Goal: Information Seeking & Learning: Learn about a topic

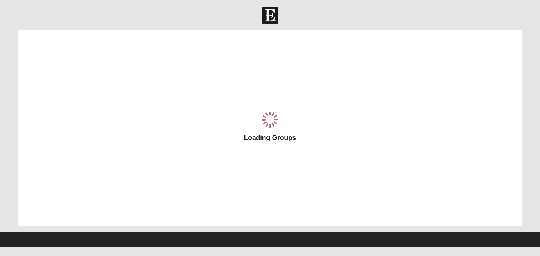
click at [239, 46] on div "Loading Groups" at bounding box center [270, 128] width 505 height 197
click at [239, 39] on div "Loading Groups" at bounding box center [270, 128] width 505 height 197
click at [239, 52] on div "Loading Groups" at bounding box center [270, 128] width 505 height 197
click at [239, 32] on div "Loading Groups" at bounding box center [270, 128] width 505 height 197
click at [239, 52] on div "Loading Groups" at bounding box center [270, 128] width 505 height 197
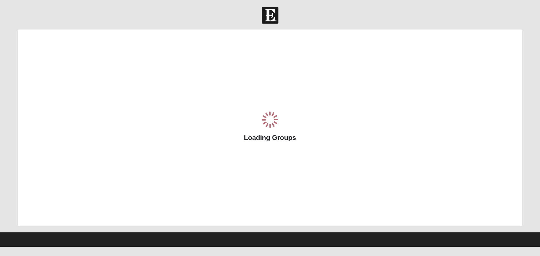
click at [239, 52] on div "Loading Groups" at bounding box center [270, 128] width 505 height 197
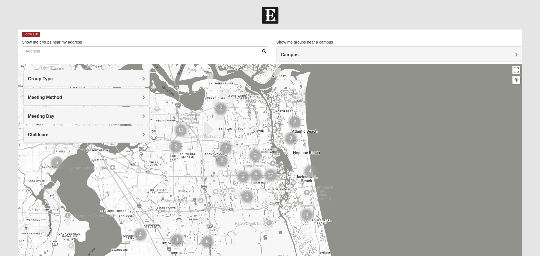
click at [239, 38] on div "Show List" at bounding box center [272, 35] width 501 height 10
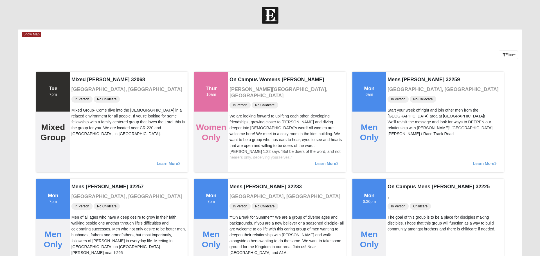
click at [239, 59] on div "Keywords Filter Additional Filters Campus [GEOGRAPHIC_DATA] [GEOGRAPHIC_DATA] E…" at bounding box center [270, 54] width 505 height 21
click at [239, 44] on div "Keywords Filter Additional Filters Campus [GEOGRAPHIC_DATA] [GEOGRAPHIC_DATA] E…" at bounding box center [270, 54] width 505 height 21
click at [239, 38] on div "Show Map" at bounding box center [272, 35] width 501 height 10
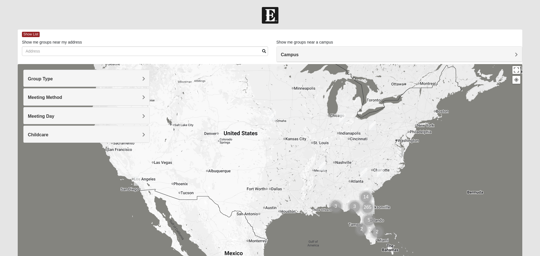
click at [239, 32] on div "Show List" at bounding box center [272, 35] width 501 height 10
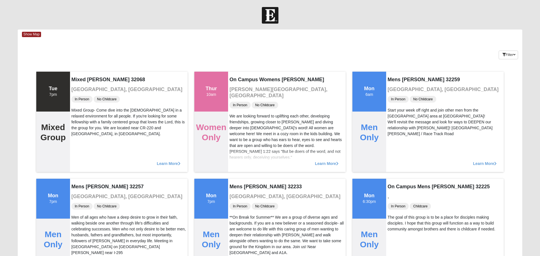
click at [239, 32] on div "Show Map" at bounding box center [272, 35] width 501 height 10
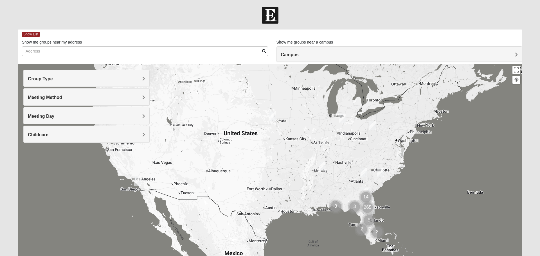
click at [239, 30] on div "Show List" at bounding box center [272, 35] width 501 height 10
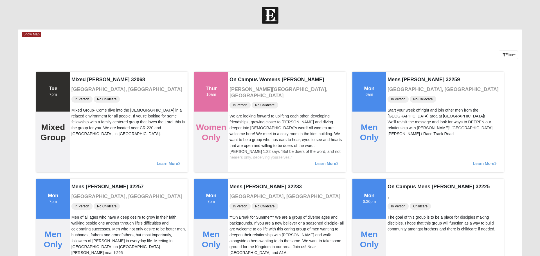
click at [239, 51] on div "Keywords Filter Additional Filters Campus [GEOGRAPHIC_DATA] [GEOGRAPHIC_DATA] E…" at bounding box center [270, 54] width 505 height 21
click at [239, 39] on div "Show Map" at bounding box center [272, 35] width 501 height 10
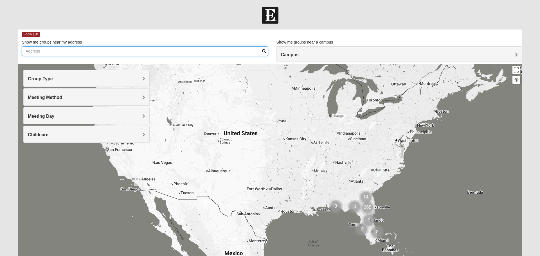
click at [239, 52] on input "Show me groups near my address" at bounding box center [145, 51] width 246 height 10
click at [239, 50] on input "Show me groups near my address" at bounding box center [145, 51] width 246 height 10
click at [239, 52] on input "Show me groups near my address" at bounding box center [145, 51] width 246 height 10
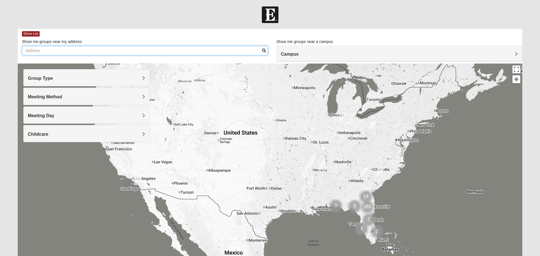
click at [239, 52] on input "Show me groups near my address" at bounding box center [145, 51] width 246 height 10
click at [239, 30] on div "Show List" at bounding box center [272, 34] width 501 height 10
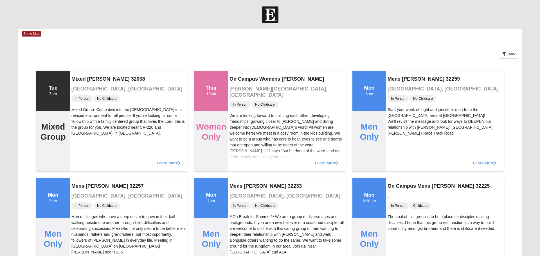
click at [239, 37] on div "Show Map" at bounding box center [272, 34] width 501 height 10
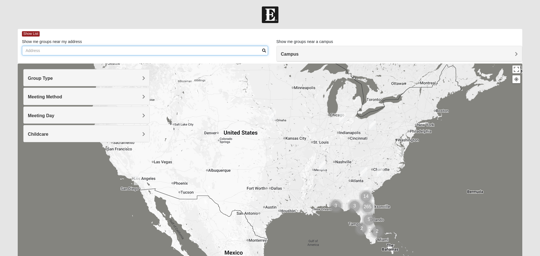
click at [239, 52] on input "Show me groups near my address" at bounding box center [145, 51] width 246 height 10
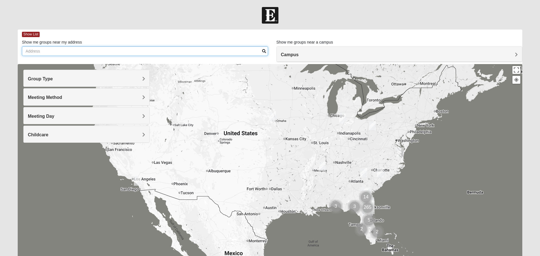
click at [239, 49] on input "Show me groups near my address" at bounding box center [145, 51] width 246 height 10
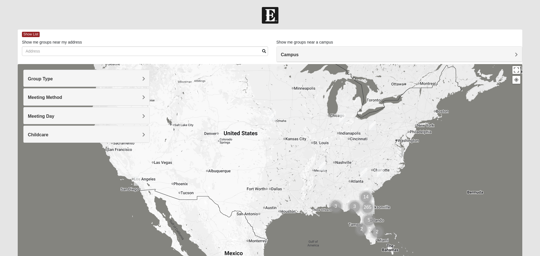
click at [239, 39] on div "Show List" at bounding box center [272, 35] width 501 height 10
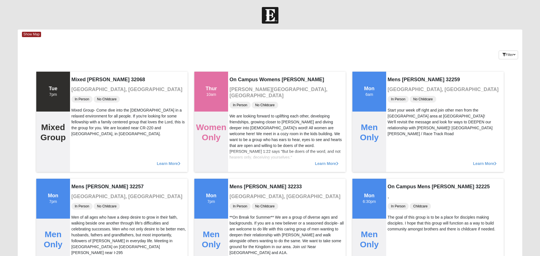
click at [239, 59] on div "Keywords Filter Additional Filters Campus [GEOGRAPHIC_DATA] [GEOGRAPHIC_DATA] E…" at bounding box center [270, 54] width 505 height 21
click at [239, 52] on div "Keywords Filter Additional Filters Campus [GEOGRAPHIC_DATA] [GEOGRAPHIC_DATA] E…" at bounding box center [270, 54] width 505 height 21
click at [239, 53] on div "Keywords Filter Additional Filters Campus [GEOGRAPHIC_DATA] [GEOGRAPHIC_DATA] E…" at bounding box center [270, 54] width 505 height 21
click at [239, 45] on div "Keywords Filter Additional Filters Campus [GEOGRAPHIC_DATA] [GEOGRAPHIC_DATA] E…" at bounding box center [270, 54] width 505 height 21
click at [239, 44] on div "Keywords Filter Additional Filters Campus [GEOGRAPHIC_DATA] [GEOGRAPHIC_DATA] E…" at bounding box center [270, 54] width 505 height 21
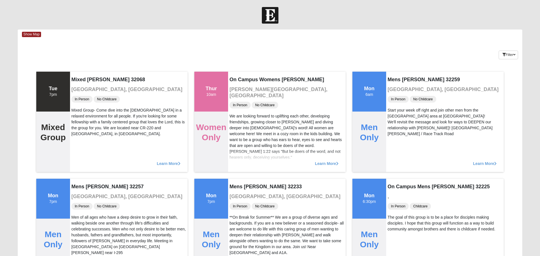
click at [239, 38] on div "Show Map" at bounding box center [272, 35] width 501 height 10
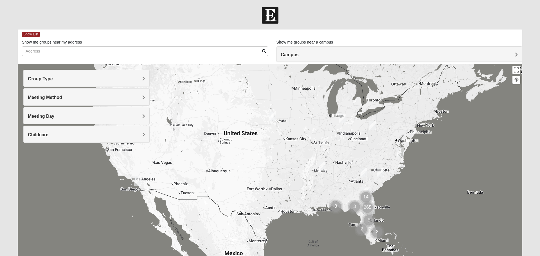
click at [239, 39] on div "Show List" at bounding box center [272, 35] width 501 height 10
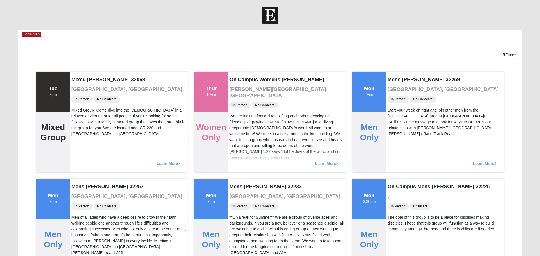
click at [239, 32] on div "Show Map" at bounding box center [272, 35] width 501 height 10
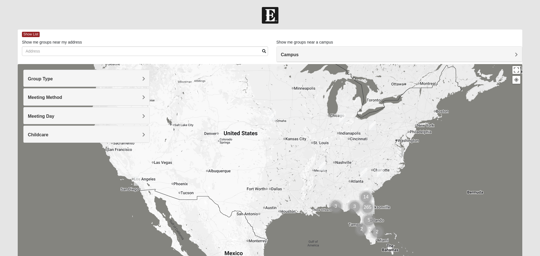
click at [239, 39] on div "Show List" at bounding box center [272, 35] width 501 height 10
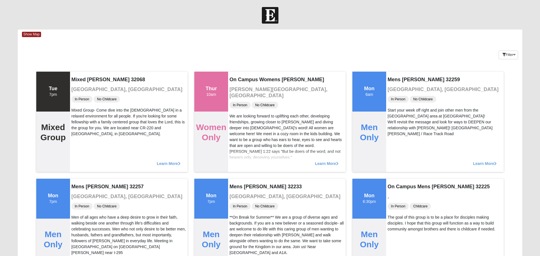
click at [239, 46] on div "Keywords Filter Additional Filters Campus [GEOGRAPHIC_DATA] [GEOGRAPHIC_DATA] E…" at bounding box center [270, 54] width 505 height 21
click at [239, 39] on div "Show Map" at bounding box center [272, 35] width 501 height 10
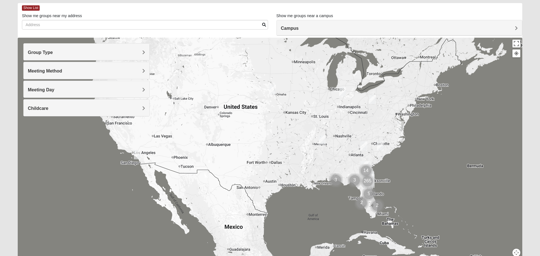
scroll to position [28, 0]
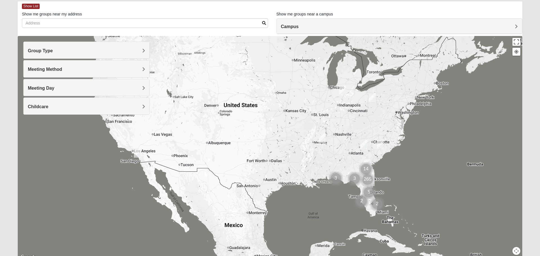
click at [239, 52] on div at bounding box center [270, 148] width 505 height 225
click at [239, 45] on div at bounding box center [270, 148] width 505 height 225
click at [239, 39] on div at bounding box center [270, 148] width 505 height 225
click at [239, 45] on div at bounding box center [270, 148] width 505 height 225
click at [239, 52] on div at bounding box center [270, 148] width 505 height 225
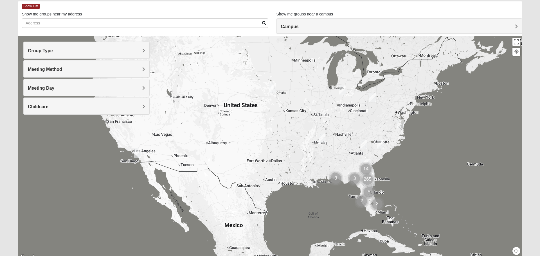
click at [239, 52] on div at bounding box center [270, 148] width 505 height 225
click at [239, 39] on div at bounding box center [270, 148] width 505 height 225
click at [239, 38] on div at bounding box center [270, 148] width 505 height 225
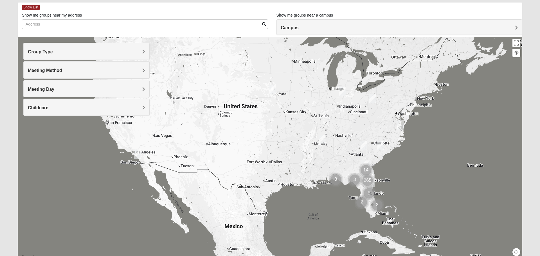
click at [239, 44] on div at bounding box center [270, 149] width 505 height 225
click at [239, 39] on div at bounding box center [270, 149] width 505 height 225
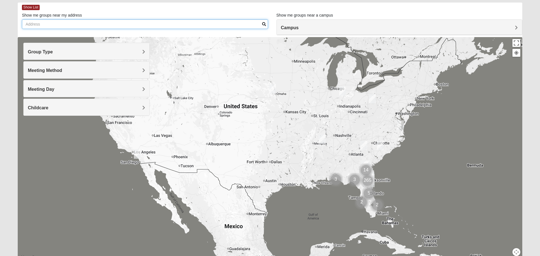
click at [239, 28] on input "Show me groups near my address" at bounding box center [145, 24] width 246 height 10
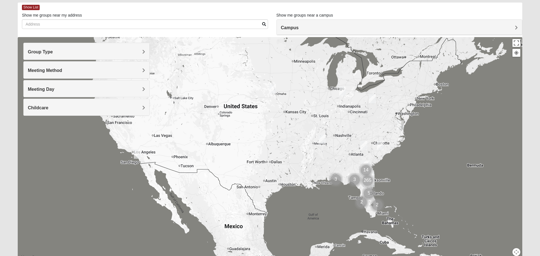
click at [239, 45] on div at bounding box center [270, 149] width 505 height 225
click at [239, 60] on div at bounding box center [270, 149] width 505 height 225
click at [239, 46] on div at bounding box center [270, 149] width 505 height 225
click at [239, 39] on div at bounding box center [270, 149] width 505 height 225
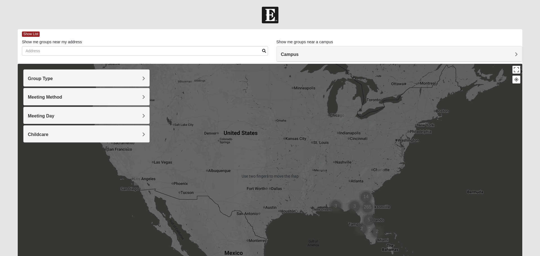
scroll to position [0, 0]
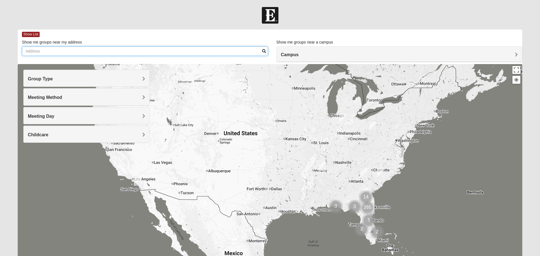
click at [239, 52] on input "Show me groups near my address" at bounding box center [145, 51] width 246 height 10
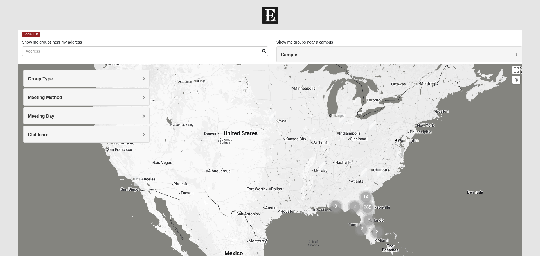
click at [239, 39] on div "Show List" at bounding box center [272, 35] width 501 height 10
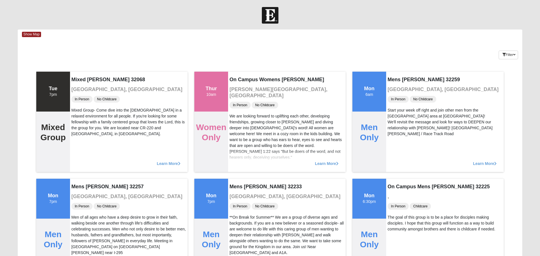
click at [239, 39] on div "Show Map" at bounding box center [272, 35] width 501 height 10
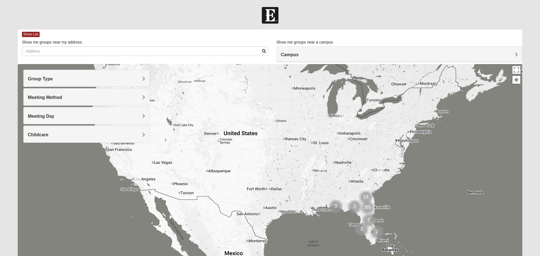
click at [239, 19] on div at bounding box center [270, 15] width 540 height 17
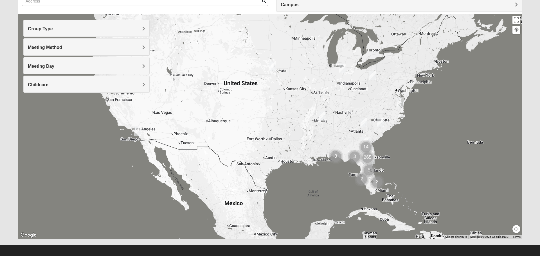
scroll to position [51, 0]
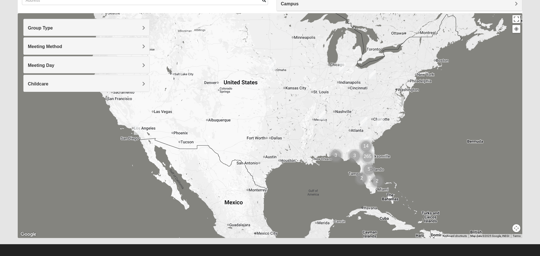
click at [239, 32] on div at bounding box center [270, 125] width 505 height 225
click at [239, 25] on div at bounding box center [270, 125] width 505 height 225
click at [239, 45] on div at bounding box center [270, 125] width 505 height 225
click at [239, 32] on div at bounding box center [270, 125] width 505 height 225
click at [239, 45] on div at bounding box center [270, 125] width 505 height 225
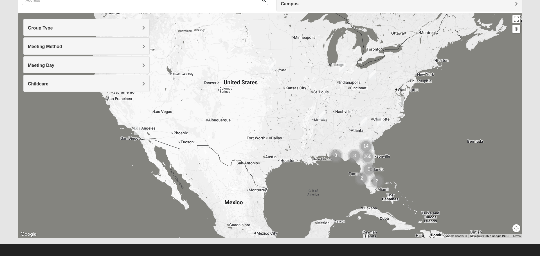
scroll to position [53, 0]
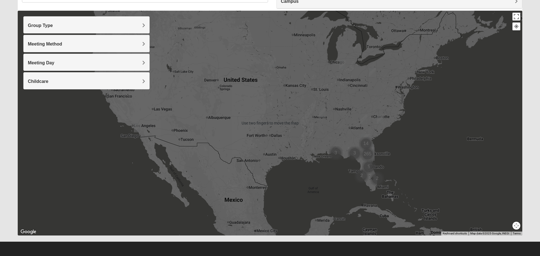
click at [239, 25] on div at bounding box center [270, 123] width 505 height 225
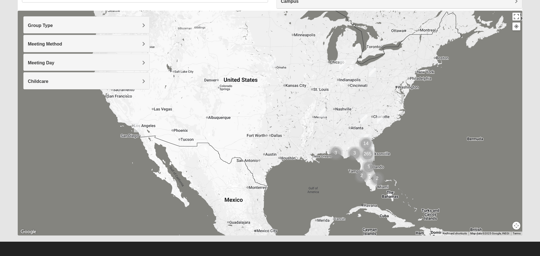
click at [239, 52] on div at bounding box center [270, 123] width 505 height 225
click at [239, 45] on div at bounding box center [270, 123] width 505 height 225
click at [239, 19] on div at bounding box center [270, 123] width 505 height 225
click at [239, 46] on div at bounding box center [270, 123] width 505 height 225
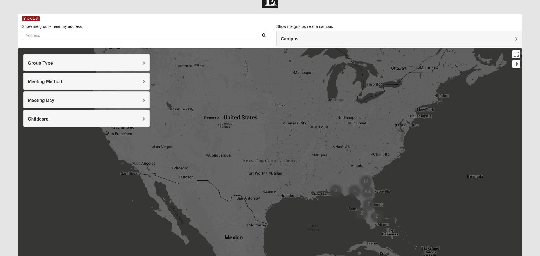
scroll to position [13, 0]
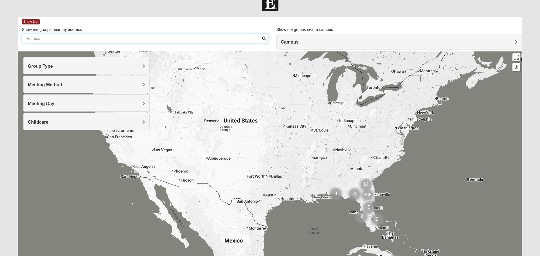
click at [239, 39] on input "Show me groups near my address" at bounding box center [145, 39] width 246 height 10
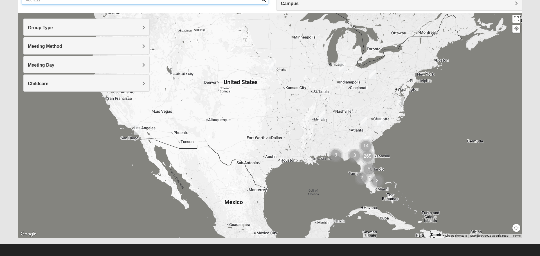
scroll to position [53, 0]
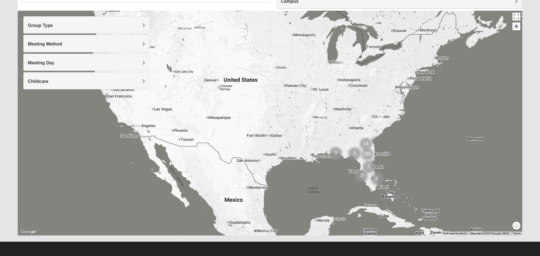
click at [239, 19] on div at bounding box center [270, 123] width 505 height 225
click at [239, 32] on div at bounding box center [270, 123] width 505 height 225
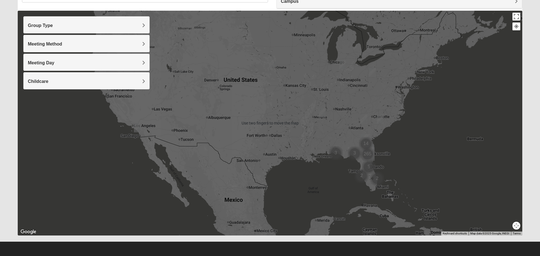
click at [239, 45] on div at bounding box center [270, 123] width 505 height 225
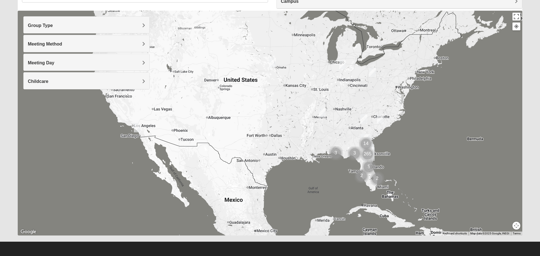
click at [239, 59] on div at bounding box center [270, 123] width 505 height 225
click at [239, 52] on div at bounding box center [270, 123] width 505 height 225
click at [239, 59] on div at bounding box center [270, 123] width 505 height 225
click at [239, 25] on div at bounding box center [270, 123] width 505 height 225
click at [239, 52] on div at bounding box center [270, 123] width 505 height 225
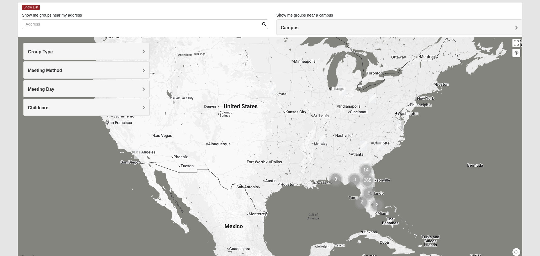
scroll to position [28, 0]
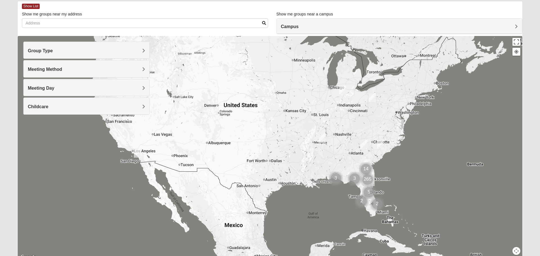
click at [239, 59] on div at bounding box center [270, 148] width 505 height 225
click at [239, 28] on input "Show me groups near my address" at bounding box center [145, 23] width 246 height 10
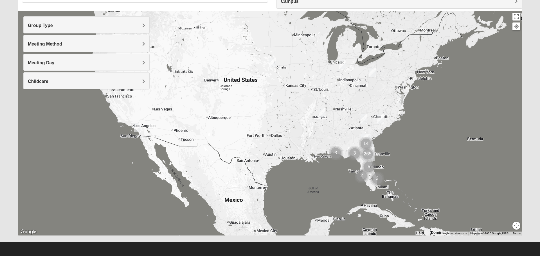
click at [239, 39] on div at bounding box center [270, 123] width 505 height 225
click at [239, 52] on div at bounding box center [270, 123] width 505 height 225
click at [239, 46] on div at bounding box center [270, 123] width 505 height 225
click at [239, 25] on div at bounding box center [270, 123] width 505 height 225
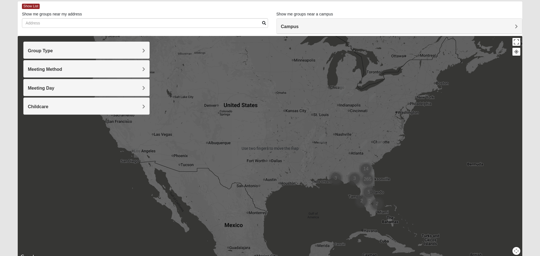
scroll to position [26, 0]
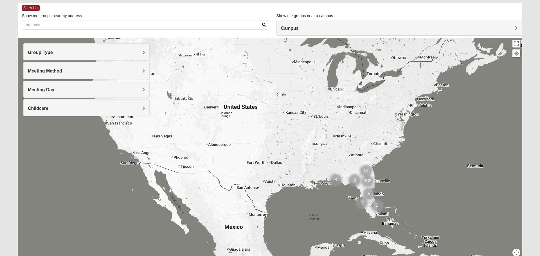
click at [239, 39] on div at bounding box center [270, 150] width 505 height 225
click at [239, 45] on div at bounding box center [270, 150] width 505 height 225
click at [239, 52] on div at bounding box center [270, 150] width 505 height 225
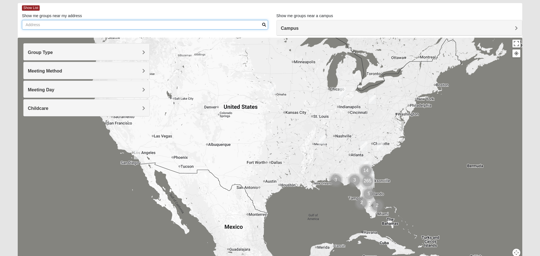
click at [239, 25] on input "Show me groups near my address" at bounding box center [145, 25] width 246 height 10
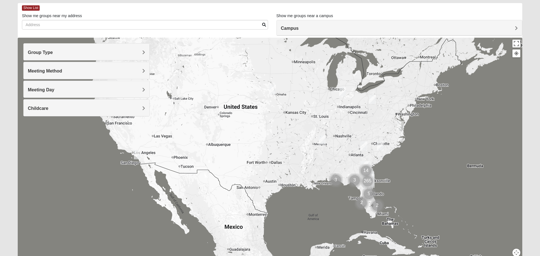
click at [239, 52] on div at bounding box center [270, 150] width 505 height 225
click at [239, 53] on div at bounding box center [270, 150] width 505 height 225
click at [239, 52] on div at bounding box center [270, 150] width 505 height 225
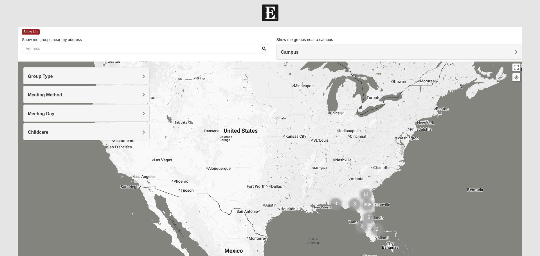
scroll to position [0, 0]
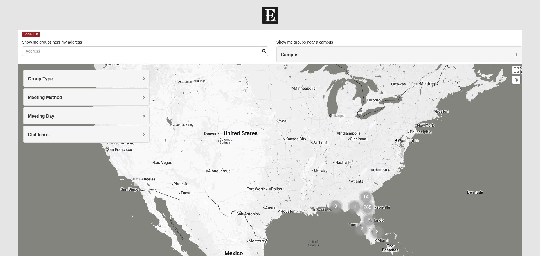
click at [239, 39] on div "Show List" at bounding box center [272, 35] width 501 height 10
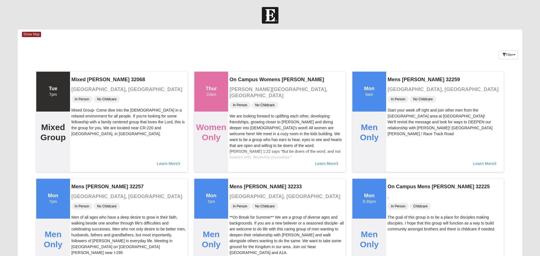
click at [239, 46] on div "Keywords Filter Additional Filters Campus [GEOGRAPHIC_DATA] [GEOGRAPHIC_DATA] E…" at bounding box center [270, 54] width 505 height 21
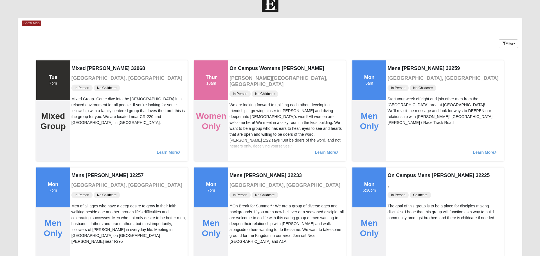
scroll to position [20, 0]
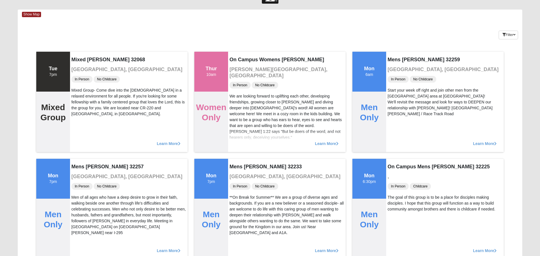
click at [239, 59] on h4 "On Campus Womens [PERSON_NAME]" at bounding box center [287, 60] width 115 height 6
click at [239, 25] on div "Keywords Filter Additional Filters Campus [GEOGRAPHIC_DATA] [GEOGRAPHIC_DATA] E…" at bounding box center [270, 34] width 505 height 21
click at [239, 13] on div "Show Map" at bounding box center [272, 15] width 501 height 10
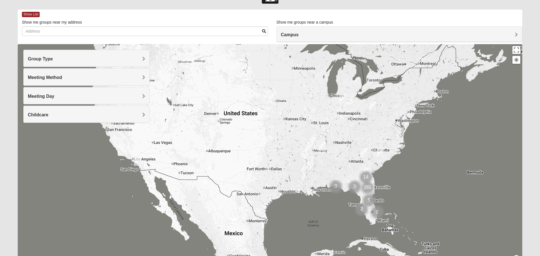
click at [239, 46] on div at bounding box center [270, 156] width 505 height 225
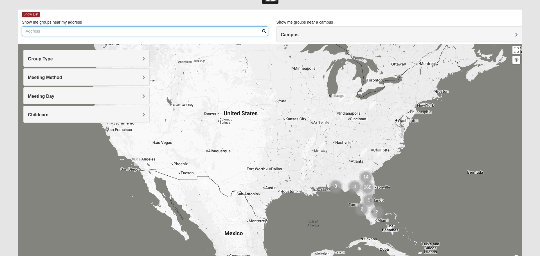
click at [239, 35] on input "Show me groups near my address" at bounding box center [145, 31] width 246 height 10
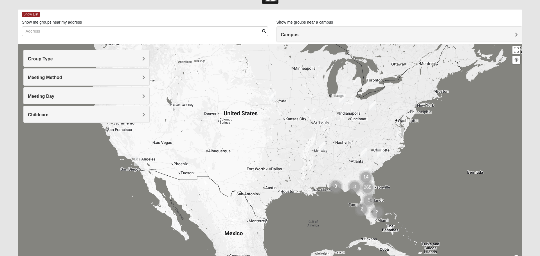
click at [239, 66] on div at bounding box center [270, 156] width 505 height 225
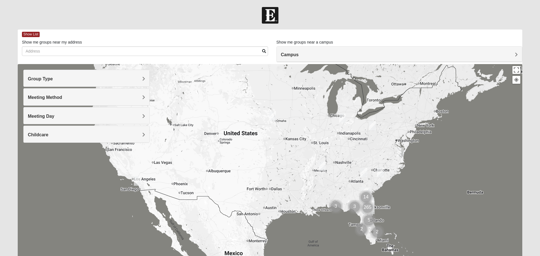
scroll to position [1, 0]
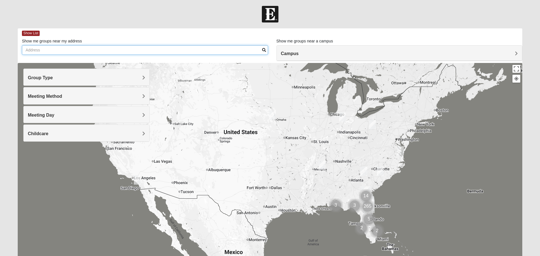
click at [239, 50] on input "Show me groups near my address" at bounding box center [145, 50] width 246 height 10
click at [239, 52] on input "Show me groups near my address" at bounding box center [145, 50] width 246 height 10
click at [239, 36] on div "Show List" at bounding box center [272, 33] width 501 height 10
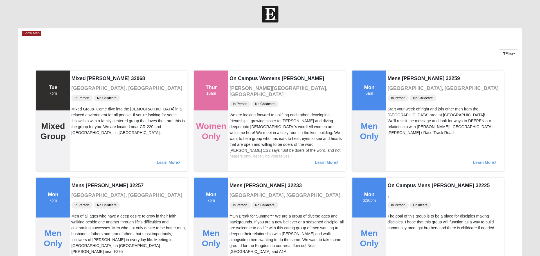
click at [239, 37] on div "Show Map" at bounding box center [272, 33] width 501 height 10
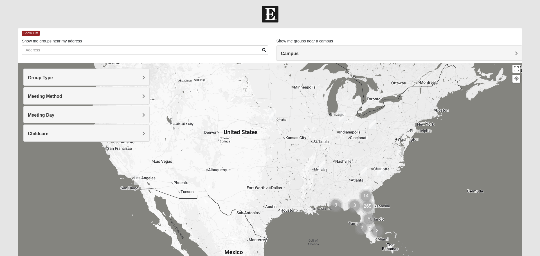
click at [239, 32] on div "Show List" at bounding box center [272, 33] width 501 height 10
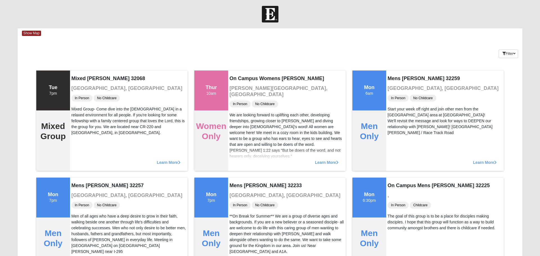
click at [239, 59] on div "Keywords Filter Additional Filters Campus [GEOGRAPHIC_DATA] [GEOGRAPHIC_DATA] E…" at bounding box center [270, 52] width 505 height 21
click at [239, 52] on div "Keywords Filter Additional Filters Campus [GEOGRAPHIC_DATA] [GEOGRAPHIC_DATA] E…" at bounding box center [270, 52] width 505 height 21
click at [239, 32] on div "Show Map" at bounding box center [272, 33] width 501 height 10
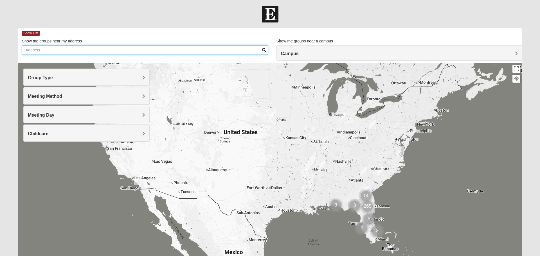
click at [239, 52] on input "Show me groups near my address" at bounding box center [145, 50] width 246 height 10
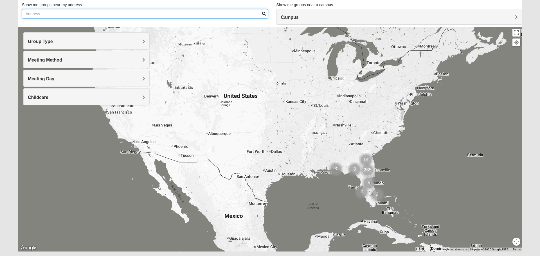
scroll to position [53, 0]
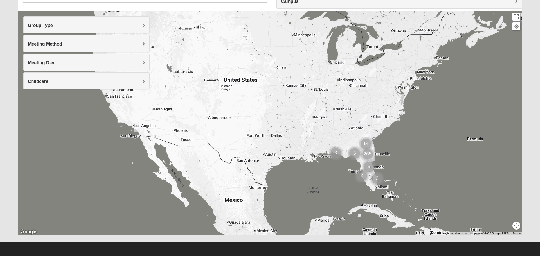
click at [239, 45] on div at bounding box center [270, 123] width 505 height 225
click at [239, 46] on div at bounding box center [270, 123] width 505 height 225
click at [239, 45] on div at bounding box center [270, 123] width 505 height 225
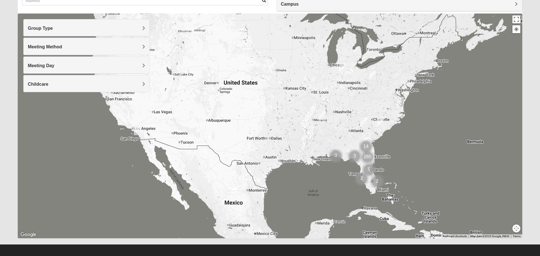
scroll to position [53, 0]
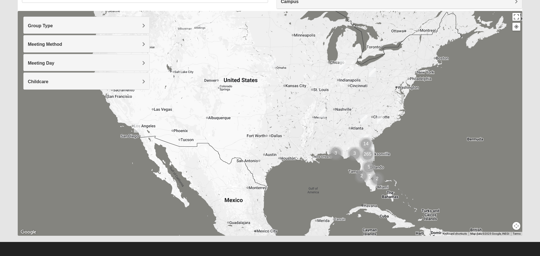
click at [239, 39] on div at bounding box center [270, 123] width 505 height 225
click at [239, 46] on div at bounding box center [270, 123] width 505 height 225
click at [239, 52] on div at bounding box center [270, 123] width 505 height 225
click at [239, 51] on div at bounding box center [270, 123] width 505 height 225
click at [239, 45] on div at bounding box center [270, 123] width 505 height 225
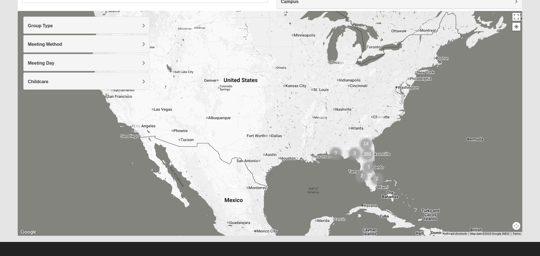
click at [239, 60] on div at bounding box center [270, 123] width 505 height 225
click at [239, 46] on div at bounding box center [270, 123] width 505 height 225
click at [239, 52] on div at bounding box center [270, 123] width 505 height 225
click at [239, 53] on div at bounding box center [270, 123] width 505 height 225
click at [239, 32] on div at bounding box center [270, 123] width 505 height 225
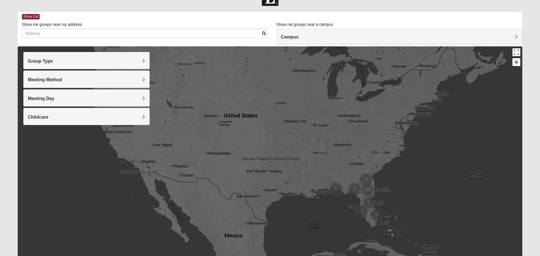
scroll to position [17, 0]
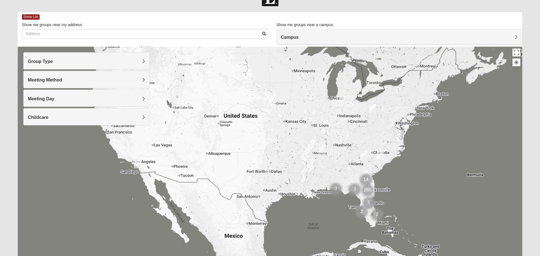
click at [239, 59] on div at bounding box center [270, 159] width 505 height 225
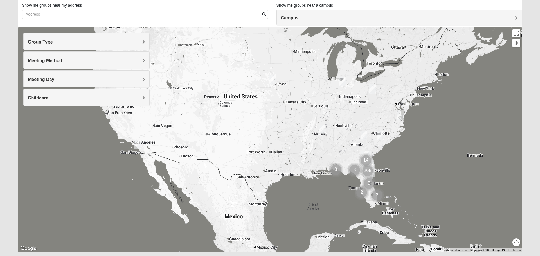
scroll to position [53, 0]
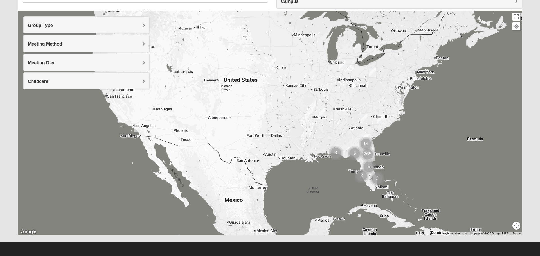
click at [239, 52] on div at bounding box center [270, 123] width 505 height 225
click at [239, 45] on div at bounding box center [270, 123] width 505 height 225
click at [239, 52] on div at bounding box center [270, 123] width 505 height 225
click at [239, 45] on div at bounding box center [270, 123] width 505 height 225
click at [239, 39] on div at bounding box center [270, 123] width 505 height 225
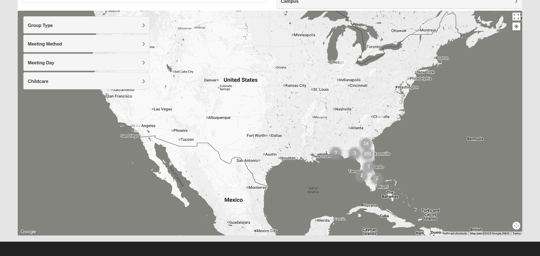
click at [239, 32] on div at bounding box center [270, 123] width 505 height 225
click at [239, 45] on div at bounding box center [270, 123] width 505 height 225
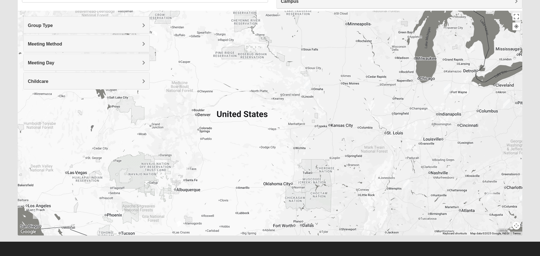
click at [239, 31] on div at bounding box center [270, 123] width 505 height 225
click at [239, 39] on div at bounding box center [270, 123] width 505 height 225
click at [239, 32] on div at bounding box center [270, 123] width 505 height 225
click at [239, 46] on div at bounding box center [270, 123] width 505 height 225
click at [239, 45] on div at bounding box center [270, 123] width 505 height 225
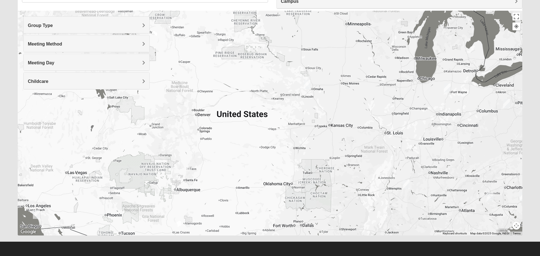
click at [239, 53] on div at bounding box center [270, 123] width 505 height 225
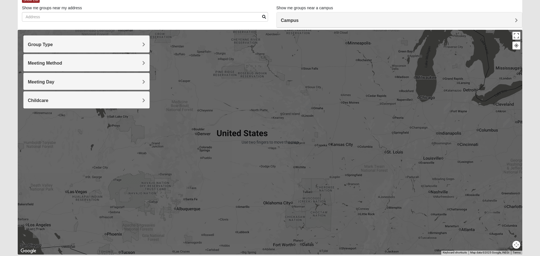
scroll to position [34, 0]
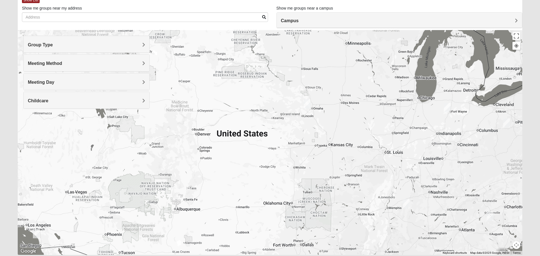
click at [239, 53] on div at bounding box center [270, 142] width 505 height 225
click at [239, 39] on div at bounding box center [270, 142] width 505 height 225
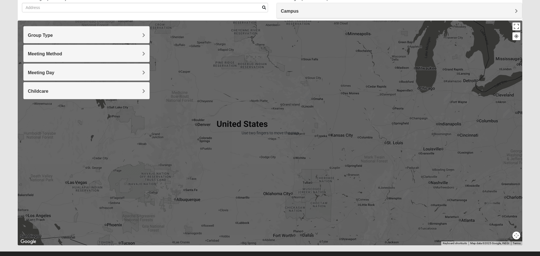
scroll to position [53, 0]
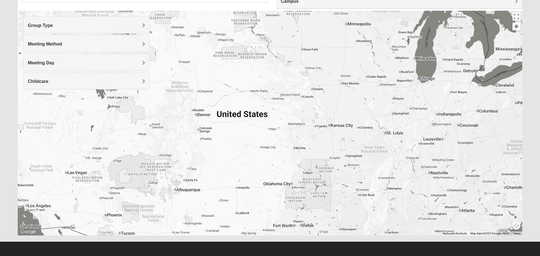
click at [239, 53] on div at bounding box center [270, 123] width 505 height 225
click at [239, 32] on div at bounding box center [270, 123] width 505 height 225
click at [239, 52] on div at bounding box center [270, 123] width 505 height 225
click at [239, 59] on div at bounding box center [270, 123] width 505 height 225
click at [239, 32] on div at bounding box center [270, 123] width 505 height 225
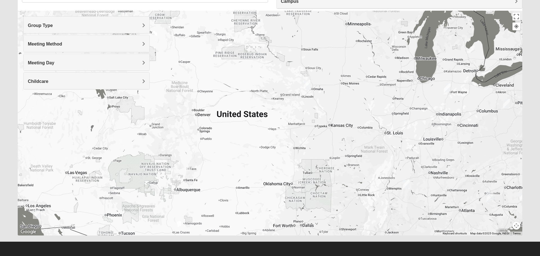
click at [239, 52] on div at bounding box center [270, 123] width 505 height 225
click at [239, 51] on div at bounding box center [270, 123] width 505 height 225
click at [239, 53] on div at bounding box center [270, 123] width 505 height 225
click at [239, 39] on div at bounding box center [270, 123] width 505 height 225
click at [239, 46] on div at bounding box center [270, 123] width 505 height 225
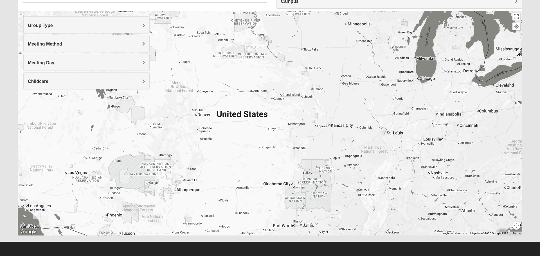
click at [239, 46] on div at bounding box center [270, 123] width 505 height 225
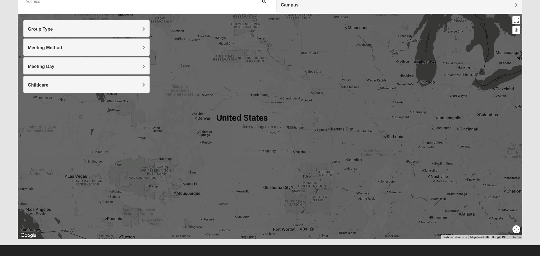
scroll to position [48, 0]
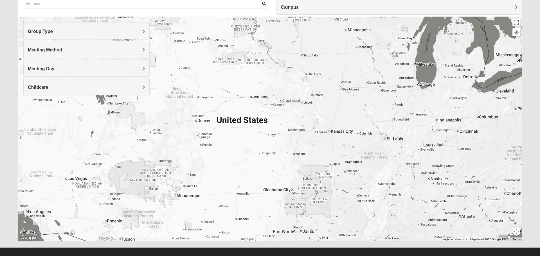
click at [239, 24] on div at bounding box center [270, 129] width 505 height 225
click at [239, 46] on div at bounding box center [270, 129] width 505 height 225
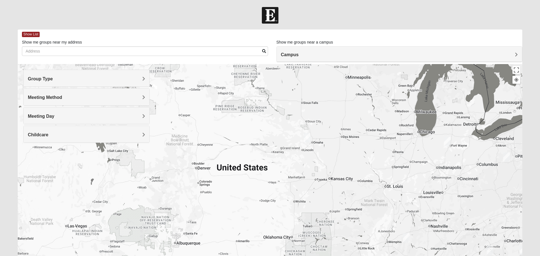
click at [239, 32] on div "Show List" at bounding box center [272, 35] width 501 height 10
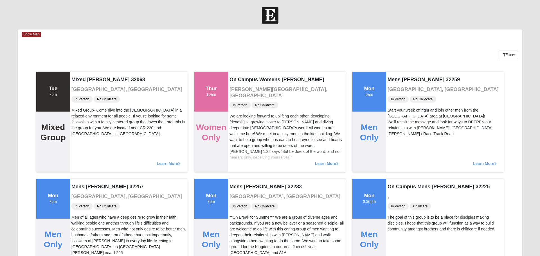
click at [239, 39] on div "Show Map" at bounding box center [272, 35] width 501 height 10
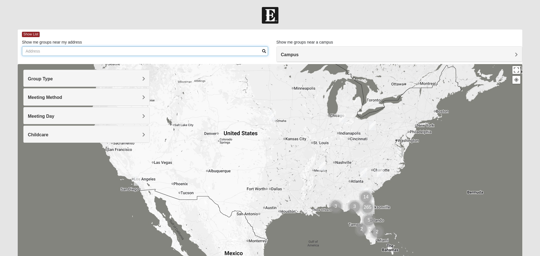
click at [239, 50] on input "Show me groups near my address" at bounding box center [145, 51] width 246 height 10
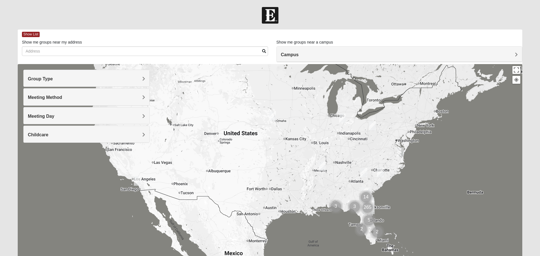
click at [239, 32] on div "Show List" at bounding box center [272, 35] width 501 height 10
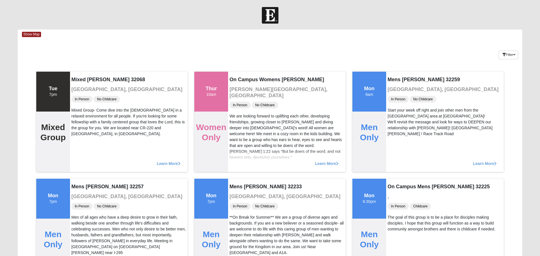
click at [239, 53] on div "Keywords Filter Additional Filters Campus [GEOGRAPHIC_DATA] [GEOGRAPHIC_DATA] E…" at bounding box center [270, 54] width 505 height 21
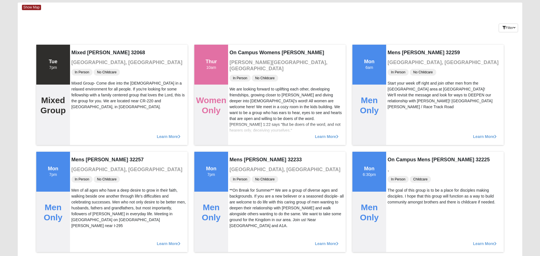
scroll to position [29, 0]
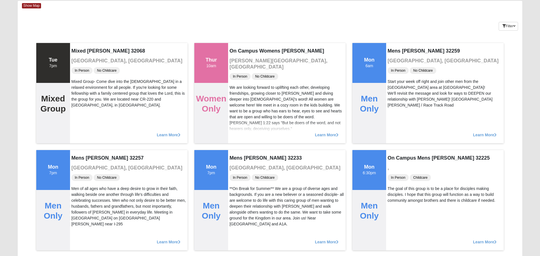
click at [239, 46] on div "On Campus Womens [PERSON_NAME] [PERSON_NAME][GEOGRAPHIC_DATA], [GEOGRAPHIC_DATA…" at bounding box center [287, 93] width 118 height 100
click at [239, 59] on h3 "[PERSON_NAME][GEOGRAPHIC_DATA], [GEOGRAPHIC_DATA]" at bounding box center [287, 64] width 115 height 12
click at [239, 32] on div "Keywords Filter Additional Filters Campus [GEOGRAPHIC_DATA] [GEOGRAPHIC_DATA] E…" at bounding box center [270, 25] width 505 height 21
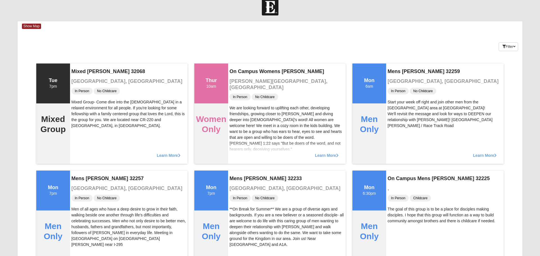
scroll to position [0, 0]
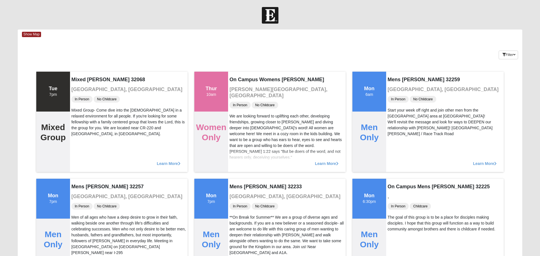
click at [239, 53] on div "Keywords Filter Additional Filters Campus [GEOGRAPHIC_DATA] [GEOGRAPHIC_DATA] E…" at bounding box center [270, 54] width 505 height 21
click at [239, 46] on div "Keywords Filter Additional Filters Campus [GEOGRAPHIC_DATA] [GEOGRAPHIC_DATA] E…" at bounding box center [270, 54] width 505 height 21
click at [239, 39] on div "Show Map" at bounding box center [272, 35] width 501 height 10
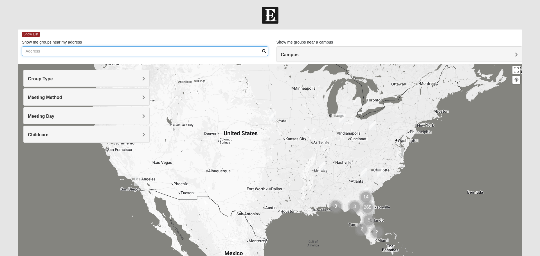
click at [239, 51] on input "Show me groups near my address" at bounding box center [145, 51] width 246 height 10
click at [239, 55] on input "Show me groups near my address" at bounding box center [145, 51] width 246 height 10
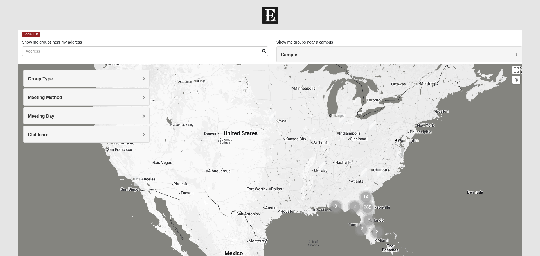
click at [239, 39] on div "Show List" at bounding box center [272, 35] width 501 height 10
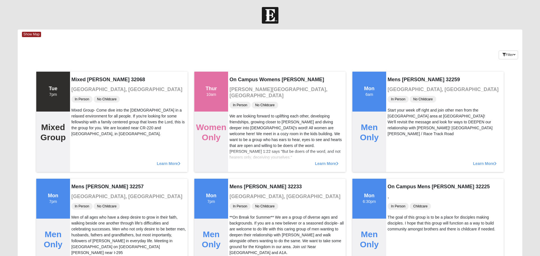
click at [239, 53] on div "Keywords Filter Additional Filters Campus [GEOGRAPHIC_DATA] [GEOGRAPHIC_DATA] E…" at bounding box center [270, 54] width 505 height 21
click at [239, 52] on div "Keywords Filter Additional Filters Campus [GEOGRAPHIC_DATA] [GEOGRAPHIC_DATA] E…" at bounding box center [270, 54] width 505 height 21
click at [239, 59] on div "Keywords Filter Additional Filters Campus [GEOGRAPHIC_DATA] [GEOGRAPHIC_DATA] E…" at bounding box center [270, 54] width 505 height 21
click at [239, 46] on div "Keywords Filter Additional Filters Campus [GEOGRAPHIC_DATA] [GEOGRAPHIC_DATA] E…" at bounding box center [270, 54] width 505 height 21
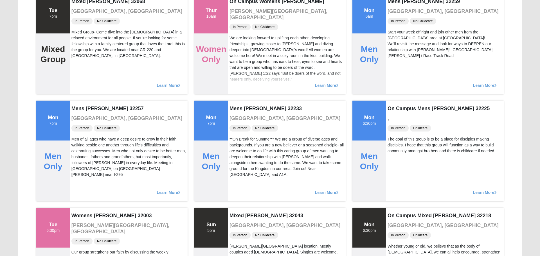
scroll to position [79, 0]
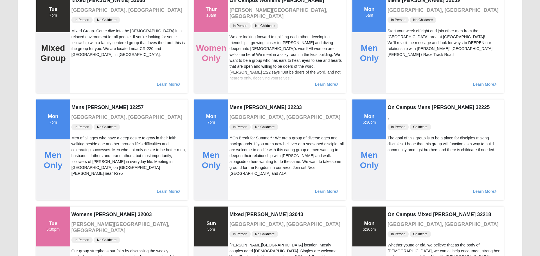
click at [239, 42] on div "We are looking forward to uplifting each other, developing friendships, growing…" at bounding box center [287, 57] width 115 height 47
click at [239, 52] on div "We are looking forward to uplifting each other, developing friendships, growing…" at bounding box center [287, 57] width 115 height 47
click at [239, 34] on div "We are looking forward to uplifting each other, developing friendships, growing…" at bounding box center [287, 57] width 115 height 47
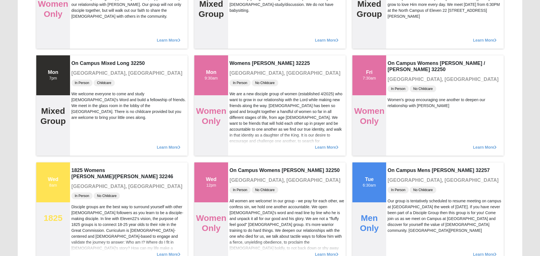
scroll to position [339, 0]
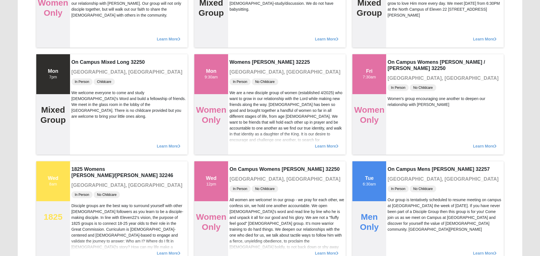
click at [239, 66] on div "Womens [PERSON_NAME] 32225 [GEOGRAPHIC_DATA], [GEOGRAPHIC_DATA] In Person No Ch…" at bounding box center [287, 104] width 118 height 100
click at [239, 45] on div "Learn More" at bounding box center [287, 36] width 118 height 23
click at [239, 55] on div "Womens [PERSON_NAME] 32225 [GEOGRAPHIC_DATA], [GEOGRAPHIC_DATA] In Person No Ch…" at bounding box center [287, 104] width 118 height 100
click at [239, 59] on h4 "Womens [PERSON_NAME] 32225" at bounding box center [287, 62] width 115 height 6
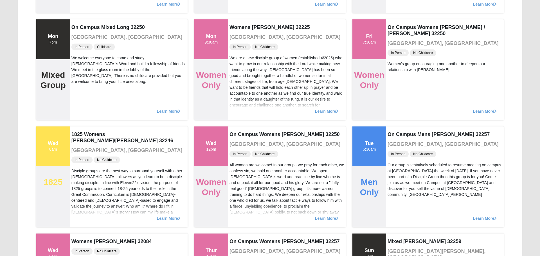
scroll to position [374, 0]
click at [239, 59] on div "We are a new disciple group of women (established 4/2025) who want to grow in o…" at bounding box center [287, 99] width 115 height 89
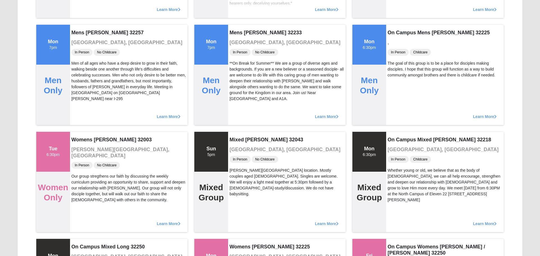
scroll to position [154, 0]
click at [239, 52] on span "In Person" at bounding box center [240, 52] width 21 height 7
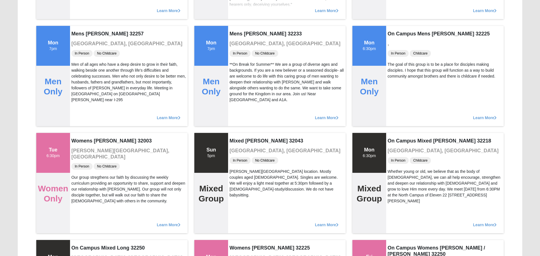
click at [239, 45] on h3 "[GEOGRAPHIC_DATA], [GEOGRAPHIC_DATA]" at bounding box center [287, 44] width 115 height 6
click at [239, 46] on h3 "[GEOGRAPHIC_DATA], [GEOGRAPHIC_DATA]" at bounding box center [287, 44] width 115 height 6
click at [239, 53] on span "In Person" at bounding box center [240, 53] width 21 height 7
click at [239, 45] on h3 "[GEOGRAPHIC_DATA], [GEOGRAPHIC_DATA]" at bounding box center [287, 44] width 115 height 6
click at [239, 39] on div "Mens [PERSON_NAME] 32233 [GEOGRAPHIC_DATA], [GEOGRAPHIC_DATA] In Person No Chil…" at bounding box center [287, 76] width 118 height 100
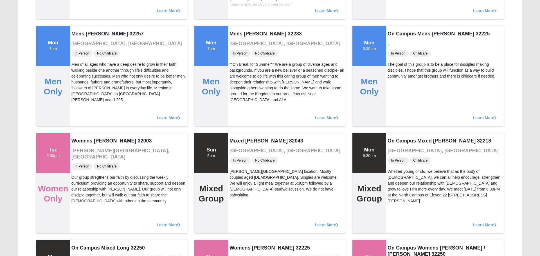
click at [239, 53] on span "In Person" at bounding box center [240, 53] width 21 height 7
click at [239, 59] on div "Mens [PERSON_NAME] 32233 [GEOGRAPHIC_DATA], [GEOGRAPHIC_DATA] In Person No Chil…" at bounding box center [287, 76] width 118 height 100
click at [239, 52] on span "In Person" at bounding box center [240, 53] width 21 height 7
click at [239, 51] on span "In Person" at bounding box center [240, 53] width 21 height 7
click at [239, 60] on div "Mens [PERSON_NAME] 32233 [GEOGRAPHIC_DATA], [GEOGRAPHIC_DATA] In Person No Chil…" at bounding box center [287, 76] width 118 height 100
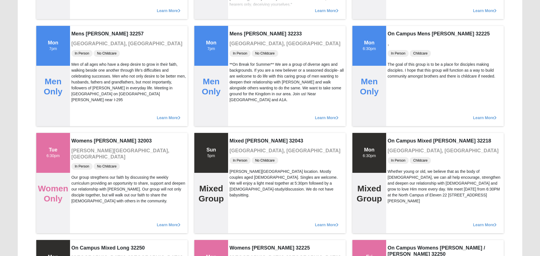
click at [239, 39] on div "Mens [PERSON_NAME] 32233 [GEOGRAPHIC_DATA], [GEOGRAPHIC_DATA] In Person No Chil…" at bounding box center [287, 76] width 118 height 100
click at [239, 46] on h3 "[GEOGRAPHIC_DATA], [GEOGRAPHIC_DATA]" at bounding box center [287, 44] width 115 height 6
click at [239, 32] on h4 "Mens [PERSON_NAME] 32233" at bounding box center [287, 34] width 115 height 6
click at [239, 46] on h3 "[GEOGRAPHIC_DATA], [GEOGRAPHIC_DATA]" at bounding box center [287, 44] width 115 height 6
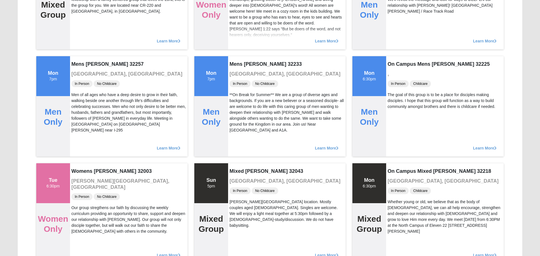
scroll to position [120, 0]
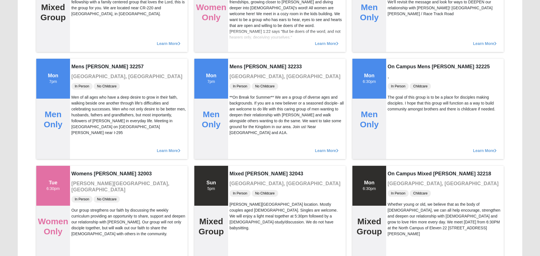
click at [239, 59] on div "Mens [PERSON_NAME] 32233 [GEOGRAPHIC_DATA], [GEOGRAPHIC_DATA] In Person No Chil…" at bounding box center [287, 109] width 118 height 100
click at [239, 50] on div "Learn More" at bounding box center [287, 41] width 118 height 23
click at [239, 45] on div "Learn More" at bounding box center [287, 41] width 118 height 23
click at [239, 25] on div "We are looking forward to uplifting each other, developing friendships, growing…" at bounding box center [287, 16] width 115 height 47
click at [239, 39] on div "Learn More" at bounding box center [287, 41] width 118 height 23
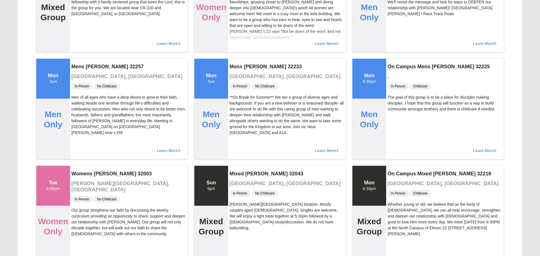
click at [239, 38] on div "Learn More" at bounding box center [287, 41] width 118 height 23
click at [239, 45] on div "Learn More" at bounding box center [287, 41] width 118 height 23
click at [239, 52] on div "Learn More" at bounding box center [287, 41] width 118 height 23
click at [239, 45] on div "Learn More" at bounding box center [287, 41] width 118 height 23
click at [239, 38] on div "Learn More" at bounding box center [287, 41] width 118 height 23
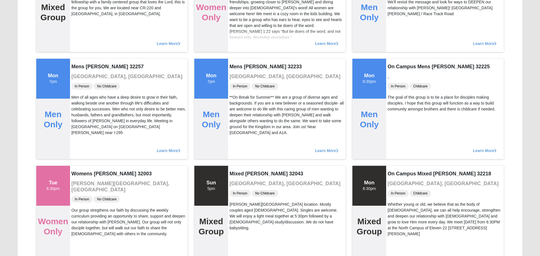
click at [239, 19] on div "We are looking forward to uplifting each other, developing friendships, growing…" at bounding box center [287, 16] width 115 height 47
click at [239, 38] on div "Learn More" at bounding box center [287, 41] width 118 height 23
click at [239, 52] on div "Learn More" at bounding box center [287, 41] width 118 height 23
click at [239, 46] on div "Learn More" at bounding box center [287, 41] width 118 height 23
click at [239, 45] on div "Learn More" at bounding box center [287, 41] width 118 height 23
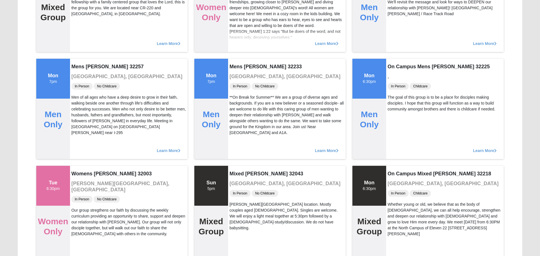
click at [239, 52] on div "Learn More" at bounding box center [287, 41] width 118 height 23
click at [239, 46] on div "Learn More" at bounding box center [287, 41] width 118 height 23
click at [239, 52] on div "Learn More" at bounding box center [287, 41] width 118 height 23
click at [239, 60] on div "Mens [PERSON_NAME] 32233 [GEOGRAPHIC_DATA], [GEOGRAPHIC_DATA] In Person No Chil…" at bounding box center [287, 109] width 118 height 100
click at [239, 46] on div "Learn More" at bounding box center [287, 41] width 118 height 23
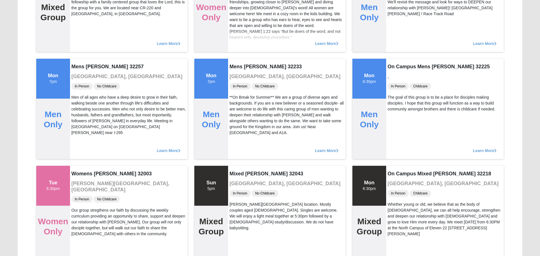
click at [239, 18] on div "We are looking forward to uplifting each other, developing friendships, growing…" at bounding box center [287, 16] width 115 height 47
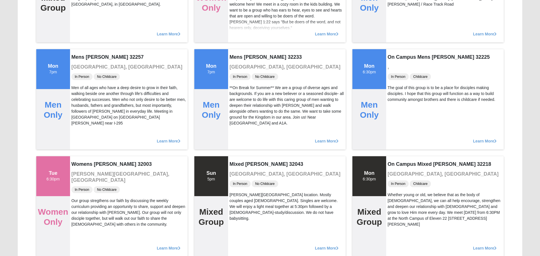
scroll to position [133, 0]
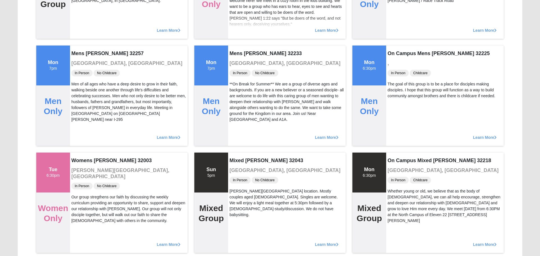
click at [239, 46] on div "Mens [PERSON_NAME] 32233 [GEOGRAPHIC_DATA], [GEOGRAPHIC_DATA] In Person No Chil…" at bounding box center [287, 96] width 118 height 100
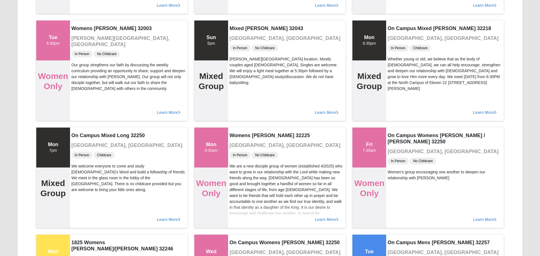
scroll to position [266, 0]
click at [239, 46] on span "In Person" at bounding box center [240, 47] width 21 height 7
click at [239, 45] on span "In Person" at bounding box center [240, 47] width 21 height 7
click at [239, 39] on h3 "[GEOGRAPHIC_DATA], [GEOGRAPHIC_DATA]" at bounding box center [287, 38] width 115 height 6
click at [239, 45] on span "In Person" at bounding box center [240, 47] width 21 height 7
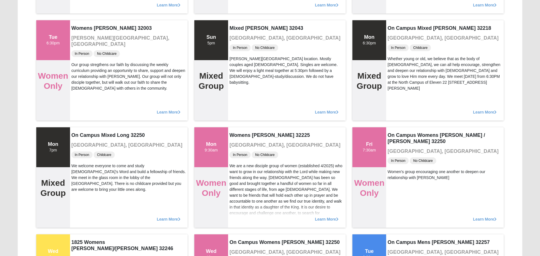
click at [239, 32] on div "Mixed [PERSON_NAME] 32043 [GEOGRAPHIC_DATA], [GEOGRAPHIC_DATA] In Person No Chi…" at bounding box center [287, 70] width 118 height 100
click at [239, 59] on div "[PERSON_NAME][GEOGRAPHIC_DATA] location. Mostly couples aged [DEMOGRAPHIC_DATA]…" at bounding box center [287, 71] width 115 height 30
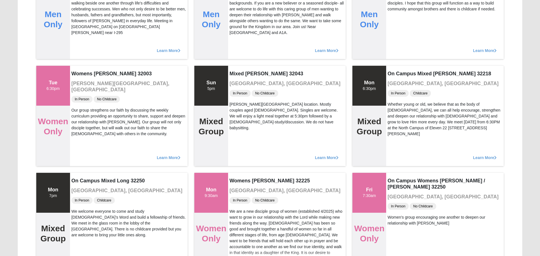
scroll to position [220, 0]
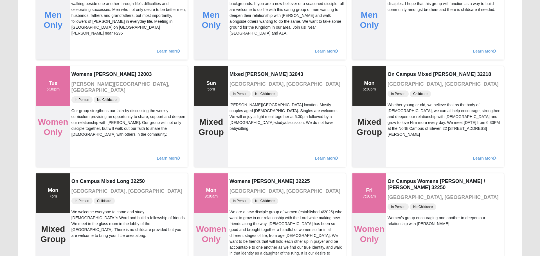
click at [239, 45] on div "Learn More" at bounding box center [287, 48] width 118 height 23
click at [239, 39] on div "Learn More" at bounding box center [287, 48] width 118 height 23
click at [239, 59] on div "Learn More" at bounding box center [287, 48] width 118 height 23
click at [239, 25] on div "**On Break for Summer** We are a group of diverse ages and backgrounds. If you …" at bounding box center [287, 15] width 115 height 41
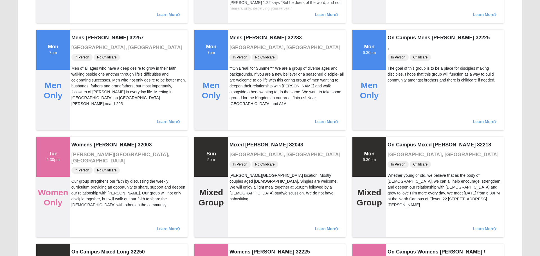
scroll to position [149, 0]
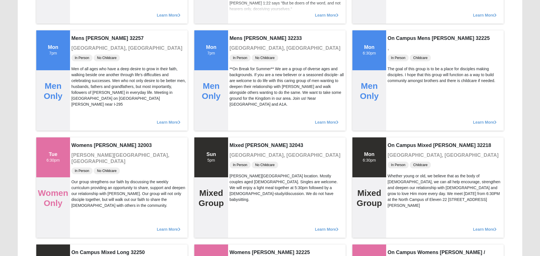
click at [239, 57] on span "In Person" at bounding box center [240, 58] width 21 height 7
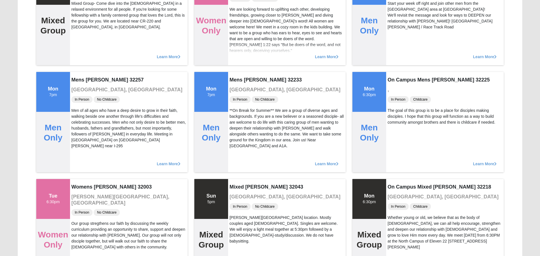
scroll to position [106, 0]
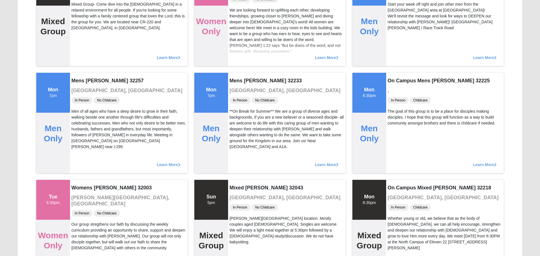
click at [239, 66] on div "Learn More" at bounding box center [287, 55] width 118 height 23
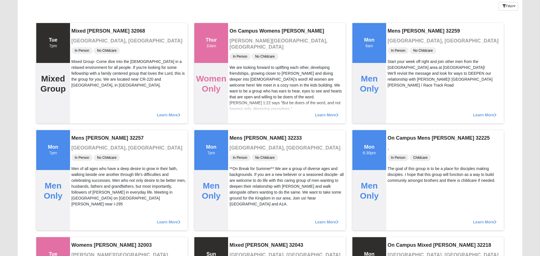
scroll to position [47, 0]
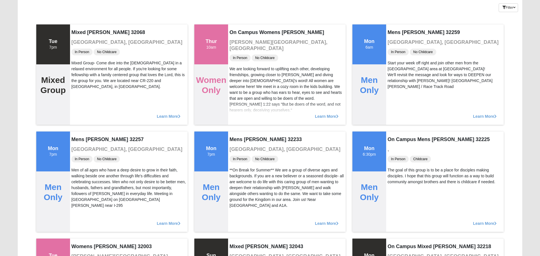
click at [239, 39] on h3 "[PERSON_NAME][GEOGRAPHIC_DATA], [GEOGRAPHIC_DATA]" at bounding box center [287, 45] width 115 height 12
click at [239, 55] on span "In Person" at bounding box center [240, 58] width 21 height 7
click at [239, 46] on div "On Campus Womens [PERSON_NAME] [PERSON_NAME][GEOGRAPHIC_DATA], [GEOGRAPHIC_DATA…" at bounding box center [287, 74] width 118 height 100
click at [239, 32] on h4 "On Campus Womens [PERSON_NAME]" at bounding box center [287, 33] width 115 height 6
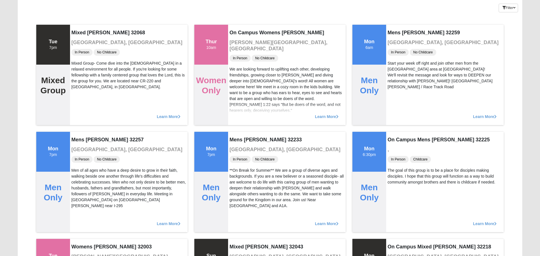
click at [239, 55] on span "In Person" at bounding box center [240, 58] width 21 height 7
click at [239, 46] on div "On Campus Womens [PERSON_NAME] [PERSON_NAME][GEOGRAPHIC_DATA], [GEOGRAPHIC_DATA…" at bounding box center [287, 75] width 118 height 100
click at [239, 32] on h4 "On Campus Womens [PERSON_NAME]" at bounding box center [287, 33] width 115 height 6
click at [239, 55] on span "In Person" at bounding box center [240, 58] width 21 height 7
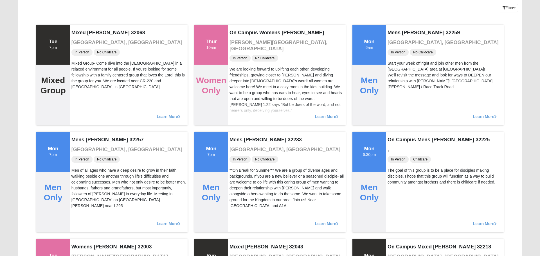
click at [239, 40] on h3 "[PERSON_NAME][GEOGRAPHIC_DATA], [GEOGRAPHIC_DATA]" at bounding box center [287, 46] width 115 height 12
click at [239, 38] on div "On Campus Womens [PERSON_NAME] [PERSON_NAME][GEOGRAPHIC_DATA], [GEOGRAPHIC_DATA…" at bounding box center [287, 75] width 118 height 100
click at [239, 46] on div "On Campus Womens [PERSON_NAME] [PERSON_NAME][GEOGRAPHIC_DATA], [GEOGRAPHIC_DATA…" at bounding box center [287, 75] width 118 height 100
click at [239, 59] on div "On Campus Womens [PERSON_NAME] [PERSON_NAME][GEOGRAPHIC_DATA], [GEOGRAPHIC_DATA…" at bounding box center [287, 75] width 118 height 100
click at [239, 40] on h3 "[PERSON_NAME][GEOGRAPHIC_DATA], [GEOGRAPHIC_DATA]" at bounding box center [287, 46] width 115 height 12
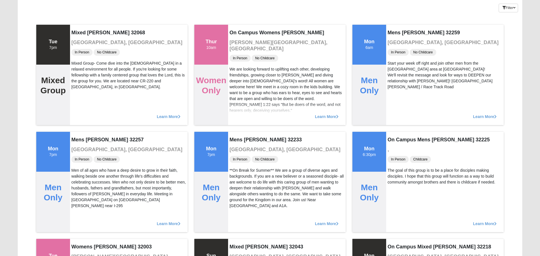
click at [239, 45] on div "On Campus Womens [PERSON_NAME] [PERSON_NAME][GEOGRAPHIC_DATA], [GEOGRAPHIC_DATA…" at bounding box center [287, 75] width 118 height 100
click at [239, 46] on div "On Campus Womens [PERSON_NAME] [PERSON_NAME][GEOGRAPHIC_DATA], [GEOGRAPHIC_DATA…" at bounding box center [287, 75] width 118 height 100
click at [239, 40] on h3 "[PERSON_NAME][GEOGRAPHIC_DATA], [GEOGRAPHIC_DATA]" at bounding box center [287, 46] width 115 height 12
click at [239, 66] on div "We are looking forward to uplifting each other, developing friendships, growing…" at bounding box center [287, 89] width 115 height 47
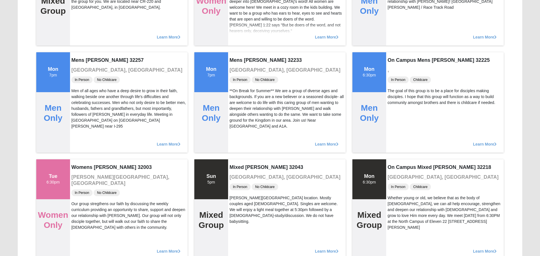
scroll to position [127, 0]
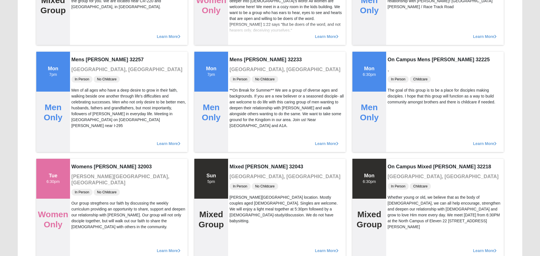
click at [239, 52] on div "Mens [PERSON_NAME] 32233 [GEOGRAPHIC_DATA], [GEOGRAPHIC_DATA] In Person No Chil…" at bounding box center [287, 102] width 118 height 100
click at [239, 43] on div "Learn More" at bounding box center [287, 34] width 118 height 23
click at [239, 52] on div "Mens [PERSON_NAME] 32233 [GEOGRAPHIC_DATA], [GEOGRAPHIC_DATA] In Person No Chil…" at bounding box center [287, 102] width 118 height 100
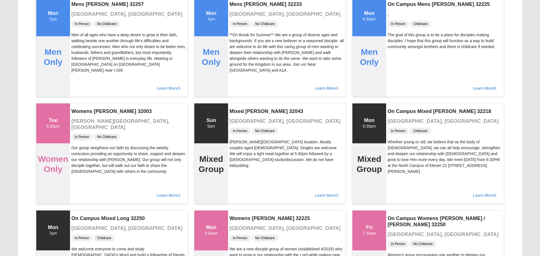
scroll to position [184, 0]
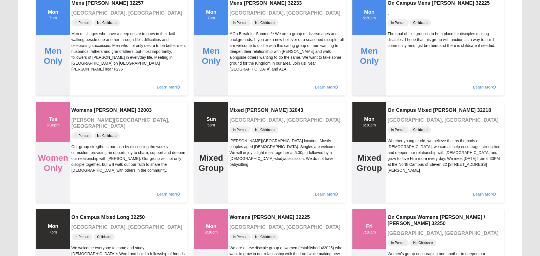
click at [239, 19] on span "In Person" at bounding box center [240, 22] width 21 height 7
click at [239, 45] on div "**On Break for Summer** We are a group of diverse ages and backgrounds. If you …" at bounding box center [287, 51] width 115 height 41
click at [239, 39] on div "**On Break for Summer** We are a group of diverse ages and backgrounds. If you …" at bounding box center [287, 51] width 115 height 41
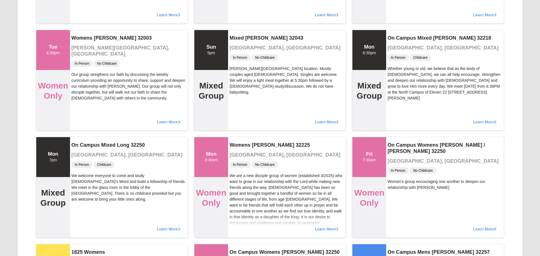
scroll to position [257, 0]
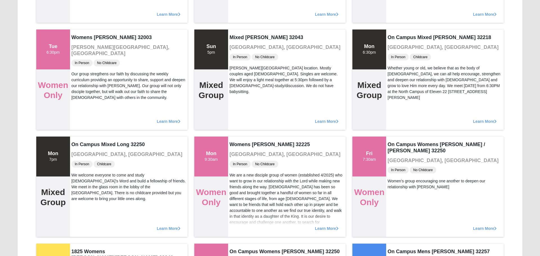
click at [239, 39] on h4 "Mixed [PERSON_NAME] 32043" at bounding box center [287, 38] width 115 height 6
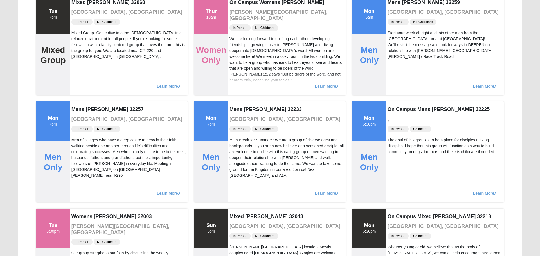
scroll to position [70, 0]
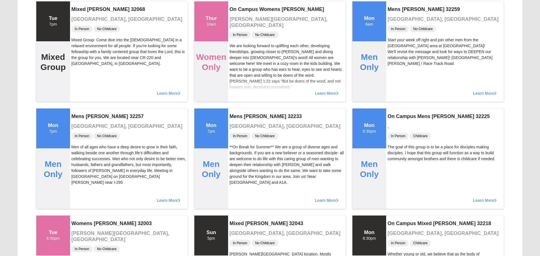
click at [239, 32] on span "In Person" at bounding box center [240, 35] width 21 height 7
click at [239, 52] on div "We are looking forward to uplifting each other, developing friendships, growing…" at bounding box center [287, 66] width 115 height 47
click at [239, 46] on div "We are looking forward to uplifting each other, developing friendships, growing…" at bounding box center [287, 66] width 115 height 47
click at [239, 32] on span "In Person" at bounding box center [240, 35] width 21 height 7
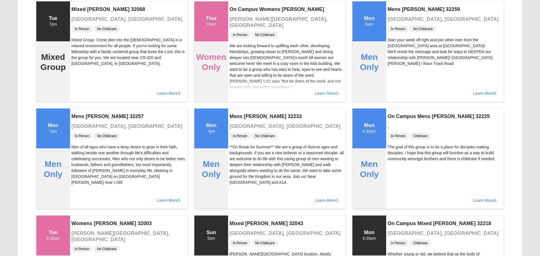
click at [239, 32] on div "In Person No Childcare" at bounding box center [287, 35] width 115 height 8
click at [239, 46] on div "We are looking forward to uplifting each other, developing friendships, growing…" at bounding box center [287, 66] width 115 height 47
click at [239, 32] on div "In Person No Childcare" at bounding box center [287, 35] width 115 height 8
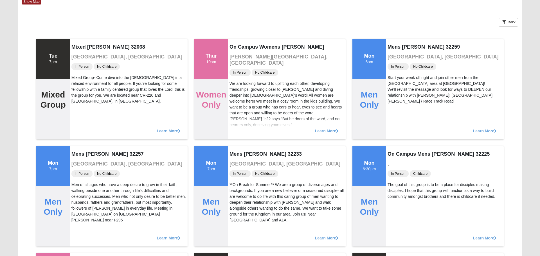
scroll to position [32, 0]
click at [239, 45] on h4 "On Campus Womens [PERSON_NAME]" at bounding box center [287, 47] width 115 height 6
click at [239, 39] on div "On Campus Womens [PERSON_NAME] [PERSON_NAME][GEOGRAPHIC_DATA], [GEOGRAPHIC_DATA…" at bounding box center [287, 89] width 118 height 100
click at [239, 59] on h3 "[PERSON_NAME][GEOGRAPHIC_DATA], [GEOGRAPHIC_DATA]" at bounding box center [287, 60] width 115 height 12
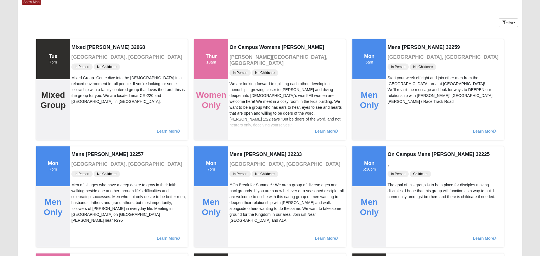
click at [239, 52] on div "On Campus Womens [PERSON_NAME] [PERSON_NAME][GEOGRAPHIC_DATA], [GEOGRAPHIC_DATA…" at bounding box center [287, 89] width 118 height 100
click at [239, 69] on span "In Person" at bounding box center [240, 72] width 21 height 7
click at [239, 46] on h4 "On Campus Womens [PERSON_NAME]" at bounding box center [287, 47] width 115 height 6
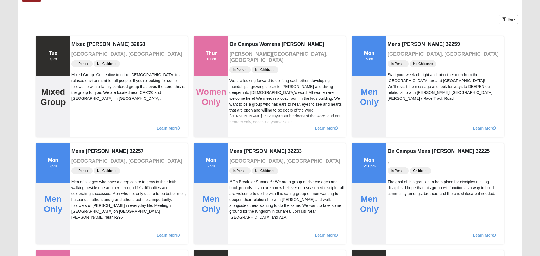
scroll to position [36, 0]
click at [239, 19] on div "Keywords Filter Additional Filters Campus [GEOGRAPHIC_DATA] [GEOGRAPHIC_DATA] E…" at bounding box center [270, 18] width 505 height 21
click at [239, 45] on h4 "On Campus Womens [PERSON_NAME]" at bounding box center [287, 44] width 115 height 6
click at [239, 53] on h3 "[PERSON_NAME][GEOGRAPHIC_DATA], [GEOGRAPHIC_DATA]" at bounding box center [287, 57] width 115 height 12
click at [239, 46] on h4 "On Campus Womens [PERSON_NAME]" at bounding box center [287, 44] width 115 height 6
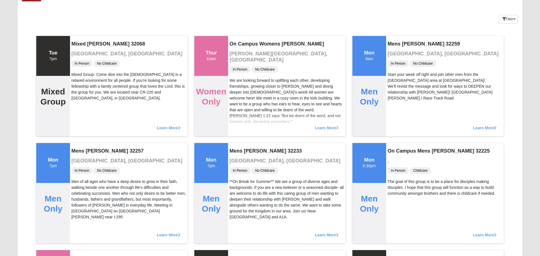
click at [239, 38] on div "On Campus Womens [PERSON_NAME] [PERSON_NAME][GEOGRAPHIC_DATA], [GEOGRAPHIC_DATA…" at bounding box center [287, 86] width 118 height 100
click at [239, 46] on h4 "On Campus Womens [PERSON_NAME]" at bounding box center [287, 44] width 115 height 6
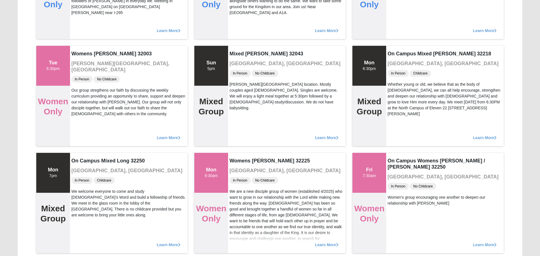
scroll to position [241, 0]
click at [239, 37] on div "Learn More" at bounding box center [287, 27] width 118 height 23
click at [239, 32] on div "Learn More" at bounding box center [287, 27] width 118 height 23
click at [239, 25] on div "Learn More" at bounding box center [287, 27] width 118 height 23
click at [239, 53] on h4 "Mixed [PERSON_NAME] 32043" at bounding box center [287, 54] width 115 height 6
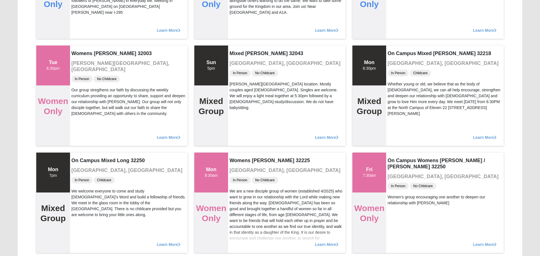
click at [239, 25] on div "Learn More" at bounding box center [287, 27] width 118 height 23
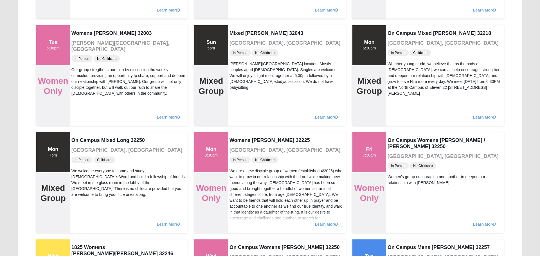
scroll to position [262, 0]
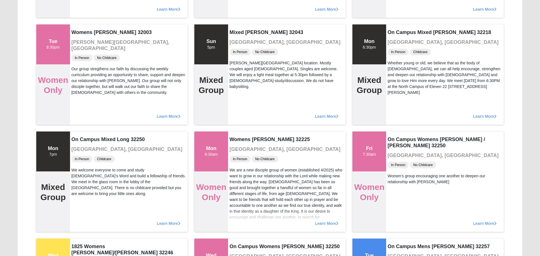
click at [239, 18] on div "Learn More" at bounding box center [287, 6] width 118 height 23
click at [239, 32] on h4 "Mixed [PERSON_NAME] 32043" at bounding box center [287, 33] width 115 height 6
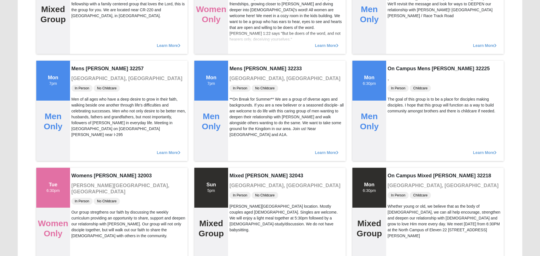
scroll to position [116, 0]
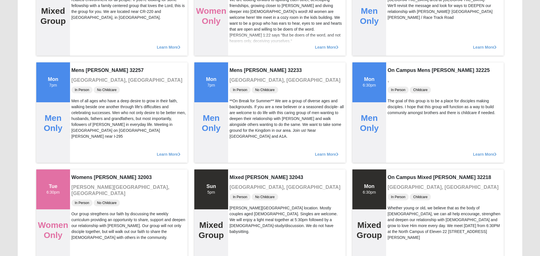
click at [239, 52] on div "Learn More" at bounding box center [287, 44] width 118 height 23
click at [239, 39] on div "Learn More" at bounding box center [287, 44] width 118 height 23
click at [239, 45] on div "Learn More" at bounding box center [287, 44] width 118 height 23
click at [239, 39] on div "Learn More" at bounding box center [287, 44] width 118 height 23
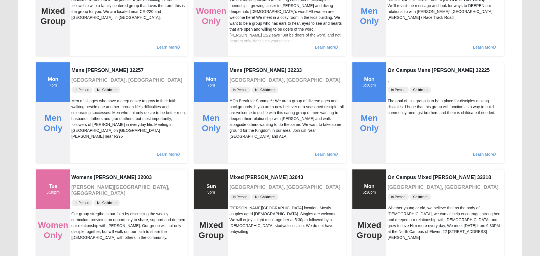
click at [239, 53] on div "Learn More" at bounding box center [287, 44] width 118 height 23
click at [239, 46] on div "Learn More" at bounding box center [287, 44] width 118 height 23
click at [239, 45] on div "Learn More" at bounding box center [287, 44] width 118 height 23
click at [239, 46] on div "Learn More" at bounding box center [287, 44] width 118 height 23
click at [239, 52] on div "Learn More" at bounding box center [287, 44] width 118 height 23
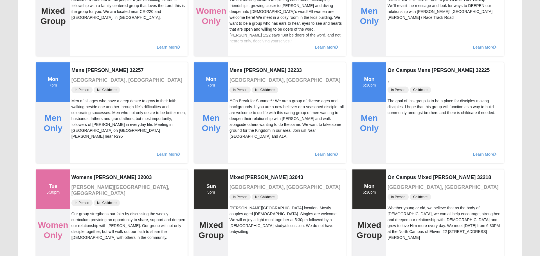
click at [239, 11] on div "We are looking forward to uplifting each other, developing friendships, growing…" at bounding box center [287, 20] width 115 height 47
click at [239, 35] on div "Learn More" at bounding box center [287, 44] width 118 height 23
click at [239, 52] on div "Learn More" at bounding box center [287, 44] width 118 height 23
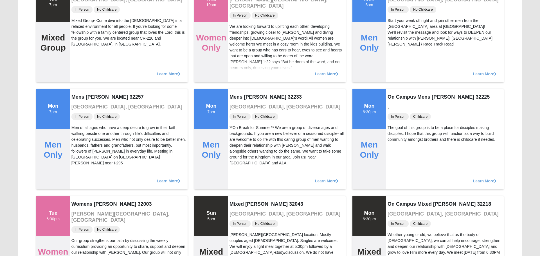
scroll to position [88, 0]
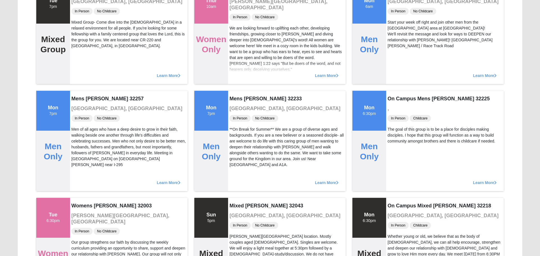
click at [239, 25] on div "We are looking forward to uplifting each other, developing friendships, growing…" at bounding box center [287, 48] width 115 height 47
click at [239, 32] on div "We are looking forward to uplifting each other, developing friendships, growing…" at bounding box center [287, 48] width 115 height 47
click at [239, 39] on div "We are looking forward to uplifting each other, developing friendships, growing…" at bounding box center [287, 48] width 115 height 47
click at [239, 45] on div "We are looking forward to uplifting each other, developing friendships, growing…" at bounding box center [287, 48] width 115 height 47
click at [239, 38] on div "We are looking forward to uplifting each other, developing friendships, growing…" at bounding box center [287, 48] width 115 height 47
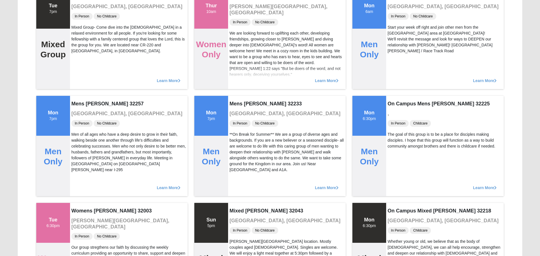
scroll to position [77, 0]
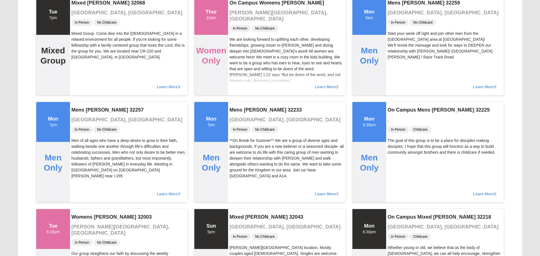
click at [239, 59] on div "We are looking forward to uplifting each other, developing friendships, growing…" at bounding box center [287, 60] width 115 height 47
click at [239, 39] on div "We are looking forward to uplifting each other, developing friendships, growing…" at bounding box center [287, 60] width 115 height 47
click at [239, 52] on div "We are looking forward to uplifting each other, developing friendships, growing…" at bounding box center [287, 60] width 115 height 47
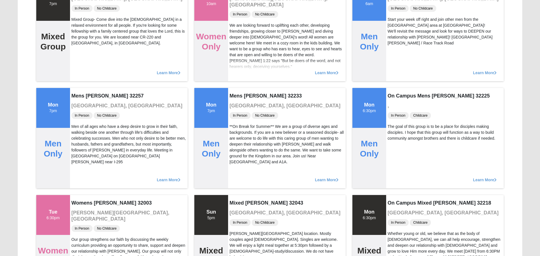
scroll to position [92, 0]
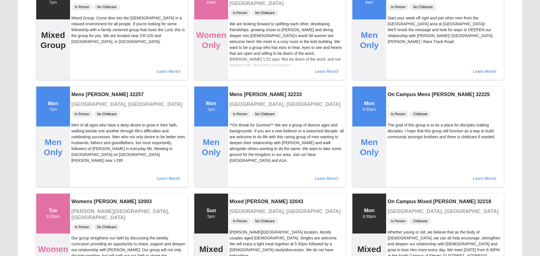
click at [239, 60] on div "Learn More" at bounding box center [287, 68] width 118 height 23
click at [239, 25] on div "We are looking forward to uplifting each other, developing friendships, growing…" at bounding box center [287, 44] width 115 height 47
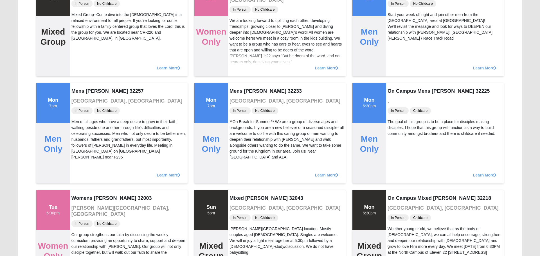
scroll to position [97, 0]
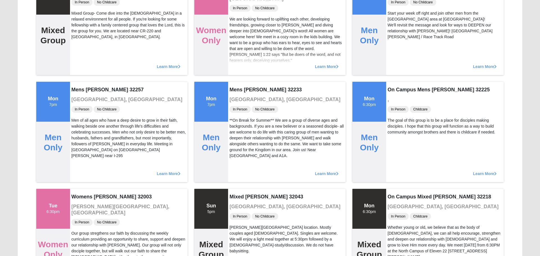
click at [239, 25] on div "We are looking forward to uplifting each other, developing friendships, growing…" at bounding box center [287, 39] width 115 height 47
click at [239, 46] on div "We are looking forward to uplifting each other, developing friendships, growing…" at bounding box center [287, 39] width 115 height 47
click at [239, 39] on div "We are looking forward to uplifting each other, developing friendships, growing…" at bounding box center [287, 39] width 115 height 47
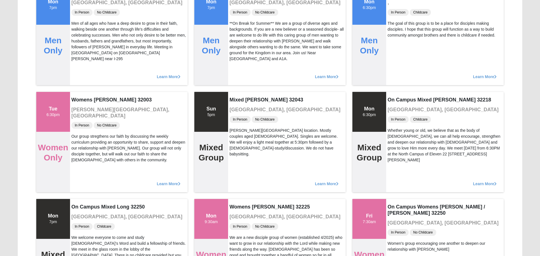
scroll to position [196, 0]
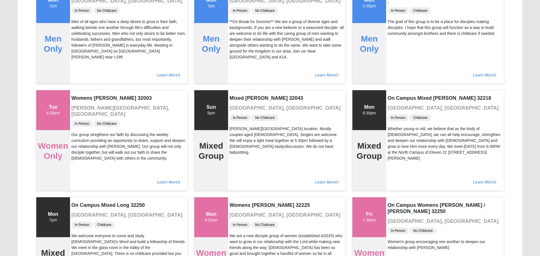
click at [239, 65] on div "Learn More" at bounding box center [287, 72] width 118 height 23
click at [239, 32] on div "**On Break for Summer** We are a group of diverse ages and backgrounds. If you …" at bounding box center [287, 39] width 115 height 41
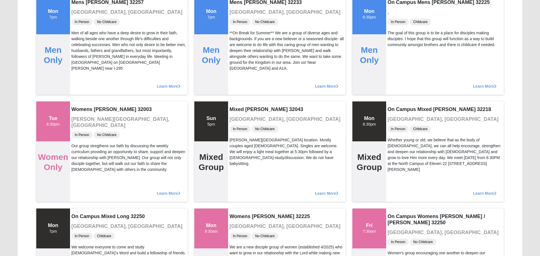
scroll to position [180, 0]
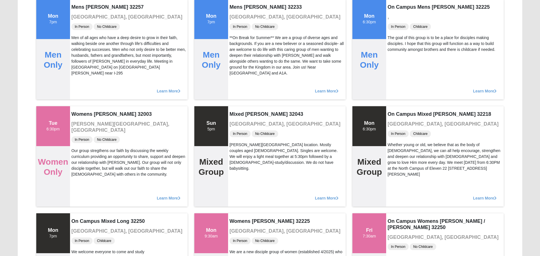
click at [239, 59] on div "**On Break for Summer** We are a group of diverse ages and backgrounds. If you …" at bounding box center [287, 55] width 115 height 41
click at [239, 53] on div "**On Break for Summer** We are a group of diverse ages and backgrounds. If you …" at bounding box center [287, 55] width 115 height 41
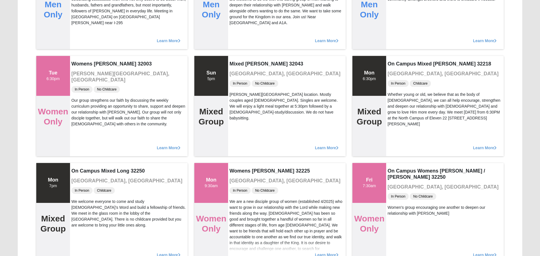
scroll to position [240, 0]
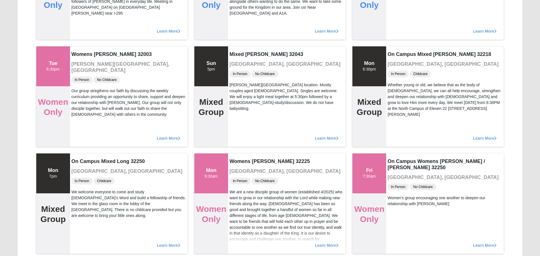
click at [239, 19] on div "Learn More" at bounding box center [287, 28] width 118 height 23
click at [239, 52] on h4 "Mixed [PERSON_NAME] 32043" at bounding box center [287, 54] width 115 height 6
click at [239, 32] on div "Learn More" at bounding box center [287, 28] width 118 height 23
click at [239, 19] on div "Learn More" at bounding box center [287, 28] width 118 height 23
click at [239, 39] on div "Learn More" at bounding box center [287, 28] width 118 height 23
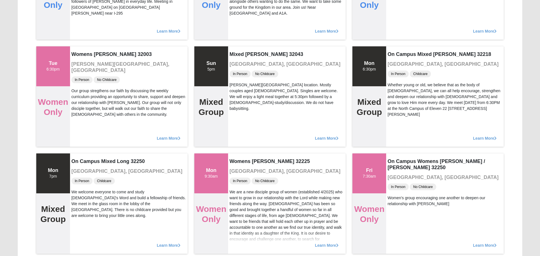
click at [239, 48] on div "Mixed [PERSON_NAME] 32043 [GEOGRAPHIC_DATA], [GEOGRAPHIC_DATA] In Person No Chi…" at bounding box center [287, 96] width 118 height 100
click at [239, 39] on div "Learn More" at bounding box center [287, 28] width 118 height 23
click at [239, 48] on div "Mixed [PERSON_NAME] 32043 [GEOGRAPHIC_DATA], [GEOGRAPHIC_DATA] In Person No Chi…" at bounding box center [287, 96] width 118 height 100
click at [239, 38] on div "Learn More" at bounding box center [287, 28] width 118 height 23
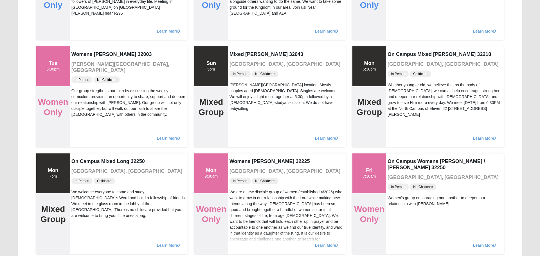
click at [239, 48] on div "Mixed [PERSON_NAME] 32043 [GEOGRAPHIC_DATA], [GEOGRAPHIC_DATA] In Person No Chi…" at bounding box center [287, 96] width 118 height 100
click at [239, 46] on div "Mixed [PERSON_NAME] 32043 [GEOGRAPHIC_DATA], [GEOGRAPHIC_DATA] In Person No Chi…" at bounding box center [287, 96] width 118 height 100
click at [239, 52] on h4 "Mixed [PERSON_NAME] 32043" at bounding box center [287, 54] width 115 height 6
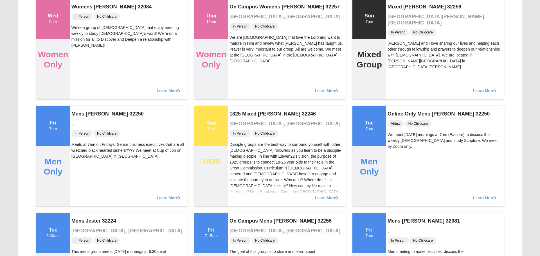
scroll to position [610, 0]
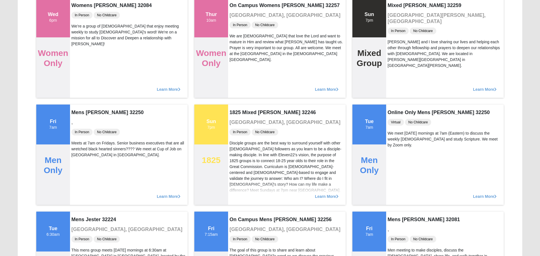
click at [239, 46] on div "We are [DEMOGRAPHIC_DATA] that love the Lord and want to mature in Him and revi…" at bounding box center [287, 48] width 115 height 30
click at [239, 32] on div "On Campus Womens [PERSON_NAME] 32257 [GEOGRAPHIC_DATA], [GEOGRAPHIC_DATA] In Pe…" at bounding box center [287, 47] width 118 height 100
click at [239, 25] on span "In Person" at bounding box center [240, 25] width 21 height 7
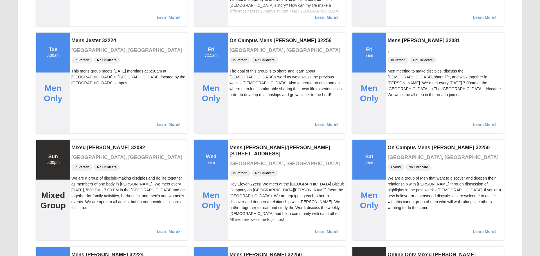
scroll to position [785, 0]
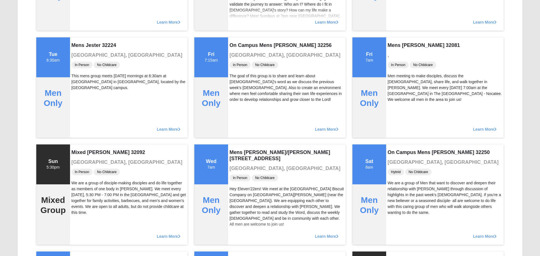
click at [239, 52] on div "On Campus Mens [PERSON_NAME] 32256 [GEOGRAPHIC_DATA], [GEOGRAPHIC_DATA] In Pers…" at bounding box center [287, 87] width 118 height 100
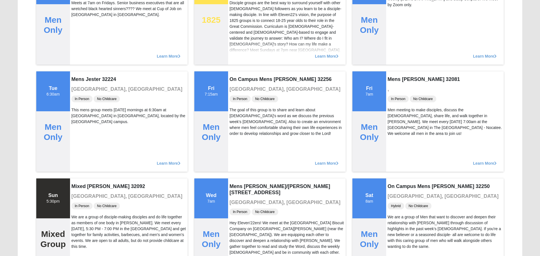
click at [239, 52] on div "Learn More" at bounding box center [287, 53] width 118 height 23
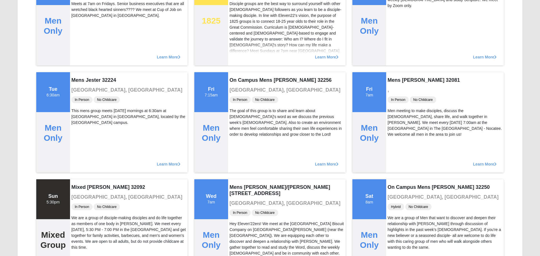
click at [239, 52] on div "Learn More" at bounding box center [287, 54] width 118 height 23
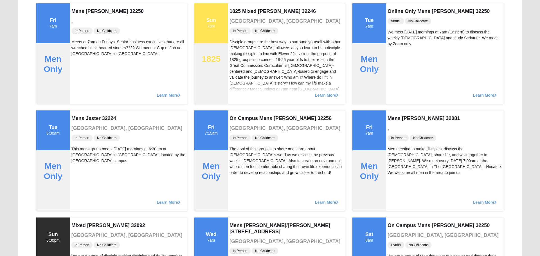
click at [239, 45] on div "Disciple groups are the best way to surround yourself with other [DEMOGRAPHIC_D…" at bounding box center [287, 65] width 115 height 53
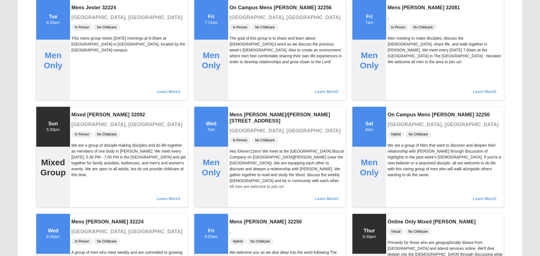
scroll to position [823, 0]
click at [239, 59] on div "The goal of this group is to share and learn about [DEMOGRAPHIC_DATA]'s word as…" at bounding box center [287, 50] width 115 height 30
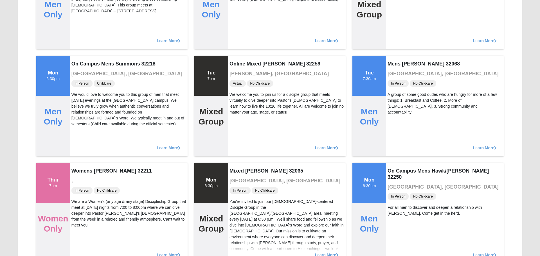
scroll to position [1089, 0]
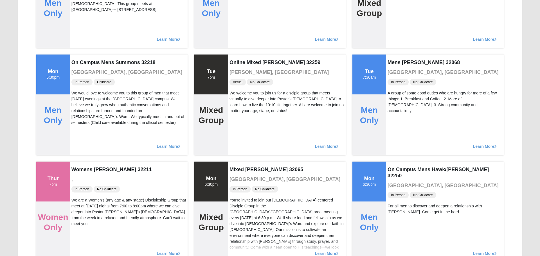
click at [239, 46] on div "Learn More" at bounding box center [287, 36] width 118 height 23
click at [239, 56] on div "Online Mixed [PERSON_NAME] 32259 [PERSON_NAME], [GEOGRAPHIC_DATA] Virtual No Ch…" at bounding box center [287, 105] width 118 height 100
click at [239, 46] on div "Learn More" at bounding box center [287, 36] width 118 height 23
click at [239, 39] on div "Learn More" at bounding box center [287, 36] width 118 height 23
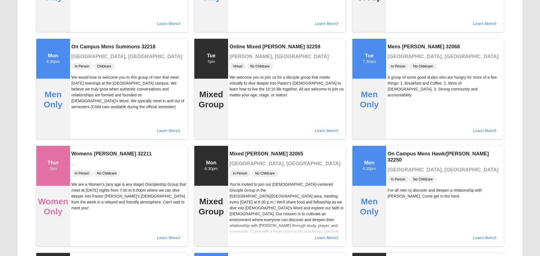
scroll to position [1105, 0]
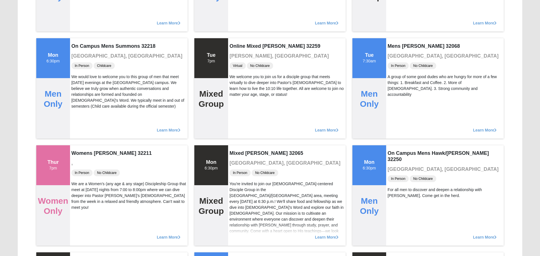
click at [239, 59] on h3 "[PERSON_NAME], [GEOGRAPHIC_DATA]" at bounding box center [287, 56] width 115 height 6
click at [239, 66] on span "Virtual" at bounding box center [238, 65] width 16 height 7
click at [239, 45] on h4 "Online Mixed [PERSON_NAME] 32259" at bounding box center [287, 46] width 115 height 6
click at [239, 39] on div "Online Mixed [PERSON_NAME] 32259 [PERSON_NAME], [GEOGRAPHIC_DATA] Virtual No Ch…" at bounding box center [287, 88] width 118 height 100
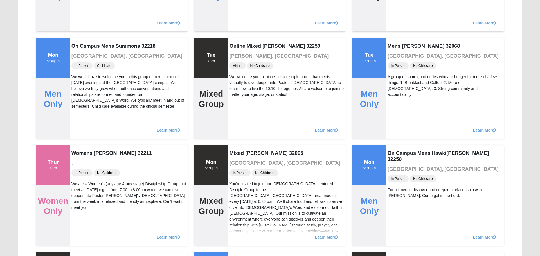
click at [239, 39] on div "Online Mixed [PERSON_NAME] 32259 [PERSON_NAME], [GEOGRAPHIC_DATA] Virtual No Ch…" at bounding box center [287, 88] width 118 height 100
click at [239, 46] on h4 "Online Mixed [PERSON_NAME] 32259" at bounding box center [287, 46] width 115 height 6
click at [239, 53] on h3 "[PERSON_NAME], [GEOGRAPHIC_DATA]" at bounding box center [287, 56] width 115 height 6
click at [239, 46] on h4 "Online Mixed [PERSON_NAME] 32259" at bounding box center [287, 46] width 115 height 6
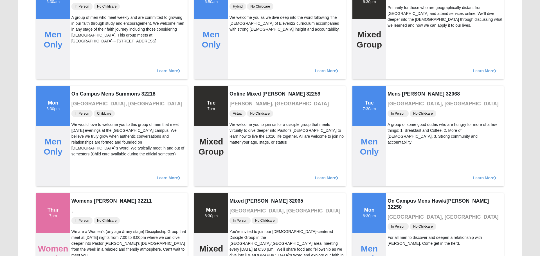
scroll to position [1055, 0]
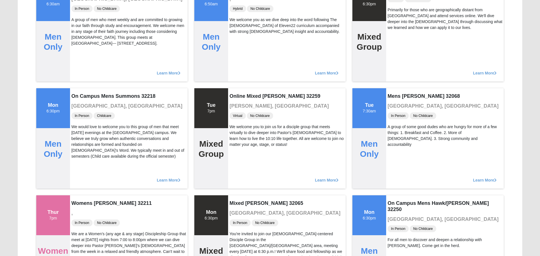
click at [239, 61] on div "Learn More" at bounding box center [287, 70] width 118 height 23
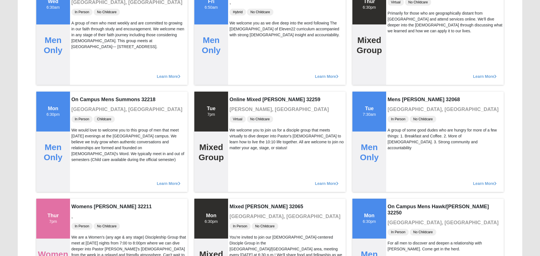
scroll to position [1049, 0]
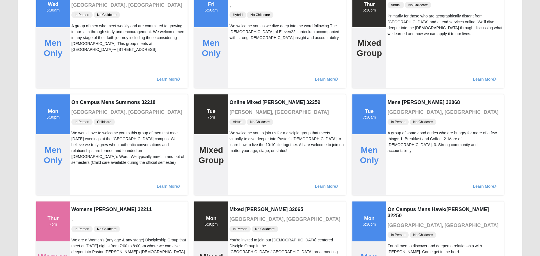
click at [239, 59] on div "Mens [PERSON_NAME] 32250 , Hybrid No Childcare We welcome you as we dive deep i…" at bounding box center [287, 37] width 118 height 100
click at [239, 18] on div "Hybrid No Childcare" at bounding box center [287, 15] width 115 height 8
click at [239, 46] on div "Mens [PERSON_NAME] 32250 , Hybrid No Childcare We welcome you as we dive deep i…" at bounding box center [287, 37] width 118 height 100
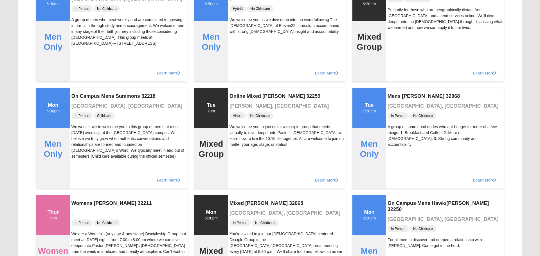
scroll to position [1063, 0]
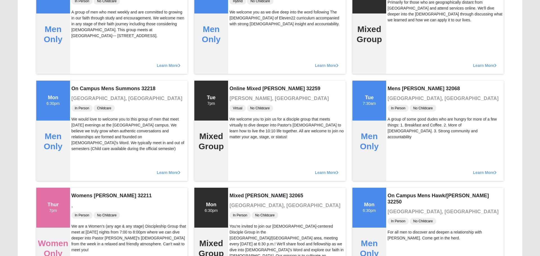
click at [239, 52] on div "Learn More" at bounding box center [287, 62] width 118 height 23
click at [239, 53] on div "Learn More" at bounding box center [287, 62] width 118 height 23
click at [239, 52] on div "Learn More" at bounding box center [287, 62] width 118 height 23
click at [239, 19] on div "We welcome you as we dive deep into the word following The [DEMOGRAPHIC_DATA] o…" at bounding box center [287, 18] width 115 height 18
click at [239, 52] on div "Learn More" at bounding box center [287, 62] width 118 height 23
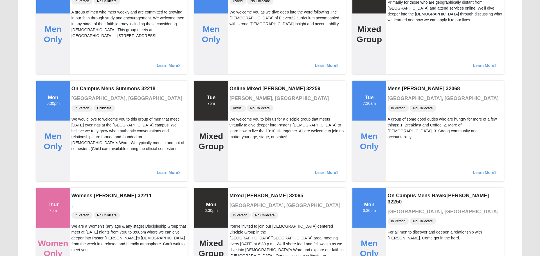
click at [239, 46] on div "Mens [PERSON_NAME] 32250 , Hybrid No Childcare We welcome you as we dive deep i…" at bounding box center [287, 24] width 118 height 100
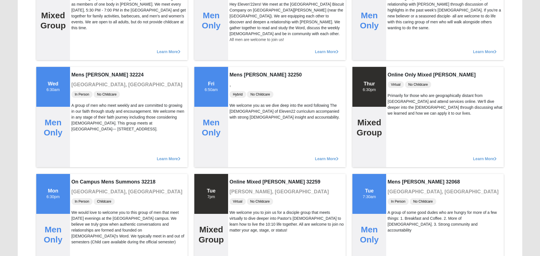
scroll to position [966, 0]
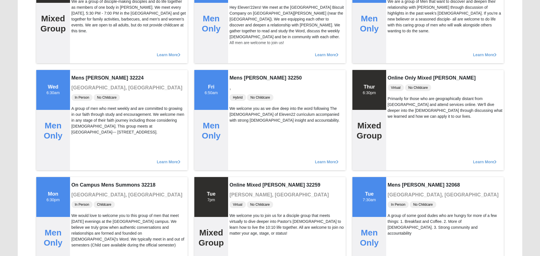
click at [239, 70] on div "Mens [PERSON_NAME] 32250 , Hybrid No Childcare We welcome you as we dive deep i…" at bounding box center [287, 120] width 118 height 100
click at [239, 52] on div "Learn More" at bounding box center [287, 52] width 118 height 23
click at [239, 59] on div "Learn More" at bounding box center [287, 52] width 118 height 23
click at [239, 52] on div "Learn More" at bounding box center [287, 52] width 118 height 23
click at [239, 32] on div "Hey Eleven'22ers! We meet at the [GEOGRAPHIC_DATA] Biscuit Company on [GEOGRAPH…" at bounding box center [287, 25] width 115 height 41
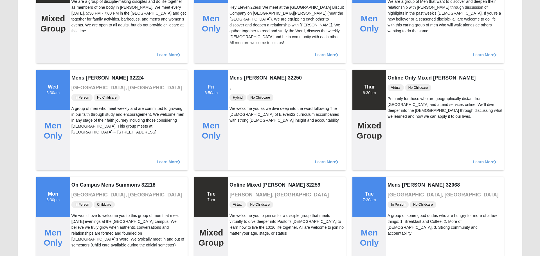
click at [239, 42] on div "Learn More" at bounding box center [287, 52] width 118 height 23
click at [239, 53] on div "Learn More" at bounding box center [287, 52] width 118 height 23
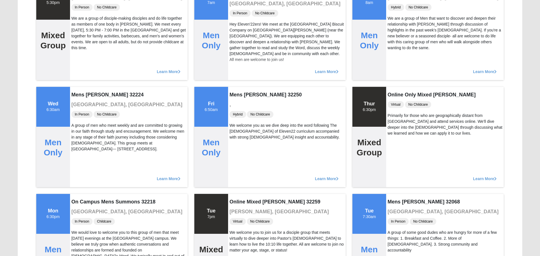
scroll to position [949, 0]
click at [239, 39] on div "Hey Eleven'22ers! We meet at the [GEOGRAPHIC_DATA] Biscuit Company on [GEOGRAPH…" at bounding box center [287, 42] width 115 height 41
click at [239, 52] on div "Hey Eleven'22ers! We meet at the [GEOGRAPHIC_DATA] Biscuit Company on [GEOGRAPH…" at bounding box center [287, 42] width 115 height 41
click at [239, 52] on div "Mens [PERSON_NAME]/[PERSON_NAME][STREET_ADDRESS] [GEOGRAPHIC_DATA], [GEOGRAPHIC…" at bounding box center [287, 30] width 118 height 100
click at [239, 46] on div "Hey Eleven'22ers! We meet at the [GEOGRAPHIC_DATA] Biscuit Company on [GEOGRAPH…" at bounding box center [287, 42] width 115 height 41
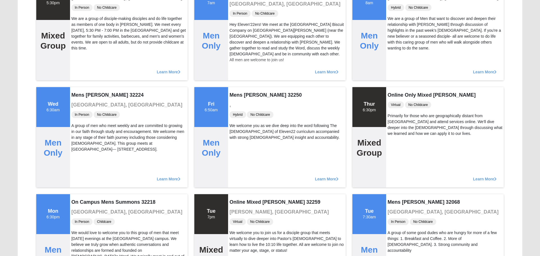
click at [239, 22] on div "Hey Eleven'22ers! We meet at the [GEOGRAPHIC_DATA] Biscuit Company on [GEOGRAPH…" at bounding box center [287, 42] width 115 height 41
click at [239, 45] on div "Hey Eleven'22ers! We meet at the [GEOGRAPHIC_DATA] Biscuit Company on [GEOGRAPH…" at bounding box center [287, 42] width 115 height 41
click at [239, 46] on div "Hey Eleven'22ers! We meet at the [GEOGRAPHIC_DATA] Biscuit Company on [GEOGRAPH…" at bounding box center [287, 42] width 115 height 41
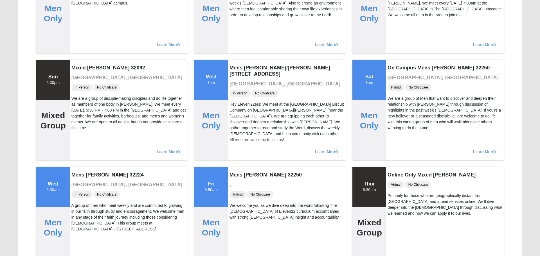
scroll to position [869, 0]
click at [239, 25] on div "On Campus Mens [PERSON_NAME] 32256 [GEOGRAPHIC_DATA], [GEOGRAPHIC_DATA] In Pers…" at bounding box center [287, 3] width 118 height 100
click at [239, 39] on div "Learn More" at bounding box center [287, 42] width 118 height 23
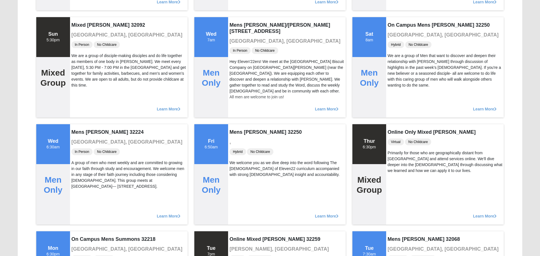
scroll to position [921, 0]
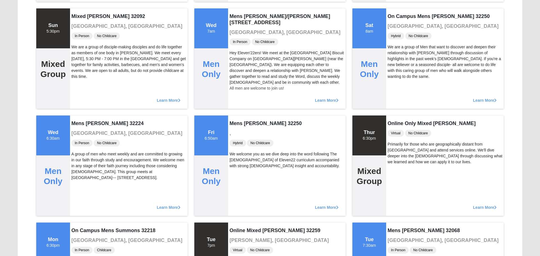
click at [239, 52] on div "Hey Eleven'22ers! We meet at the [GEOGRAPHIC_DATA] Biscuit Company on [GEOGRAPH…" at bounding box center [287, 70] width 115 height 41
click at [239, 39] on span "In Person" at bounding box center [240, 42] width 21 height 7
click at [239, 52] on div "Hey Eleven'22ers! We meet at the [GEOGRAPHIC_DATA] Biscuit Company on [GEOGRAPH…" at bounding box center [287, 70] width 115 height 41
click at [239, 53] on div "Hey Eleven'22ers! We meet at the [GEOGRAPHIC_DATA] Biscuit Company on [GEOGRAPH…" at bounding box center [287, 70] width 115 height 41
click at [239, 50] on div "Hey Eleven'22ers! We meet at the [GEOGRAPHIC_DATA] Biscuit Company on [GEOGRAPH…" at bounding box center [287, 70] width 115 height 41
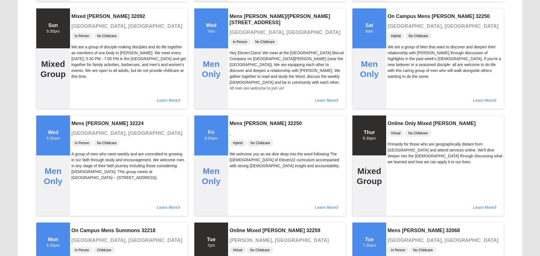
click at [239, 50] on div "Hey Eleven'22ers! We meet at the [GEOGRAPHIC_DATA] Biscuit Company on [GEOGRAPH…" at bounding box center [287, 70] width 115 height 41
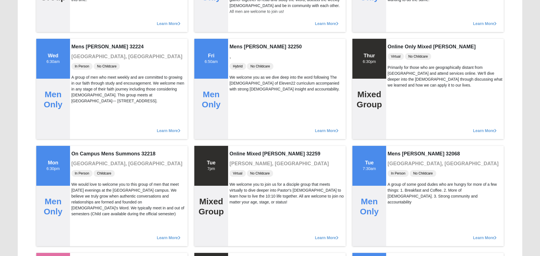
scroll to position [1003, 0]
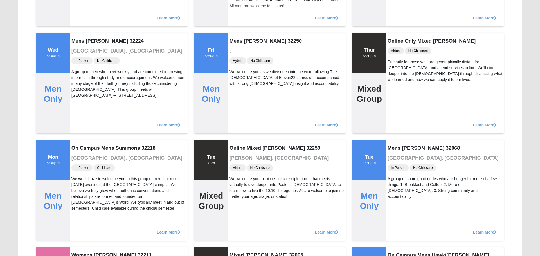
click at [239, 35] on div "Mens [PERSON_NAME] 32250 , Hybrid No Childcare We welcome you as we dive deep i…" at bounding box center [287, 83] width 118 height 100
click at [239, 45] on div "Mens [PERSON_NAME] 32250 , Hybrid No Childcare We welcome you as we dive deep i…" at bounding box center [287, 83] width 118 height 100
click at [239, 52] on h3 "," at bounding box center [287, 51] width 115 height 6
click at [239, 59] on span "Hybrid" at bounding box center [238, 60] width 17 height 7
click at [239, 53] on h3 "," at bounding box center [287, 51] width 115 height 6
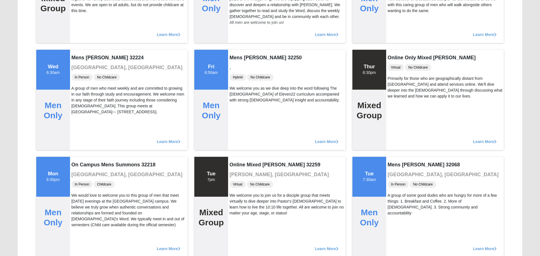
scroll to position [986, 0]
click at [239, 42] on div "Learn More" at bounding box center [287, 32] width 118 height 23
click at [239, 39] on div "Learn More" at bounding box center [287, 32] width 118 height 23
click at [239, 43] on div "Learn More" at bounding box center [287, 32] width 118 height 23
click at [239, 59] on h4 "Mens [PERSON_NAME] 32250" at bounding box center [287, 58] width 115 height 6
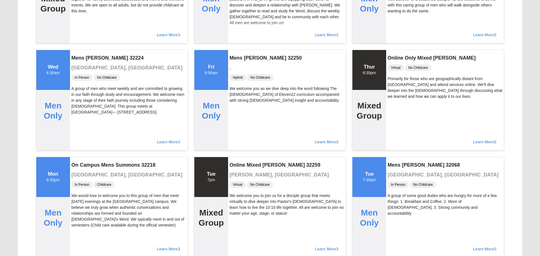
click at [239, 42] on div "Learn More" at bounding box center [287, 32] width 118 height 23
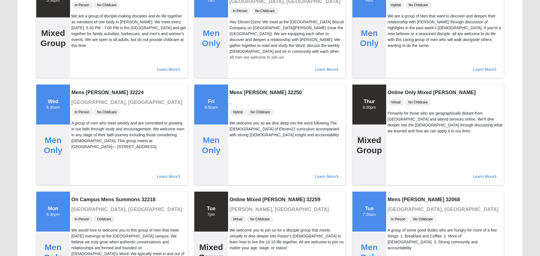
scroll to position [951, 0]
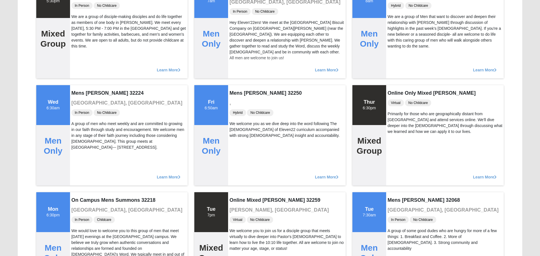
click at [239, 52] on div "Mens [PERSON_NAME]/[PERSON_NAME][STREET_ADDRESS] [GEOGRAPHIC_DATA], [GEOGRAPHIC…" at bounding box center [287, 28] width 118 height 100
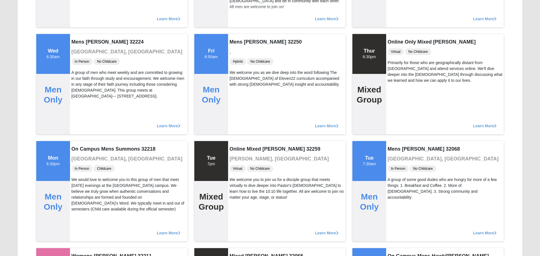
scroll to position [1005, 0]
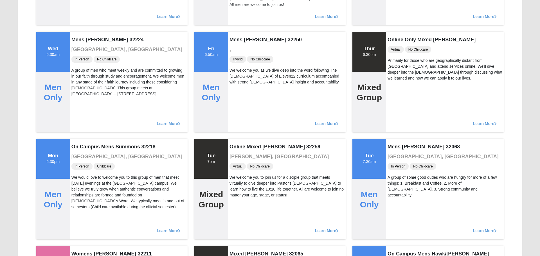
click at [239, 66] on div "Mens [PERSON_NAME] 32250 , Hybrid No Childcare We welcome you as we dive deep i…" at bounding box center [287, 82] width 118 height 100
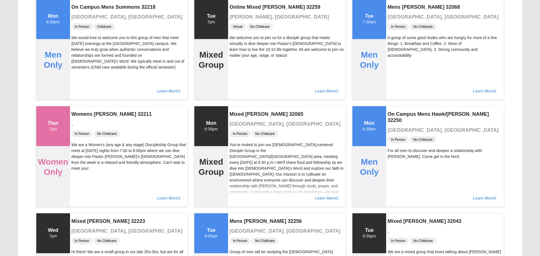
scroll to position [1146, 0]
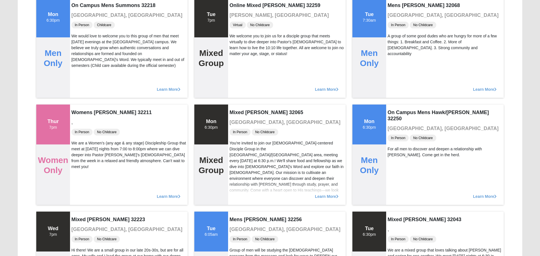
click at [239, 24] on span "Virtual" at bounding box center [238, 25] width 16 height 7
click at [239, 52] on div "We welcome you to join us for a disciple group that meets virtually to dive dee…" at bounding box center [287, 45] width 115 height 24
click at [239, 19] on div "Online Mixed [PERSON_NAME] 32259 [PERSON_NAME], [GEOGRAPHIC_DATA] Virtual No Ch…" at bounding box center [287, 47] width 118 height 100
click at [239, 52] on div "We welcome you to join us for a disciple group that meets virtually to dive dee…" at bounding box center [287, 45] width 115 height 24
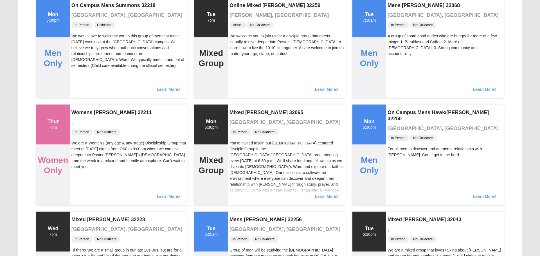
click at [239, 65] on div "Online Mixed [PERSON_NAME] 32259 [PERSON_NAME], [GEOGRAPHIC_DATA] Virtual No Ch…" at bounding box center [287, 47] width 118 height 100
click at [239, 52] on div "We welcome you to join us for a disciple group that meets virtually to dive dee…" at bounding box center [287, 45] width 115 height 24
click at [239, 46] on div "We welcome you to join us for a disciple group that meets virtually to dive dee…" at bounding box center [287, 45] width 115 height 24
click at [239, 52] on div "We welcome you to join us for a disciple group that meets virtually to dive dee…" at bounding box center [287, 45] width 115 height 24
click at [239, 46] on div "We welcome you to join us for a disciple group that meets virtually to dive dee…" at bounding box center [287, 45] width 115 height 24
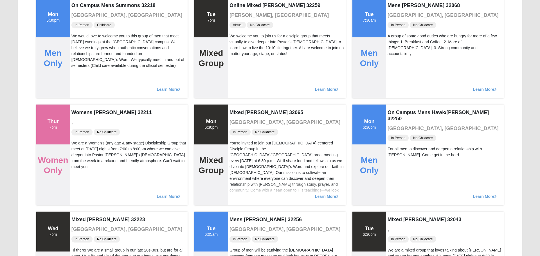
click at [239, 66] on div "Online Mixed [PERSON_NAME] 32259 [PERSON_NAME], [GEOGRAPHIC_DATA] Virtual No Ch…" at bounding box center [287, 47] width 118 height 100
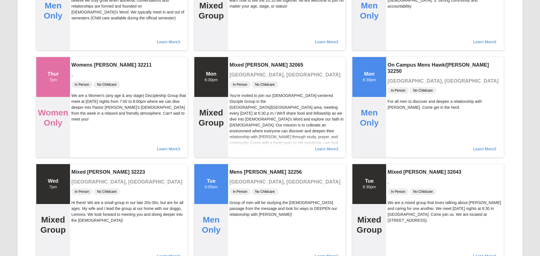
scroll to position [1191, 0]
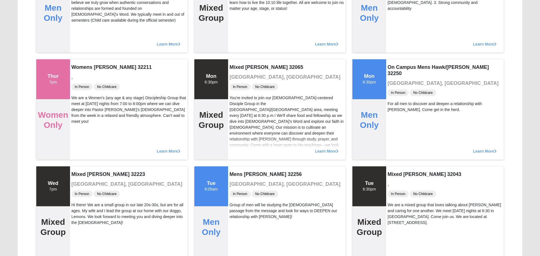
click at [239, 39] on div "Learn More" at bounding box center [287, 41] width 118 height 23
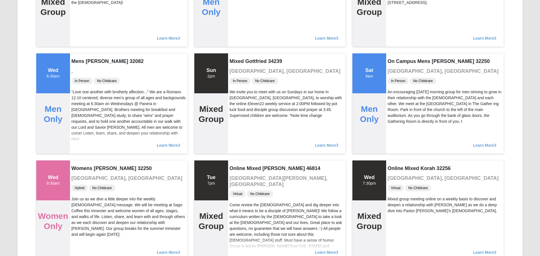
scroll to position [1412, 0]
click at [239, 59] on h4 "Mixed Gottfried 34239" at bounding box center [287, 61] width 115 height 6
click at [239, 65] on div "Mixed Gottfried 34239 [GEOGRAPHIC_DATA], [GEOGRAPHIC_DATA] In Person No Childca…" at bounding box center [287, 103] width 118 height 100
click at [239, 25] on div "Learn More" at bounding box center [287, 35] width 118 height 23
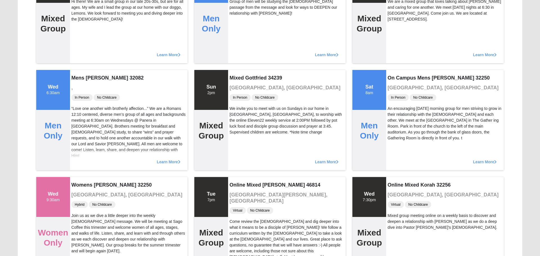
scroll to position [1395, 0]
click at [239, 59] on div "Learn More" at bounding box center [287, 52] width 118 height 23
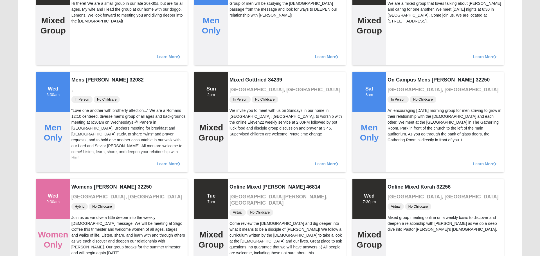
click at [239, 65] on div "Learn More" at bounding box center [287, 54] width 118 height 23
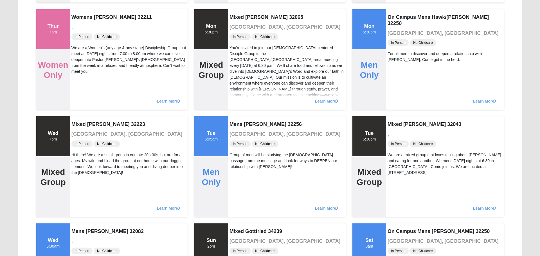
scroll to position [1240, 0]
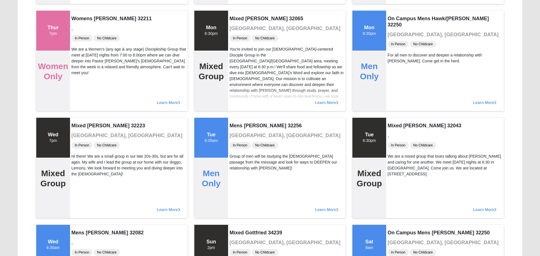
click at [239, 32] on div "Mixed [PERSON_NAME] 32065 [GEOGRAPHIC_DATA], [GEOGRAPHIC_DATA] In Person No Chi…" at bounding box center [287, 61] width 118 height 100
click at [239, 58] on div "You're invited to join our [DEMOGRAPHIC_DATA]-centered Disciple Group in the [G…" at bounding box center [287, 75] width 115 height 59
click at [239, 52] on div "You're invited to join our [DEMOGRAPHIC_DATA]-centered Disciple Group in the [G…" at bounding box center [287, 75] width 115 height 59
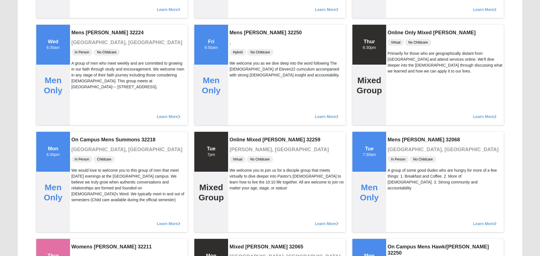
scroll to position [1009, 0]
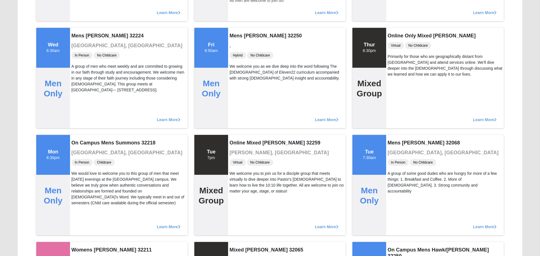
click at [239, 39] on h4 "Mens [PERSON_NAME] 32250" at bounding box center [287, 36] width 115 height 6
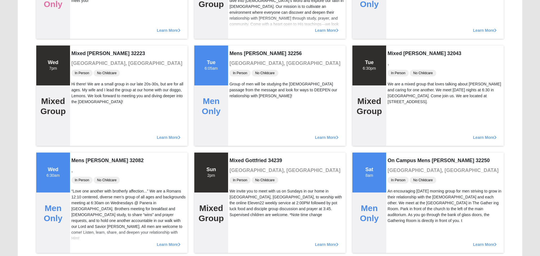
scroll to position [1313, 0]
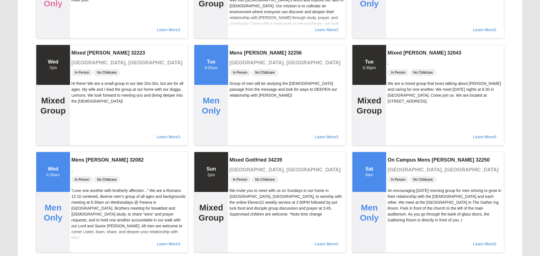
click at [239, 59] on div "Mens [PERSON_NAME] 32256 [GEOGRAPHIC_DATA], [GEOGRAPHIC_DATA] In Person No Chil…" at bounding box center [287, 95] width 118 height 100
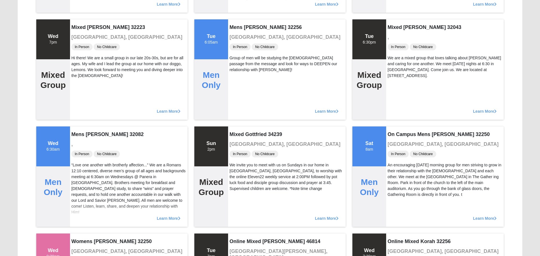
scroll to position [1340, 0]
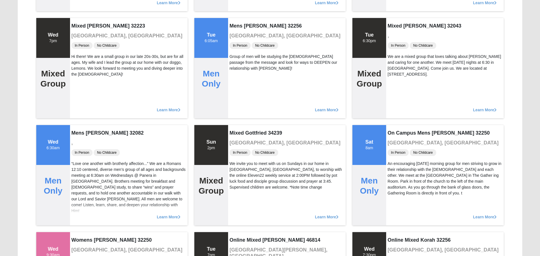
click at [239, 52] on div "Mens [PERSON_NAME] 32256 [GEOGRAPHIC_DATA], [GEOGRAPHIC_DATA] In Person No Chil…" at bounding box center [287, 68] width 118 height 100
click at [239, 46] on span "In Person" at bounding box center [240, 45] width 21 height 7
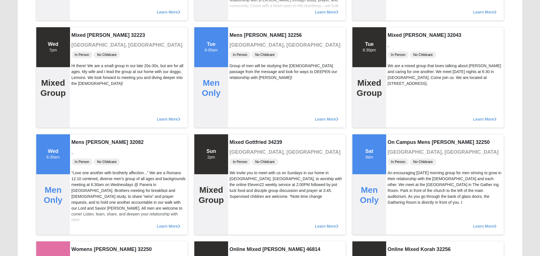
scroll to position [1330, 0]
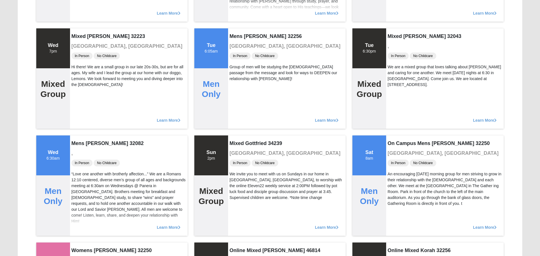
click at [239, 53] on span "In Person" at bounding box center [240, 56] width 21 height 7
click at [239, 59] on div "In Person No Childcare" at bounding box center [287, 56] width 115 height 8
click at [239, 45] on h3 "[GEOGRAPHIC_DATA], [GEOGRAPHIC_DATA]" at bounding box center [287, 46] width 115 height 6
click at [239, 66] on div "Group of men will be studying the [DEMOGRAPHIC_DATA] passage from the message a…" at bounding box center [287, 73] width 115 height 18
click at [239, 46] on h3 "[GEOGRAPHIC_DATA], [GEOGRAPHIC_DATA]" at bounding box center [287, 46] width 115 height 6
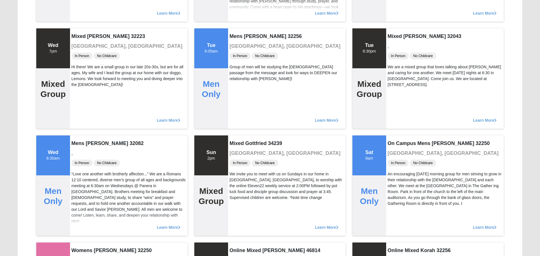
scroll to position [1324, 0]
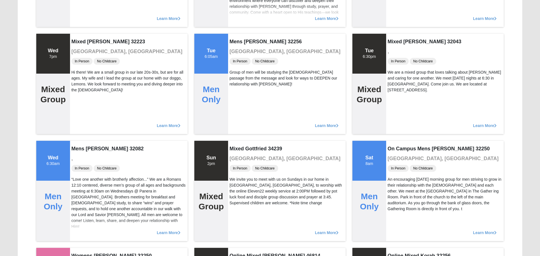
click at [239, 52] on h3 "[GEOGRAPHIC_DATA], [GEOGRAPHIC_DATA]" at bounding box center [287, 52] width 115 height 6
click at [239, 25] on div "Learn More" at bounding box center [287, 16] width 118 height 23
click at [239, 59] on span "In Person" at bounding box center [240, 61] width 21 height 7
click at [239, 25] on div "Learn More" at bounding box center [287, 16] width 118 height 23
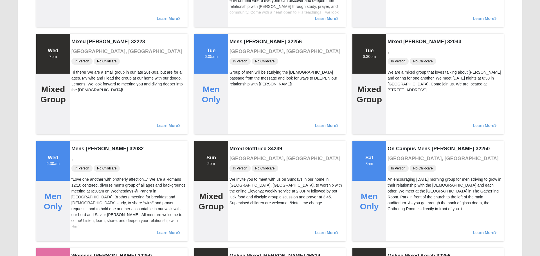
click at [239, 52] on h3 "[GEOGRAPHIC_DATA], [GEOGRAPHIC_DATA]" at bounding box center [287, 52] width 115 height 6
click at [239, 46] on div "Mens [PERSON_NAME] 32256 [GEOGRAPHIC_DATA], [GEOGRAPHIC_DATA] In Person No Chil…" at bounding box center [287, 84] width 118 height 100
click at [239, 59] on span "In Person" at bounding box center [240, 61] width 21 height 7
click at [239, 52] on h3 "[GEOGRAPHIC_DATA], [GEOGRAPHIC_DATA]" at bounding box center [287, 52] width 115 height 6
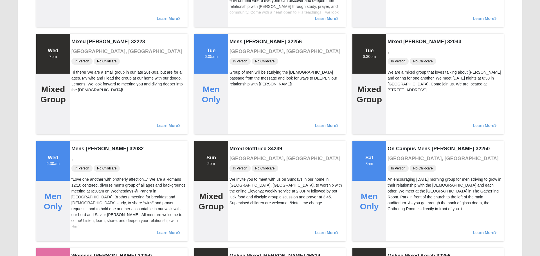
click at [239, 45] on div "Mens [PERSON_NAME] 32256 [GEOGRAPHIC_DATA], [GEOGRAPHIC_DATA] In Person No Chil…" at bounding box center [287, 84] width 118 height 100
click at [239, 59] on span "In Person" at bounding box center [240, 61] width 21 height 7
click at [239, 46] on div "Mens [PERSON_NAME] 32256 [GEOGRAPHIC_DATA], [GEOGRAPHIC_DATA] In Person No Chil…" at bounding box center [287, 84] width 118 height 100
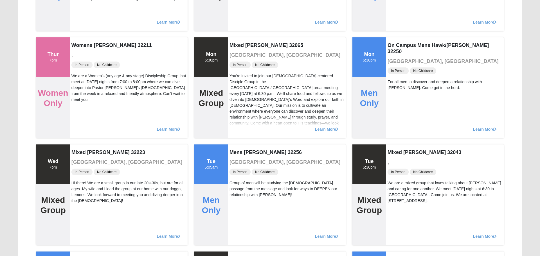
scroll to position [1211, 0]
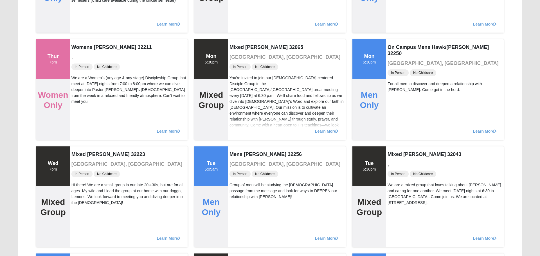
click at [239, 59] on h3 "[GEOGRAPHIC_DATA], [GEOGRAPHIC_DATA]" at bounding box center [287, 57] width 115 height 6
click at [239, 32] on div "Learn More" at bounding box center [287, 21] width 118 height 23
click at [239, 41] on div "Mixed [PERSON_NAME] 32065 [GEOGRAPHIC_DATA], [GEOGRAPHIC_DATA] In Person No Chi…" at bounding box center [287, 89] width 118 height 100
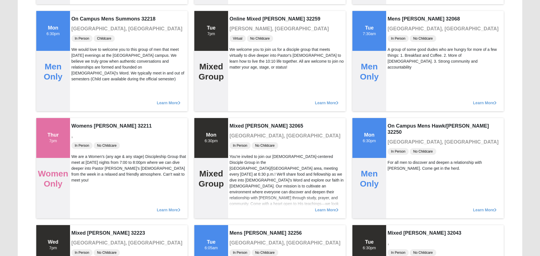
scroll to position [1131, 0]
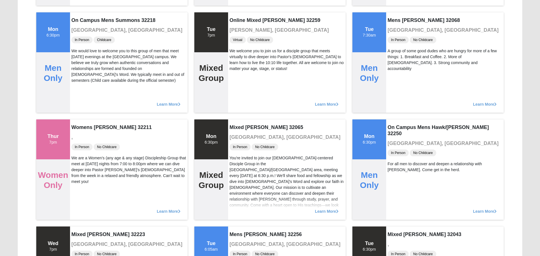
click at [239, 39] on span "Virtual" at bounding box center [238, 40] width 16 height 7
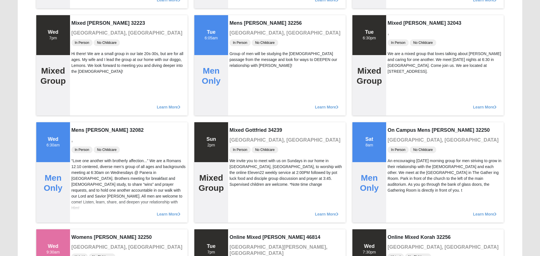
scroll to position [1344, 0]
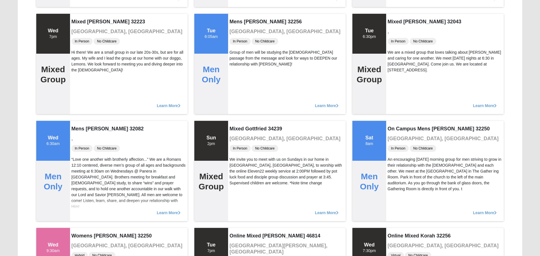
click at [239, 46] on div "Mens [PERSON_NAME] 32256 [GEOGRAPHIC_DATA], [GEOGRAPHIC_DATA] In Person No Chil…" at bounding box center [287, 64] width 118 height 100
click at [239, 45] on div "Mens [PERSON_NAME] 32256 [GEOGRAPHIC_DATA], [GEOGRAPHIC_DATA] In Person No Chil…" at bounding box center [287, 64] width 118 height 100
click at [239, 39] on span "In Person" at bounding box center [240, 41] width 21 height 7
click at [239, 58] on div "Group of men will be studying the [DEMOGRAPHIC_DATA] passage from the message a…" at bounding box center [287, 59] width 115 height 18
click at [239, 46] on div "Mens [PERSON_NAME] 32256 [GEOGRAPHIC_DATA], [GEOGRAPHIC_DATA] In Person No Chil…" at bounding box center [287, 64] width 118 height 100
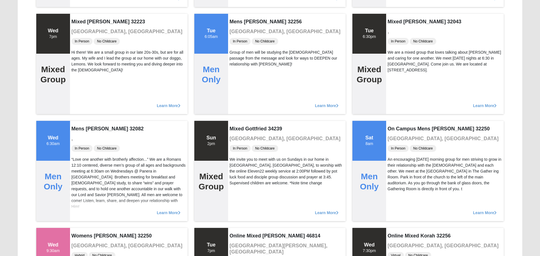
click at [239, 39] on span "In Person" at bounding box center [240, 41] width 21 height 7
click at [239, 53] on div "Group of men will be studying the [DEMOGRAPHIC_DATA] passage from the message a…" at bounding box center [287, 59] width 115 height 18
click at [239, 59] on div "Group of men will be studying the [DEMOGRAPHIC_DATA] passage from the message a…" at bounding box center [287, 59] width 115 height 18
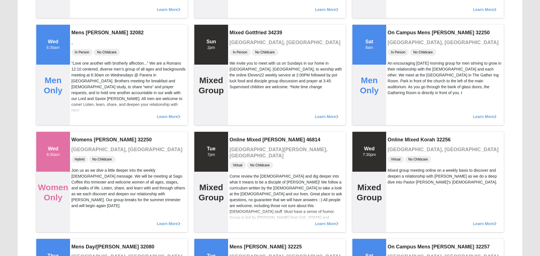
scroll to position [1442, 0]
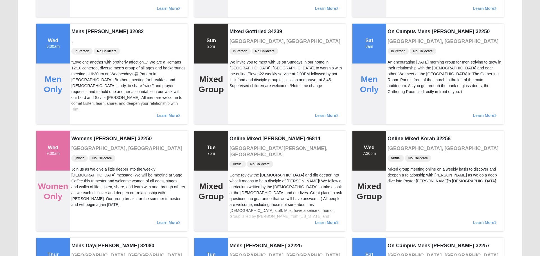
click at [239, 59] on div "We invite you to meet with us on Sundays in our home in [GEOGRAPHIC_DATA], [GEO…" at bounding box center [287, 74] width 115 height 30
click at [239, 66] on div "We invite you to meet with us on Sundays in our home in [GEOGRAPHIC_DATA], [GEO…" at bounding box center [287, 74] width 115 height 30
click at [239, 65] on div "We invite you to meet with us on Sundays in our home in [GEOGRAPHIC_DATA], [GEO…" at bounding box center [287, 74] width 115 height 30
click at [239, 66] on div "We invite you to meet with us on Sundays in our home in [GEOGRAPHIC_DATA], [GEO…" at bounding box center [287, 74] width 115 height 30
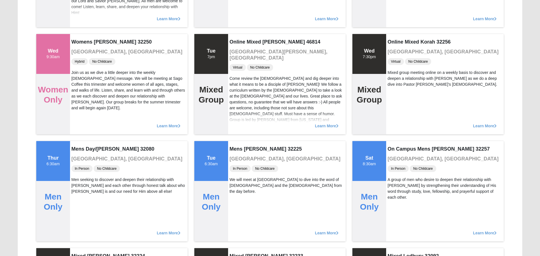
scroll to position [1539, 0]
click at [239, 52] on h3 "[GEOGRAPHIC_DATA][PERSON_NAME], [GEOGRAPHIC_DATA]" at bounding box center [287, 55] width 115 height 12
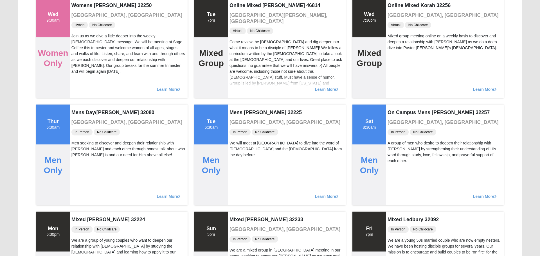
scroll to position [1585, 0]
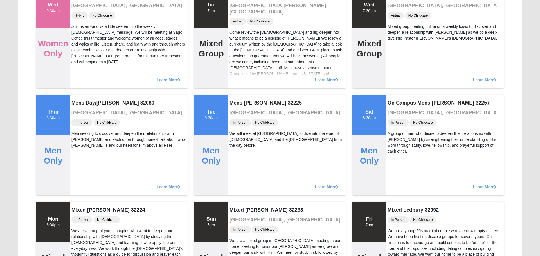
click at [239, 51] on div "Come review the [DEMOGRAPHIC_DATA] and dig deeper into what it means to be a di…" at bounding box center [287, 71] width 115 height 83
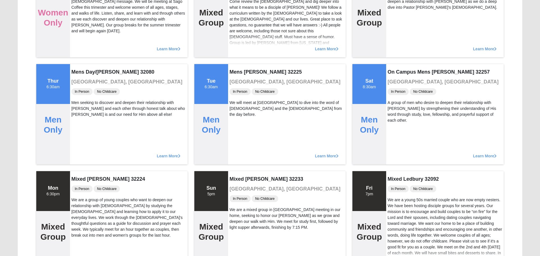
scroll to position [1617, 0]
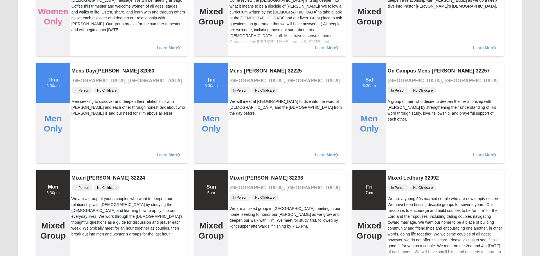
click at [239, 35] on div "Learn More" at bounding box center [287, 45] width 118 height 23
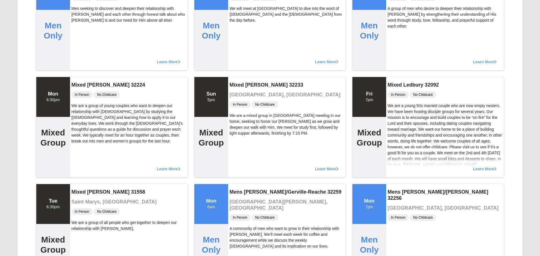
scroll to position [1712, 0]
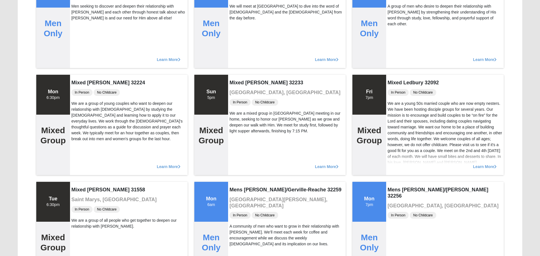
click at [239, 45] on div "Mens [PERSON_NAME] 32225 [GEOGRAPHIC_DATA], [GEOGRAPHIC_DATA] In Person No Chil…" at bounding box center [287, 18] width 118 height 100
click at [239, 59] on div "Learn More" at bounding box center [287, 57] width 118 height 23
click at [239, 52] on div "Learn More" at bounding box center [287, 57] width 118 height 23
click at [239, 65] on div "Learn More" at bounding box center [287, 57] width 118 height 23
click at [239, 52] on div "Learn More" at bounding box center [287, 57] width 118 height 23
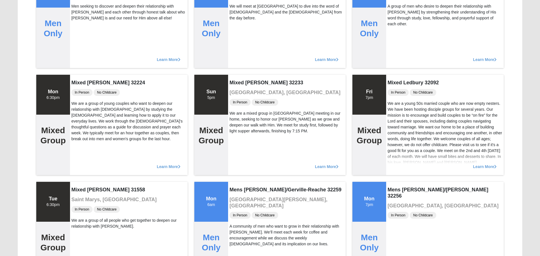
click at [239, 32] on div "Mens [PERSON_NAME] 32225 [GEOGRAPHIC_DATA], [GEOGRAPHIC_DATA] In Person No Chil…" at bounding box center [287, 18] width 118 height 100
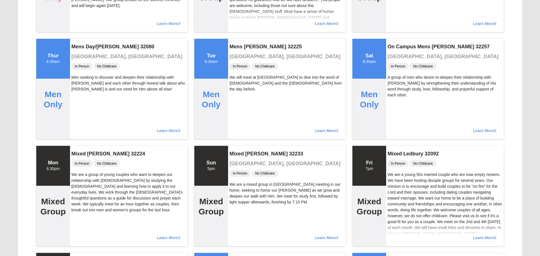
scroll to position [1640, 0]
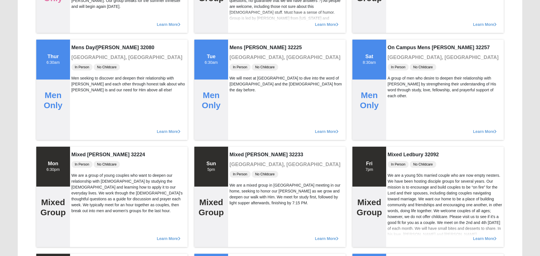
click at [239, 32] on div "Learn More" at bounding box center [287, 21] width 118 height 23
click at [239, 46] on h4 "Mens [PERSON_NAME] 32225" at bounding box center [287, 48] width 115 height 6
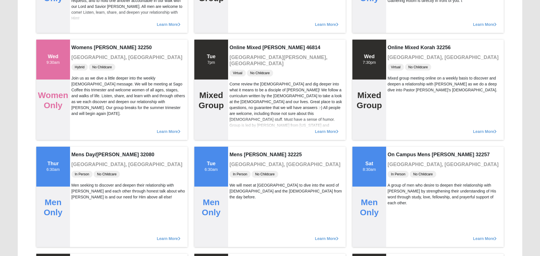
scroll to position [1531, 0]
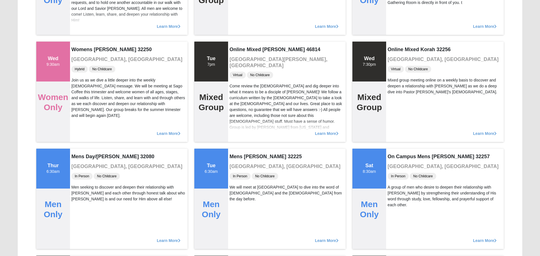
click at [239, 59] on h3 "[GEOGRAPHIC_DATA][PERSON_NAME], [GEOGRAPHIC_DATA]" at bounding box center [287, 63] width 115 height 12
click at [239, 42] on div "Online Mixed [PERSON_NAME] 46814 [GEOGRAPHIC_DATA][PERSON_NAME], [GEOGRAPHIC_DA…" at bounding box center [287, 92] width 118 height 100
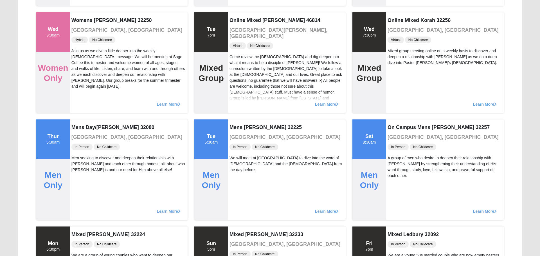
scroll to position [1560, 0]
click at [239, 59] on div "Come review the [DEMOGRAPHIC_DATA] and dig deeper into what it means to be a di…" at bounding box center [287, 95] width 115 height 83
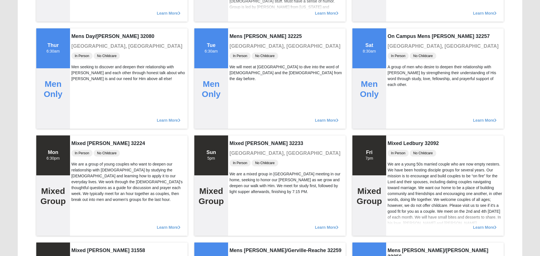
scroll to position [1653, 0]
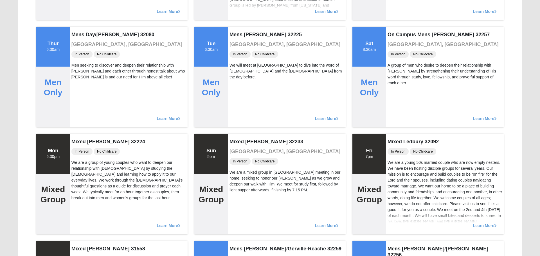
click at [239, 46] on h3 "[GEOGRAPHIC_DATA], [GEOGRAPHIC_DATA]" at bounding box center [287, 45] width 115 height 6
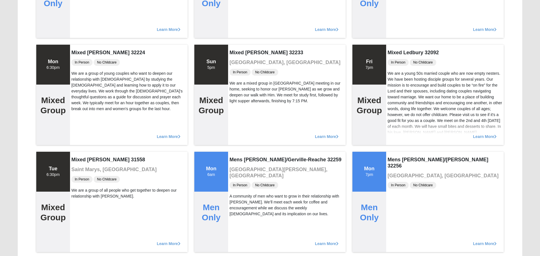
scroll to position [1741, 0]
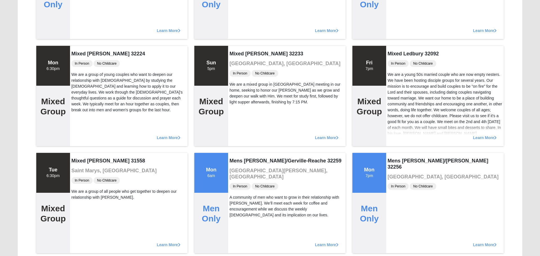
click at [239, 52] on h4 "Mixed [PERSON_NAME] 32233" at bounding box center [287, 54] width 115 height 6
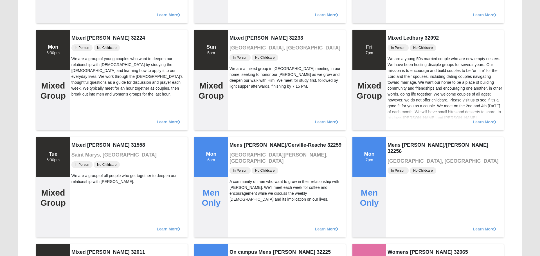
scroll to position [1756, 0]
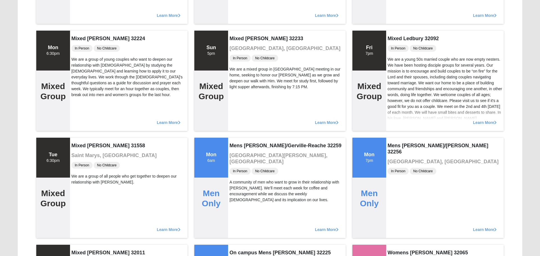
click at [239, 52] on div "Mixed [PERSON_NAME] 32233 [GEOGRAPHIC_DATA], [GEOGRAPHIC_DATA] In Person No Chi…" at bounding box center [287, 81] width 118 height 100
click at [239, 32] on div "Mixed [PERSON_NAME] 32233 [GEOGRAPHIC_DATA], [GEOGRAPHIC_DATA] In Person No Chi…" at bounding box center [287, 81] width 118 height 100
click at [239, 59] on span "In Person" at bounding box center [240, 58] width 21 height 7
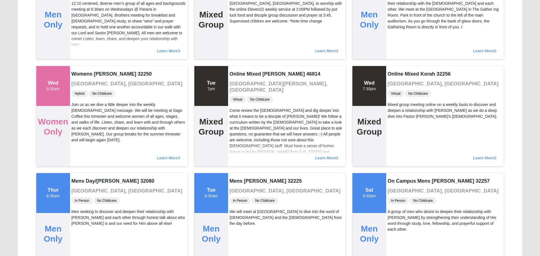
scroll to position [1505, 0]
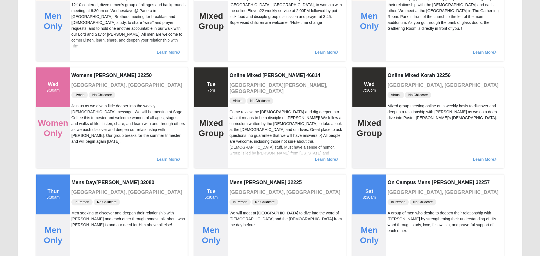
click at [239, 59] on div "Learn More" at bounding box center [287, 49] width 118 height 23
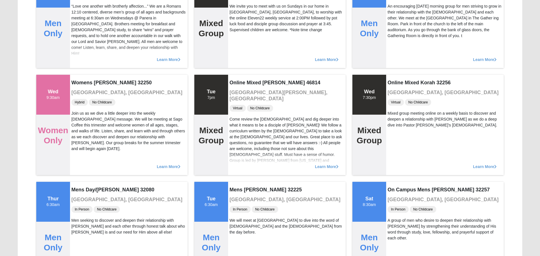
scroll to position [1497, 0]
click at [239, 52] on div "Learn More" at bounding box center [287, 57] width 118 height 23
click at [239, 39] on div "Mixed Gottfried 34239 [GEOGRAPHIC_DATA], [GEOGRAPHIC_DATA] In Person No Childca…" at bounding box center [287, 18] width 118 height 100
click at [239, 65] on div "Learn More" at bounding box center [287, 57] width 118 height 23
click at [239, 59] on div "Learn More" at bounding box center [287, 57] width 118 height 23
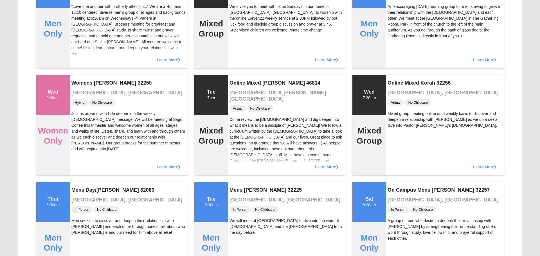
click at [239, 66] on div "Learn More" at bounding box center [287, 57] width 118 height 23
click at [239, 52] on div "Learn More" at bounding box center [287, 57] width 118 height 23
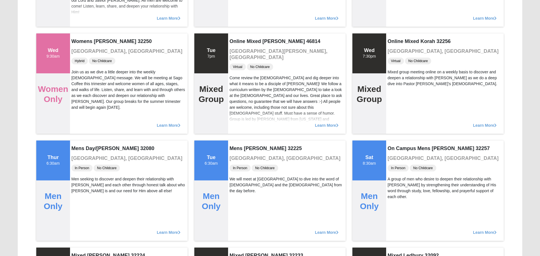
scroll to position [1538, 0]
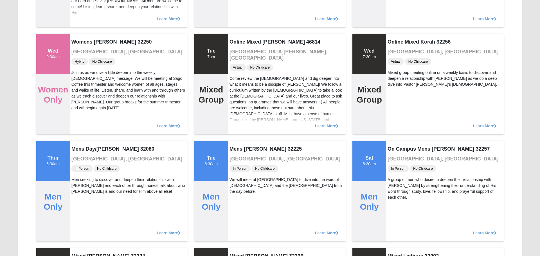
click at [239, 39] on h4 "Online Mixed [PERSON_NAME] 46814" at bounding box center [287, 42] width 115 height 6
click at [239, 45] on div "Online Mixed [PERSON_NAME] 46814 [GEOGRAPHIC_DATA][PERSON_NAME], [GEOGRAPHIC_DA…" at bounding box center [287, 84] width 118 height 100
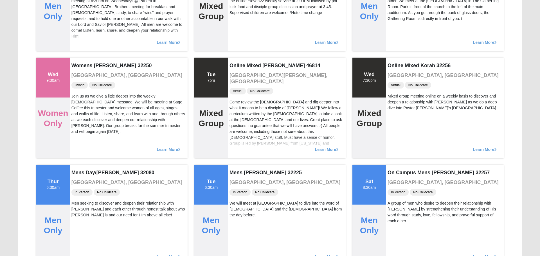
scroll to position [1514, 0]
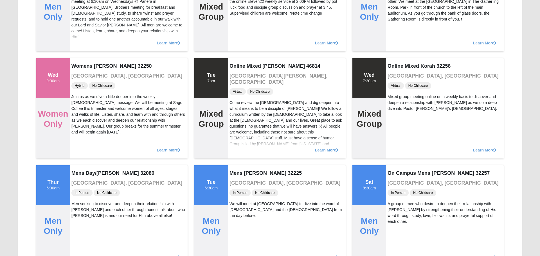
click at [239, 32] on div "Learn More" at bounding box center [287, 40] width 118 height 23
click at [239, 59] on div "Online Mixed [PERSON_NAME] 46814 [GEOGRAPHIC_DATA][PERSON_NAME], [GEOGRAPHIC_DA…" at bounding box center [287, 108] width 118 height 100
click at [239, 50] on div "Learn More" at bounding box center [287, 40] width 118 height 23
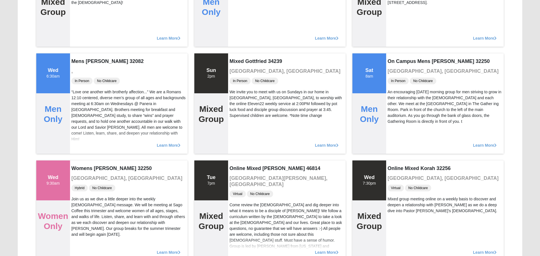
scroll to position [1409, 0]
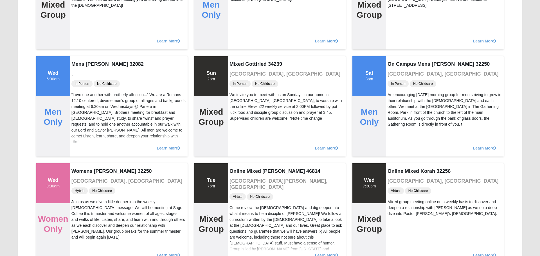
click at [239, 56] on div "Mixed Gottfried 34239 [GEOGRAPHIC_DATA], [GEOGRAPHIC_DATA] In Person No Childca…" at bounding box center [287, 106] width 118 height 100
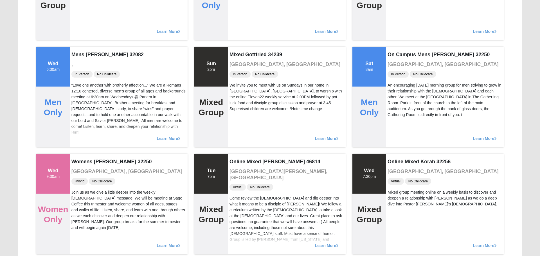
scroll to position [1419, 0]
click at [239, 66] on h3 "[GEOGRAPHIC_DATA], [GEOGRAPHIC_DATA]" at bounding box center [287, 64] width 115 height 6
click at [239, 46] on div "Mixed Gottfried 34239 [GEOGRAPHIC_DATA], [GEOGRAPHIC_DATA] In Person No Childca…" at bounding box center [287, 96] width 118 height 100
click at [239, 32] on div "Learn More" at bounding box center [287, 28] width 118 height 23
click at [239, 46] on div "Mixed Gottfried 34239 [GEOGRAPHIC_DATA], [GEOGRAPHIC_DATA] In Person No Childca…" at bounding box center [287, 96] width 118 height 100
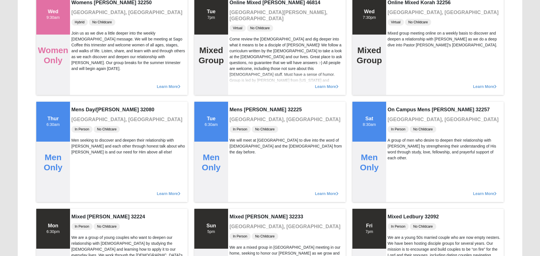
scroll to position [1586, 0]
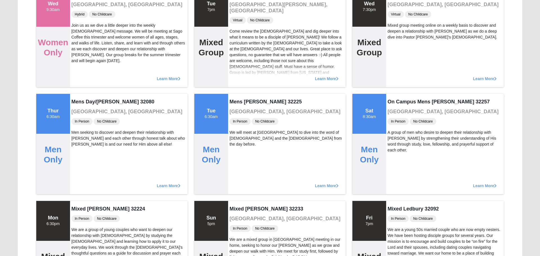
click at [239, 45] on div "Come review the [DEMOGRAPHIC_DATA] and dig deeper into what it means to be a di…" at bounding box center [287, 69] width 115 height 83
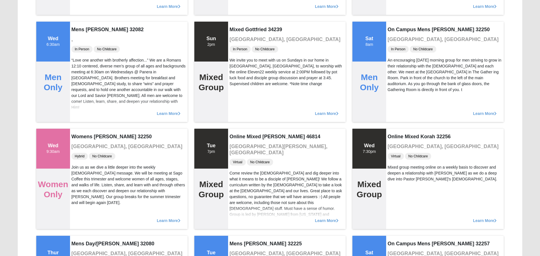
scroll to position [1443, 0]
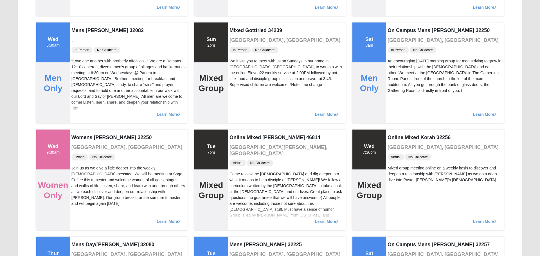
click at [239, 52] on span "In Person" at bounding box center [240, 50] width 21 height 7
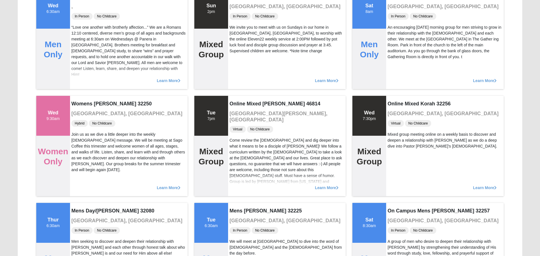
scroll to position [1479, 0]
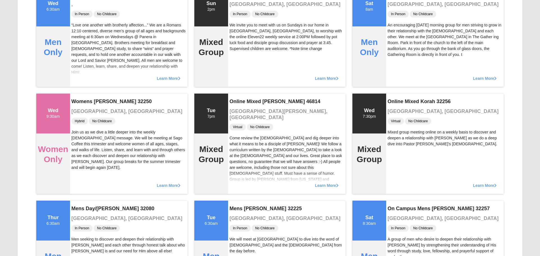
click at [239, 66] on div "Learn More" at bounding box center [287, 75] width 118 height 23
click at [239, 52] on div "Mixed Gottfried 34239 [GEOGRAPHIC_DATA], [GEOGRAPHIC_DATA] In Person No Childca…" at bounding box center [287, 36] width 118 height 100
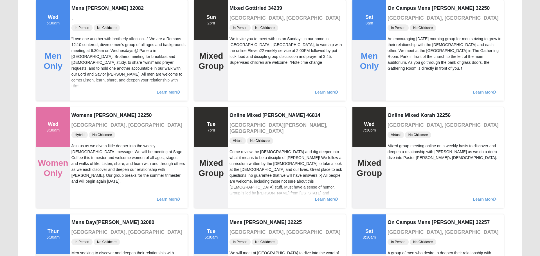
scroll to position [1465, 0]
click at [239, 59] on div "We invite you to meet with us on Sundays in our home in [GEOGRAPHIC_DATA], [GEO…" at bounding box center [287, 51] width 115 height 30
click at [239, 46] on div "We invite you to meet with us on Sundays in our home in [GEOGRAPHIC_DATA], [GEO…" at bounding box center [287, 51] width 115 height 30
click at [239, 59] on div "We invite you to meet with us on Sundays in our home in [GEOGRAPHIC_DATA], [GEO…" at bounding box center [287, 51] width 115 height 30
click at [239, 32] on div "Mixed Gottfried 34239 [GEOGRAPHIC_DATA], [GEOGRAPHIC_DATA] In Person No Childca…" at bounding box center [287, 51] width 118 height 100
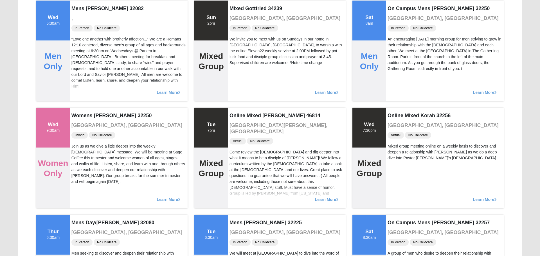
click at [239, 72] on div "Mixed Gottfried 34239 [GEOGRAPHIC_DATA], [GEOGRAPHIC_DATA] In Person No Childca…" at bounding box center [287, 51] width 118 height 100
click at [239, 59] on div "We invite you to meet with us on Sundays in our home in [GEOGRAPHIC_DATA], [GEO…" at bounding box center [287, 51] width 115 height 30
click at [239, 26] on span "In Person" at bounding box center [240, 28] width 21 height 7
click at [239, 66] on div "We invite you to meet with us on Sundays in our home in [GEOGRAPHIC_DATA], [GEO…" at bounding box center [287, 51] width 115 height 30
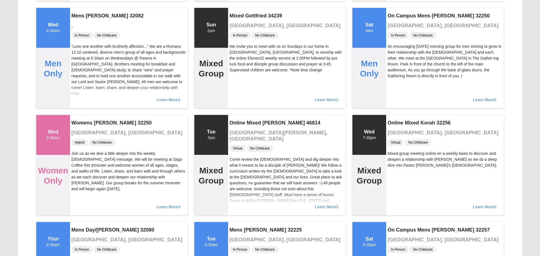
scroll to position [1457, 0]
click at [239, 59] on div "We invite you to meet with us on Sundays in our home in [GEOGRAPHIC_DATA], [GEO…" at bounding box center [287, 59] width 115 height 30
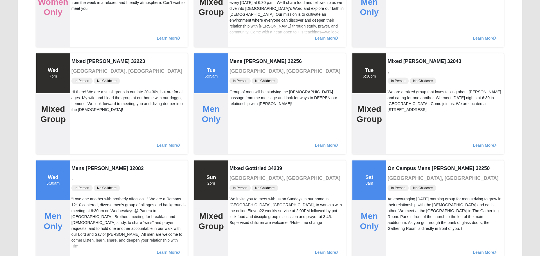
scroll to position [1305, 0]
click at [239, 32] on div "Learn More" at bounding box center [287, 35] width 118 height 23
click at [239, 45] on div "Learn More" at bounding box center [287, 35] width 118 height 23
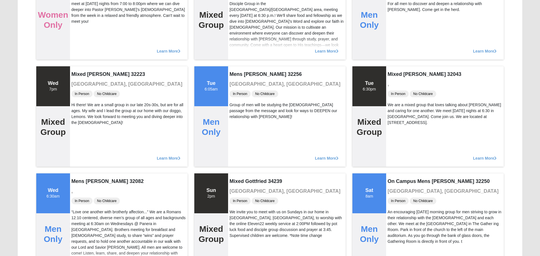
scroll to position [1280, 0]
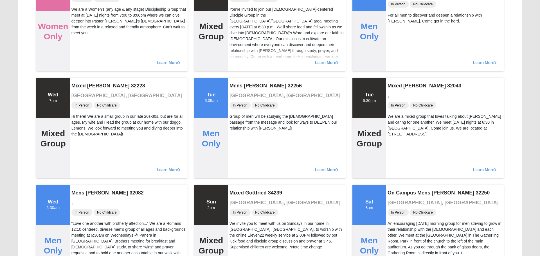
click at [239, 26] on div "You're invited to join our [DEMOGRAPHIC_DATA]-centered Disciple Group in the [G…" at bounding box center [287, 35] width 115 height 59
click at [239, 25] on div "You're invited to join our [DEMOGRAPHIC_DATA]-centered Disciple Group in the [G…" at bounding box center [287, 35] width 115 height 59
click at [239, 50] on div "Learn More" at bounding box center [287, 60] width 118 height 23
click at [239, 40] on div "You're invited to join our [DEMOGRAPHIC_DATA]-centered Disciple Group in the [G…" at bounding box center [287, 35] width 115 height 59
click at [239, 71] on div "Learn More" at bounding box center [287, 60] width 118 height 23
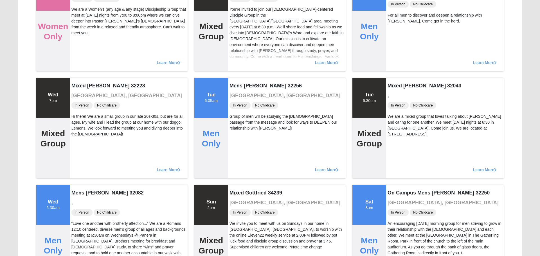
click at [239, 65] on div "Learn More" at bounding box center [287, 60] width 118 height 23
click at [239, 39] on div "You're invited to join our [DEMOGRAPHIC_DATA]-centered Disciple Group in the [G…" at bounding box center [287, 35] width 115 height 59
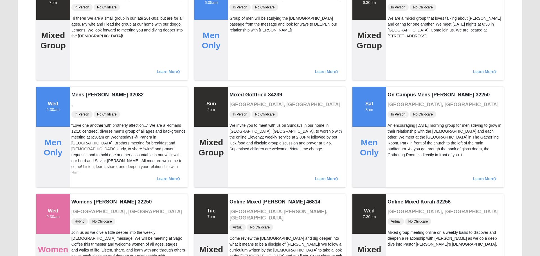
scroll to position [1380, 0]
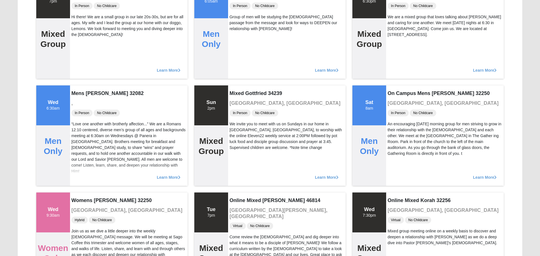
click at [239, 66] on div "Learn More" at bounding box center [287, 67] width 118 height 23
click at [239, 59] on div "Learn More" at bounding box center [287, 67] width 118 height 23
click at [239, 46] on div "Mens [PERSON_NAME] 32256 [GEOGRAPHIC_DATA], [GEOGRAPHIC_DATA] In Person No Chil…" at bounding box center [287, 28] width 118 height 100
click at [239, 52] on div "Mens [PERSON_NAME] 32256 [GEOGRAPHIC_DATA], [GEOGRAPHIC_DATA] In Person No Chil…" at bounding box center [287, 28] width 118 height 100
click at [239, 59] on div "Learn More" at bounding box center [287, 67] width 118 height 23
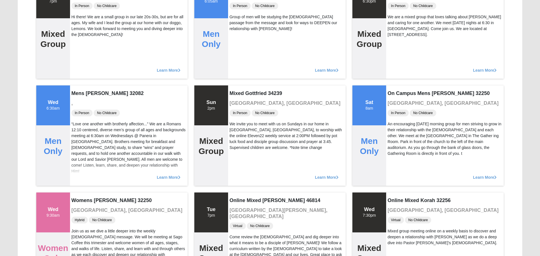
click at [239, 32] on div "Group of men will be studying the [DEMOGRAPHIC_DATA] passage from the message a…" at bounding box center [287, 23] width 115 height 18
click at [239, 59] on div "Learn More" at bounding box center [287, 67] width 118 height 23
click at [239, 65] on div "Learn More" at bounding box center [287, 67] width 118 height 23
click at [239, 59] on div "Learn More" at bounding box center [287, 67] width 118 height 23
click at [239, 52] on div "Mens [PERSON_NAME] 32256 [GEOGRAPHIC_DATA], [GEOGRAPHIC_DATA] In Person No Chil…" at bounding box center [287, 28] width 118 height 100
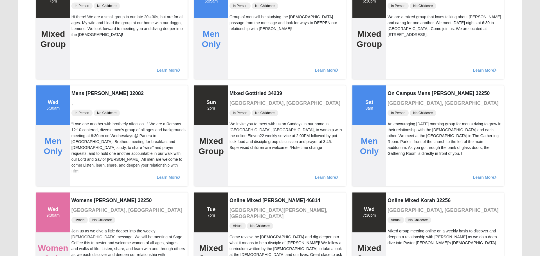
scroll to position [1379, 0]
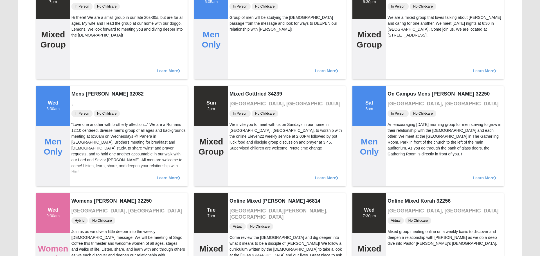
click at [239, 59] on div "Learn More" at bounding box center [287, 68] width 118 height 23
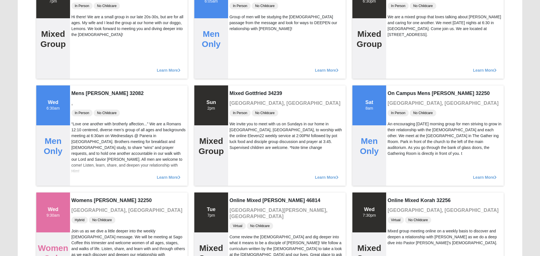
scroll to position [1379, 0]
click at [239, 46] on div "Mens [PERSON_NAME] 32256 [GEOGRAPHIC_DATA], [GEOGRAPHIC_DATA] In Person No Chil…" at bounding box center [287, 29] width 118 height 100
click at [239, 66] on div "Learn More" at bounding box center [287, 68] width 118 height 23
click at [239, 59] on div "Learn More" at bounding box center [287, 68] width 118 height 23
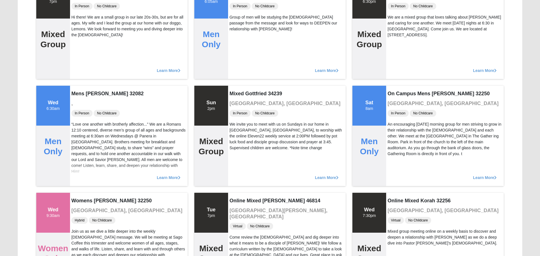
click at [239, 60] on div "Learn More" at bounding box center [287, 68] width 118 height 23
click at [239, 45] on div "Mens [PERSON_NAME] 32256 [GEOGRAPHIC_DATA], [GEOGRAPHIC_DATA] In Person No Chil…" at bounding box center [287, 29] width 118 height 100
click at [239, 46] on div "Mens [PERSON_NAME] 32256 [GEOGRAPHIC_DATA], [GEOGRAPHIC_DATA] In Person No Chil…" at bounding box center [287, 28] width 118 height 100
click at [239, 53] on div "Mens [PERSON_NAME] 32256 [GEOGRAPHIC_DATA], [GEOGRAPHIC_DATA] In Person No Chil…" at bounding box center [287, 28] width 118 height 100
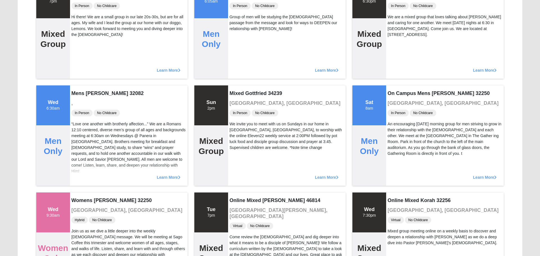
click at [239, 45] on div "Mens [PERSON_NAME] 32256 [GEOGRAPHIC_DATA], [GEOGRAPHIC_DATA] In Person No Chil…" at bounding box center [287, 28] width 118 height 100
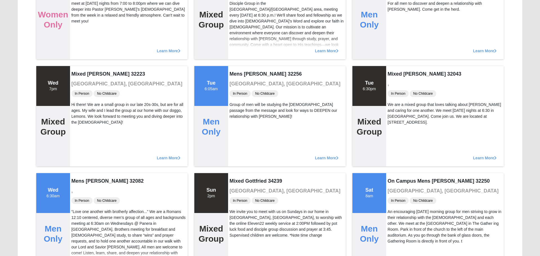
scroll to position [1290, 0]
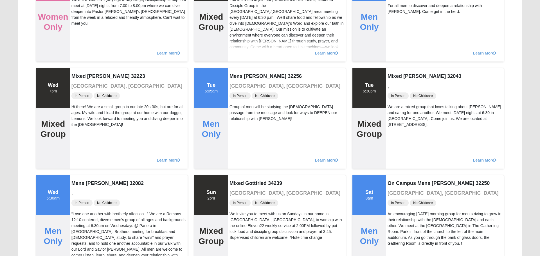
click at [239, 53] on div "Learn More" at bounding box center [287, 50] width 118 height 23
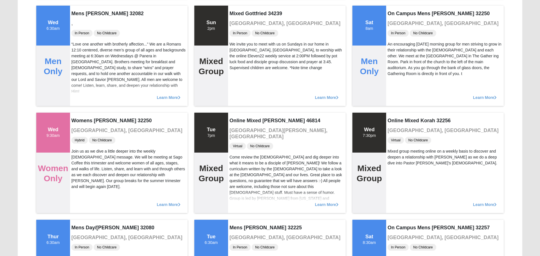
scroll to position [1460, 0]
click at [239, 39] on div "Mixed Gottfried 34239 [GEOGRAPHIC_DATA], [GEOGRAPHIC_DATA] In Person No Childca…" at bounding box center [287, 55] width 118 height 100
click at [239, 46] on div "We invite you to meet with us on Sundays in our home in [GEOGRAPHIC_DATA], [GEO…" at bounding box center [287, 56] width 115 height 30
click at [239, 65] on div "We invite you to meet with us on Sundays in our home in [GEOGRAPHIC_DATA], [GEO…" at bounding box center [287, 56] width 115 height 30
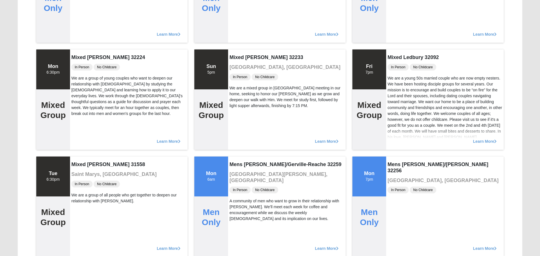
scroll to position [1738, 0]
click at [239, 52] on div "Mixed [PERSON_NAME] 32233 [GEOGRAPHIC_DATA], [GEOGRAPHIC_DATA] In Person No Chi…" at bounding box center [287, 99] width 118 height 100
click at [239, 53] on div "Mixed [PERSON_NAME] 32233 [GEOGRAPHIC_DATA], [GEOGRAPHIC_DATA] In Person No Chi…" at bounding box center [287, 99] width 118 height 100
click at [239, 52] on div "Mixed [PERSON_NAME] 32233 [GEOGRAPHIC_DATA], [GEOGRAPHIC_DATA] In Person No Chi…" at bounding box center [287, 99] width 118 height 100
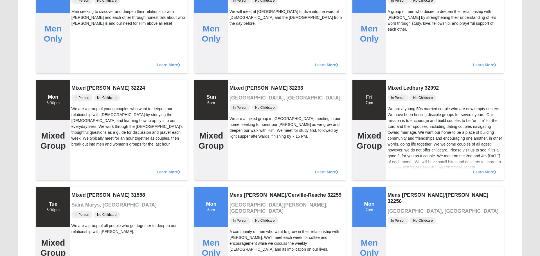
scroll to position [1706, 0]
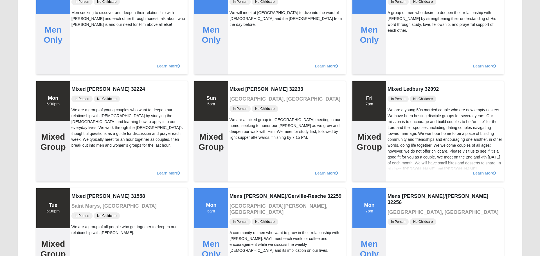
click at [239, 52] on div "Mens [PERSON_NAME] 32225 [GEOGRAPHIC_DATA], [GEOGRAPHIC_DATA] In Person No Chil…" at bounding box center [287, 24] width 118 height 100
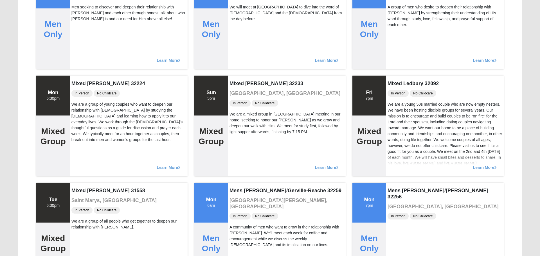
scroll to position [1721, 0]
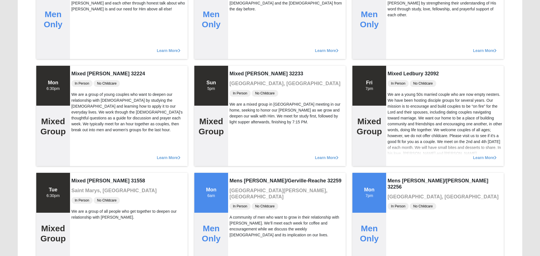
click at [239, 51] on div "Learn More" at bounding box center [287, 48] width 118 height 23
click at [239, 59] on div "Learn More" at bounding box center [287, 48] width 118 height 23
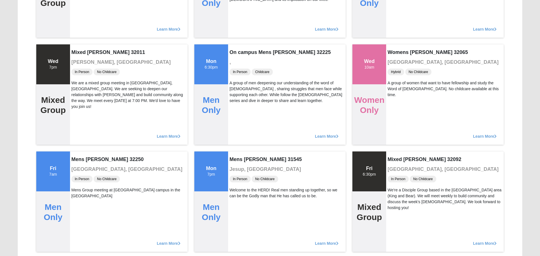
scroll to position [1957, 0]
click at [239, 46] on div "On campus Mens [PERSON_NAME] 32225 , In Person Childcare A group of men deepeni…" at bounding box center [287, 94] width 118 height 100
click at [239, 66] on div "On campus Mens [PERSON_NAME] 32225 , In Person Childcare A group of men deepeni…" at bounding box center [287, 94] width 118 height 100
click at [239, 59] on h3 "," at bounding box center [287, 62] width 115 height 6
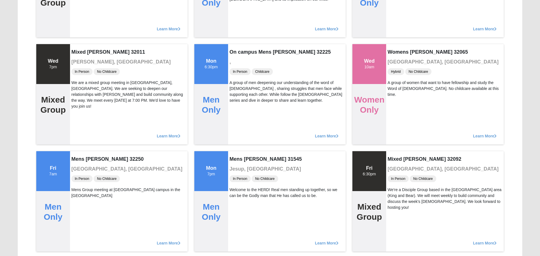
click at [239, 52] on h4 "On campus Mens [PERSON_NAME] 32225" at bounding box center [287, 52] width 115 height 6
click at [239, 25] on div "Learn More" at bounding box center [287, 26] width 118 height 23
click at [239, 59] on h3 "," at bounding box center [287, 62] width 115 height 6
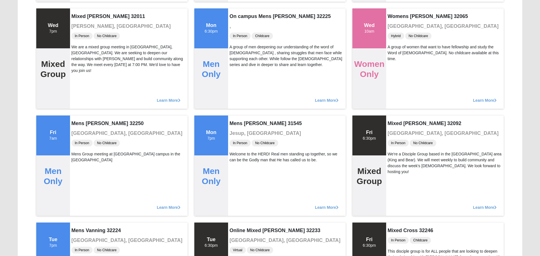
scroll to position [1995, 0]
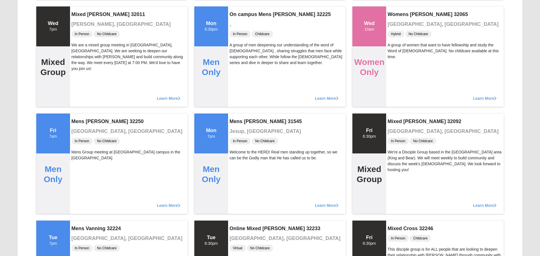
click at [239, 52] on div "A group of men deepening our understanding of the word of [DEMOGRAPHIC_DATA] , …" at bounding box center [287, 54] width 115 height 24
click at [239, 39] on div "On campus Mens [PERSON_NAME] 32225 , In Person Childcare A group of men deepeni…" at bounding box center [287, 56] width 118 height 100
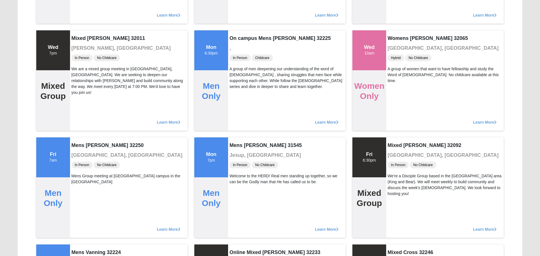
scroll to position [1968, 0]
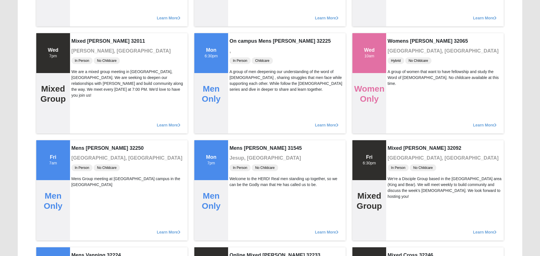
click at [239, 46] on div "On campus Mens [PERSON_NAME] 32225 , In Person Childcare A group of men deepeni…" at bounding box center [287, 83] width 118 height 100
click at [239, 26] on div "Learn More" at bounding box center [287, 15] width 118 height 23
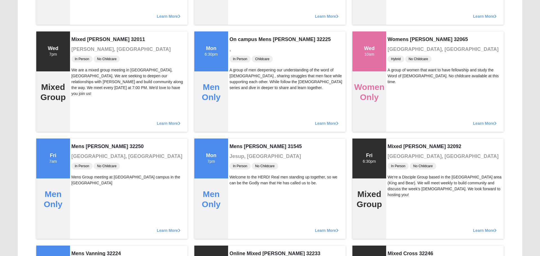
scroll to position [1970, 0]
click at [239, 60] on span "In Person" at bounding box center [240, 58] width 21 height 7
click at [239, 46] on h3 "," at bounding box center [287, 49] width 115 height 6
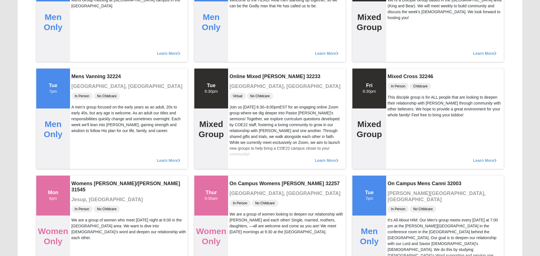
scroll to position [2147, 0]
click at [239, 41] on div "Learn More" at bounding box center [287, 50] width 118 height 23
click at [239, 69] on div "Online Mixed [PERSON_NAME] 32233 [GEOGRAPHIC_DATA], [GEOGRAPHIC_DATA] Virtual N…" at bounding box center [287, 118] width 118 height 100
click at [239, 32] on div "Mens [PERSON_NAME] 31545 [GEOGRAPHIC_DATA], [GEOGRAPHIC_DATA] In Person No Chil…" at bounding box center [287, 11] width 118 height 100
click at [239, 46] on div "Learn More" at bounding box center [287, 50] width 118 height 23
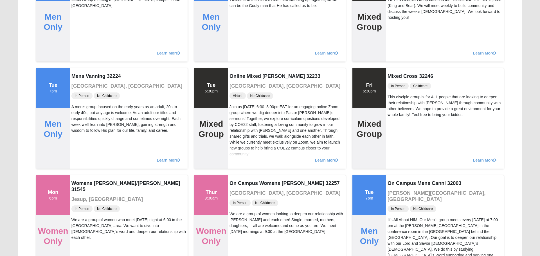
click at [239, 62] on div "Learn More" at bounding box center [287, 50] width 118 height 23
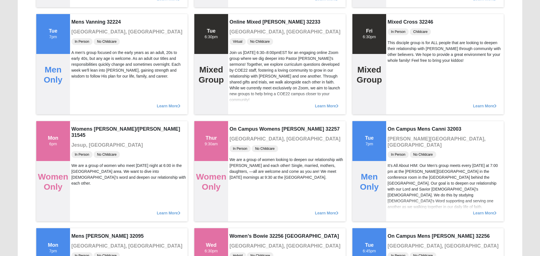
scroll to position [2199, 0]
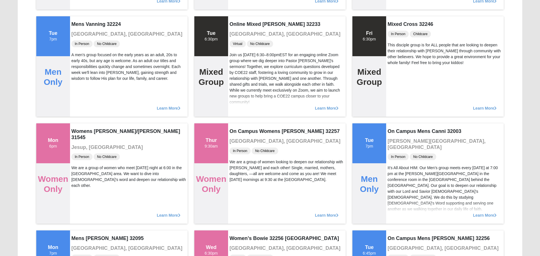
click at [239, 31] on h3 "[GEOGRAPHIC_DATA], [GEOGRAPHIC_DATA]" at bounding box center [287, 34] width 115 height 6
click at [239, 46] on span "Virtual" at bounding box center [238, 44] width 16 height 7
click at [239, 59] on div "Join us [DATE] 6:30–8:00pmEST for an engaging online Zoom group where we dig de…" at bounding box center [287, 78] width 115 height 53
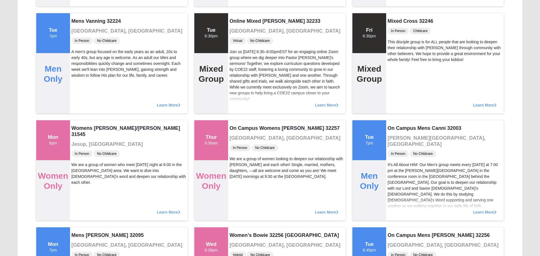
scroll to position [2203, 0]
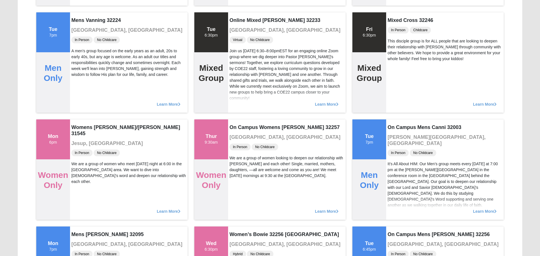
click at [239, 52] on div "Join us [DATE] 6:30–8:00pmEST for an engaging online Zoom group where we dig de…" at bounding box center [287, 74] width 115 height 53
click at [239, 53] on div "Join us [DATE] 6:30–8:00pmEST for an engaging online Zoom group where we dig de…" at bounding box center [287, 74] width 115 height 53
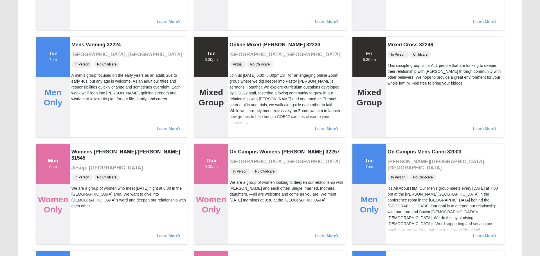
scroll to position [2176, 0]
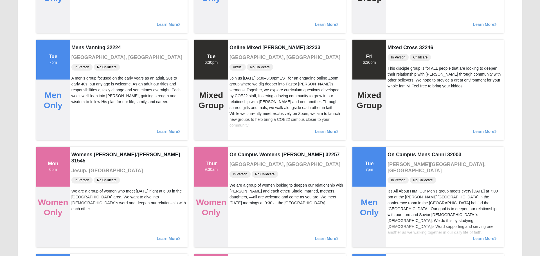
click at [239, 52] on div "Online Mixed [PERSON_NAME] 32233 [GEOGRAPHIC_DATA], [GEOGRAPHIC_DATA] Virtual N…" at bounding box center [287, 90] width 118 height 100
click at [239, 40] on div "Online Mixed [PERSON_NAME] 32233 [GEOGRAPHIC_DATA], [GEOGRAPHIC_DATA] Virtual N…" at bounding box center [287, 90] width 118 height 100
click at [239, 45] on h4 "Online Mixed [PERSON_NAME] 32233" at bounding box center [287, 48] width 115 height 6
click at [239, 46] on h4 "Online Mixed [PERSON_NAME] 32233" at bounding box center [287, 48] width 115 height 6
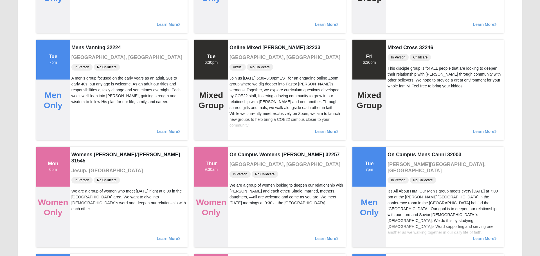
click at [239, 59] on h3 "[GEOGRAPHIC_DATA], [GEOGRAPHIC_DATA]" at bounding box center [287, 58] width 115 height 6
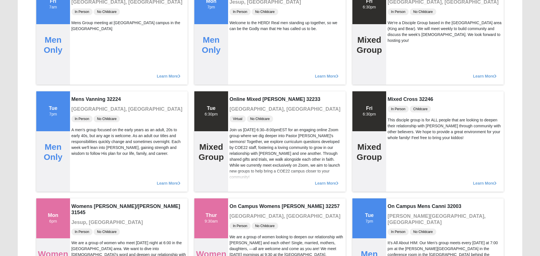
scroll to position [2125, 0]
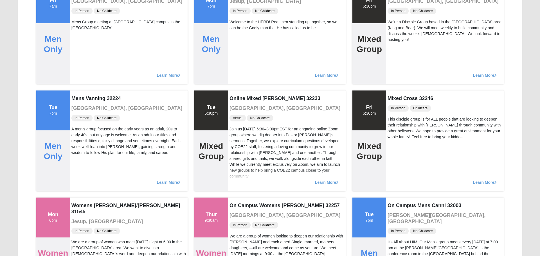
click at [239, 39] on div "Mens [PERSON_NAME] 31545 [GEOGRAPHIC_DATA], [GEOGRAPHIC_DATA] In Person No Chil…" at bounding box center [287, 33] width 118 height 100
click at [239, 62] on div "Learn More" at bounding box center [287, 72] width 118 height 23
click at [239, 52] on div "Mens [PERSON_NAME] 31545 [GEOGRAPHIC_DATA], [GEOGRAPHIC_DATA] In Person No Chil…" at bounding box center [287, 33] width 118 height 100
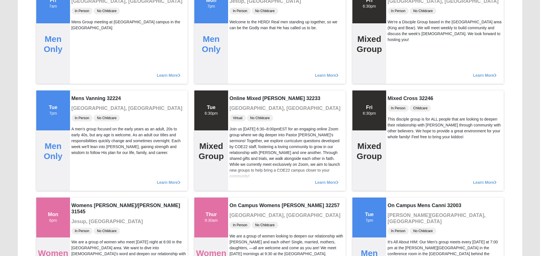
click at [239, 31] on div "Mens [PERSON_NAME] 31545 [GEOGRAPHIC_DATA], [GEOGRAPHIC_DATA] In Person No Chil…" at bounding box center [287, 33] width 118 height 100
click at [239, 52] on div "Mens [PERSON_NAME] 31545 [GEOGRAPHIC_DATA], [GEOGRAPHIC_DATA] In Person No Chil…" at bounding box center [287, 33] width 118 height 100
click at [239, 63] on div "Learn More" at bounding box center [287, 72] width 118 height 23
click at [239, 39] on div "Mens [PERSON_NAME] 31545 [GEOGRAPHIC_DATA], [GEOGRAPHIC_DATA] In Person No Chil…" at bounding box center [287, 33] width 118 height 100
click at [239, 63] on div "Learn More" at bounding box center [287, 72] width 118 height 23
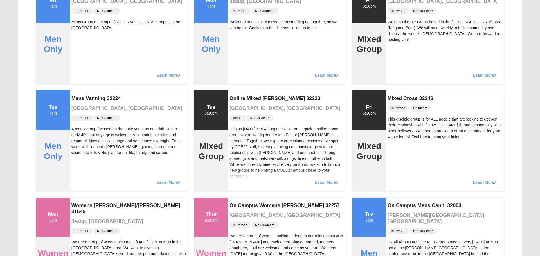
click at [239, 52] on div "Mens [PERSON_NAME] 31545 [GEOGRAPHIC_DATA], [GEOGRAPHIC_DATA] In Person No Chil…" at bounding box center [287, 33] width 118 height 100
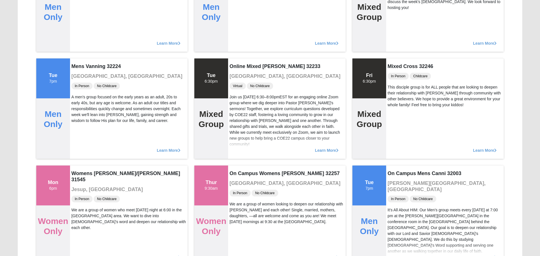
scroll to position [2157, 0]
click at [239, 51] on div "Learn More" at bounding box center [287, 40] width 118 height 23
click at [239, 25] on div "Mens [PERSON_NAME] 31545 [GEOGRAPHIC_DATA], [GEOGRAPHIC_DATA] In Person No Chil…" at bounding box center [287, 1] width 118 height 100
click at [239, 46] on div "Learn More" at bounding box center [287, 40] width 118 height 23
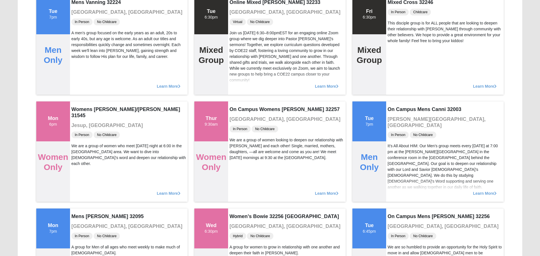
scroll to position [2222, 0]
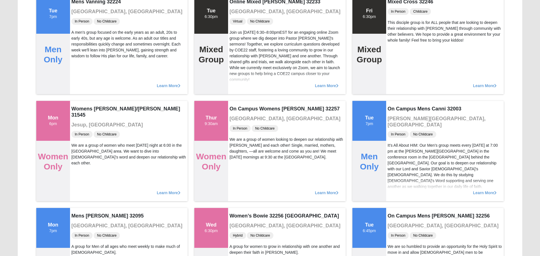
click at [239, 45] on div "Join us [DATE] 6:30–8:00pmEST for an engaging online Zoom group where we dig de…" at bounding box center [287, 56] width 115 height 53
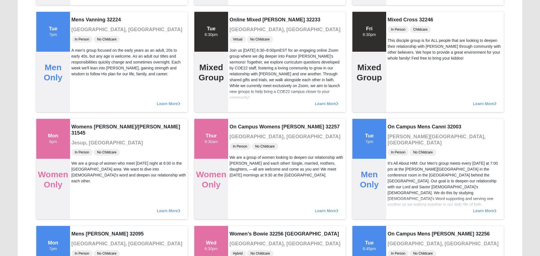
scroll to position [2200, 0]
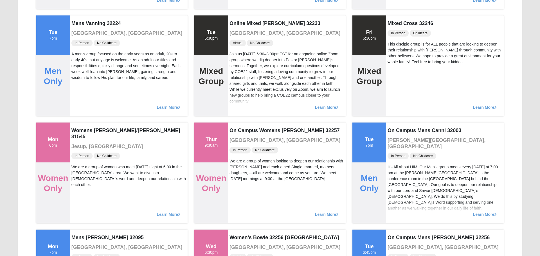
click at [239, 46] on div "Virtual No Childcare" at bounding box center [287, 43] width 115 height 8
click at [239, 53] on div "Join us [DATE] 6:30–8:00pmEST for an engaging online Zoom group where we dig de…" at bounding box center [287, 77] width 115 height 53
click at [239, 51] on div "Join us [DATE] 6:30–8:00pmEST for an engaging online Zoom group where we dig de…" at bounding box center [287, 77] width 115 height 53
click at [239, 52] on div "Join us [DATE] 6:30–8:00pmEST for an engaging online Zoom group where we dig de…" at bounding box center [287, 77] width 115 height 53
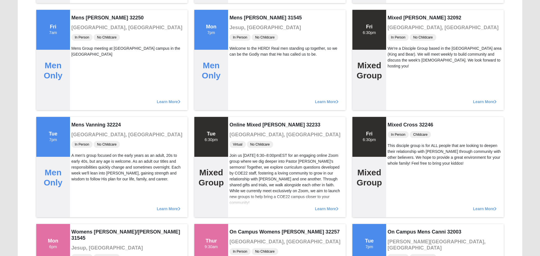
scroll to position [2100, 0]
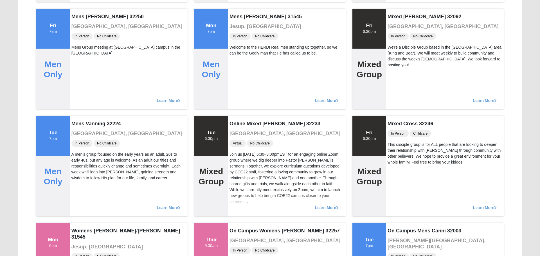
click at [239, 52] on div "Welcome to the HERD! Real men standing up together, so we can be the Godly man …" at bounding box center [287, 50] width 115 height 12
click at [239, 39] on div "In Person No Childcare" at bounding box center [287, 36] width 115 height 8
click at [239, 45] on div "Welcome to the HERD! Real men standing up together, so we can be the Godly man …" at bounding box center [287, 50] width 115 height 12
click at [239, 59] on div "Mens [PERSON_NAME] 31545 [GEOGRAPHIC_DATA], [GEOGRAPHIC_DATA] In Person No Chil…" at bounding box center [287, 59] width 118 height 100
click at [239, 32] on div "In Person No Childcare" at bounding box center [287, 36] width 115 height 8
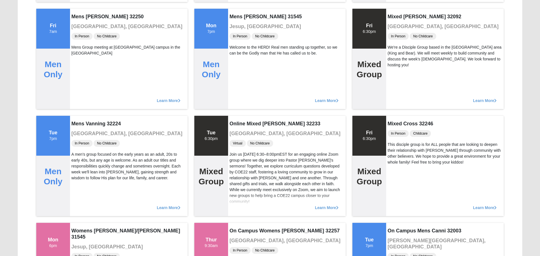
click at [239, 59] on div "Mens [PERSON_NAME] 31545 [GEOGRAPHIC_DATA], [GEOGRAPHIC_DATA] In Person No Chil…" at bounding box center [287, 59] width 118 height 100
click at [239, 39] on span "In Person" at bounding box center [240, 36] width 21 height 7
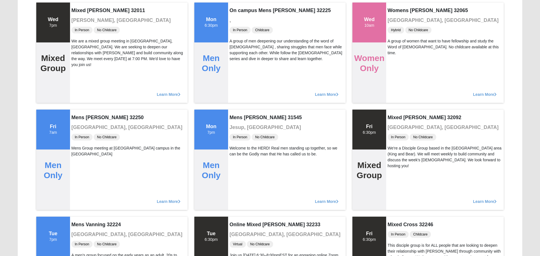
scroll to position [2000, 0]
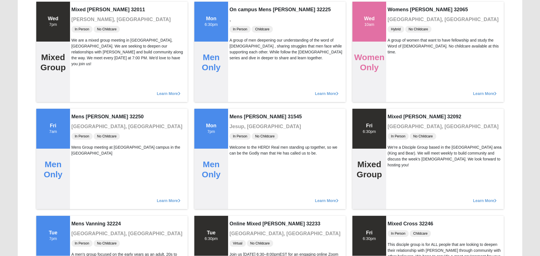
click at [239, 46] on div "A group of men deepening our understanding of the word of [DEMOGRAPHIC_DATA] , …" at bounding box center [287, 49] width 115 height 24
click at [239, 59] on div "A group of men deepening our understanding of the word of [DEMOGRAPHIC_DATA] , …" at bounding box center [287, 49] width 115 height 24
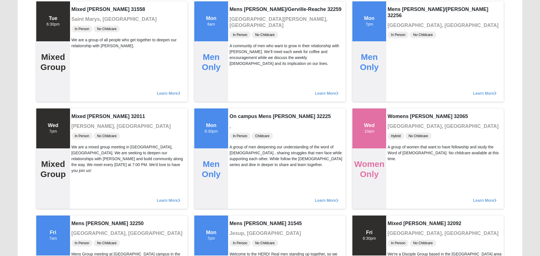
scroll to position [1890, 0]
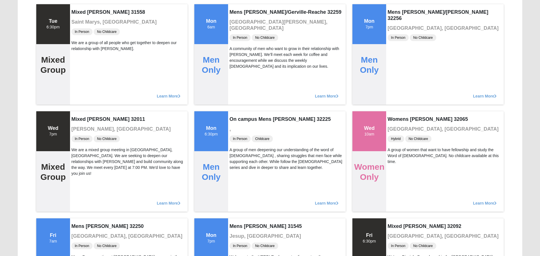
click at [239, 52] on div "A community of men who want to grow in their relationship with [PERSON_NAME]. W…" at bounding box center [287, 58] width 115 height 24
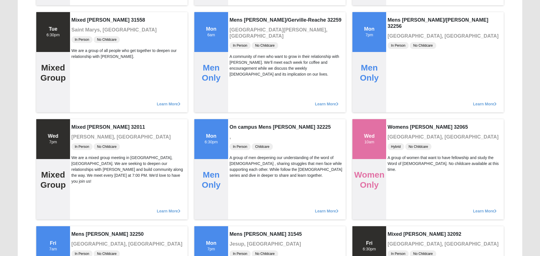
click at [239, 54] on div "A community of men who want to grow in their relationship with [PERSON_NAME]. W…" at bounding box center [287, 66] width 115 height 24
click at [239, 45] on div "Mens [PERSON_NAME]/Gerville-Reache 32259 [GEOGRAPHIC_DATA][PERSON_NAME], [GEOGR…" at bounding box center [287, 62] width 118 height 100
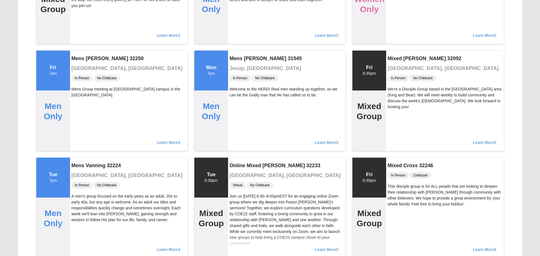
scroll to position [2066, 0]
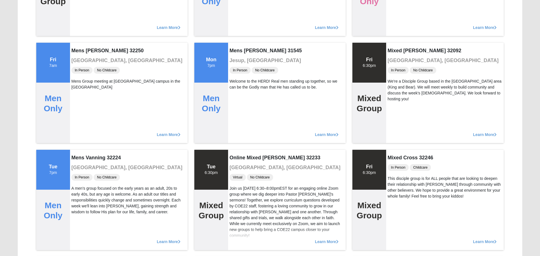
click at [239, 35] on div "Learn More" at bounding box center [287, 25] width 118 height 23
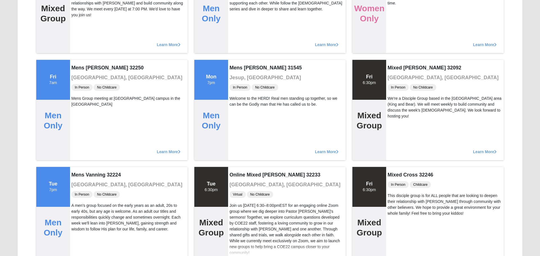
scroll to position [2050, 0]
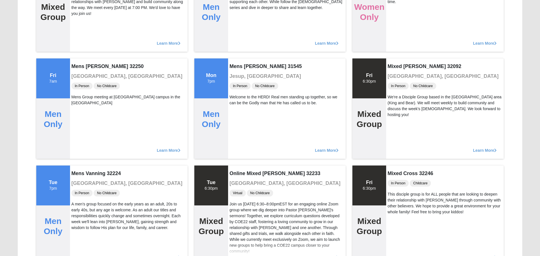
click at [239, 45] on div "Learn More" at bounding box center [287, 40] width 118 height 23
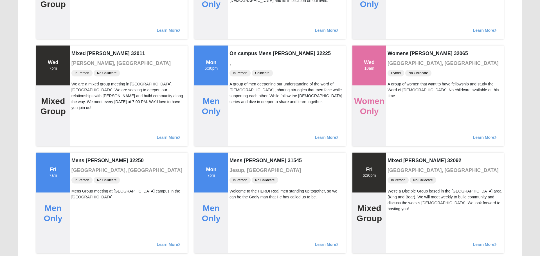
scroll to position [1835, 0]
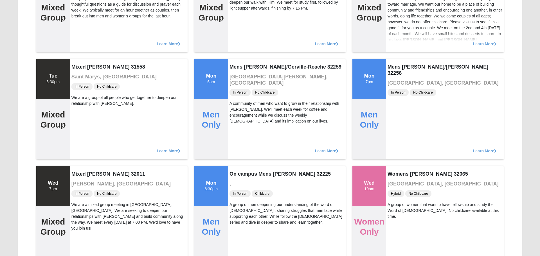
click at [239, 66] on h4 "Mens [PERSON_NAME]/Gerville-Reache 32259" at bounding box center [287, 67] width 115 height 6
click at [239, 32] on div "Learn More" at bounding box center [287, 41] width 118 height 23
click at [239, 52] on div "Learn More" at bounding box center [287, 41] width 118 height 23
click at [239, 66] on h4 "Mens [PERSON_NAME]/Gerville-Reache 32259" at bounding box center [287, 67] width 115 height 6
click at [239, 59] on div "Mens [PERSON_NAME]/Gerville-Reache 32259 [GEOGRAPHIC_DATA][PERSON_NAME], [GEOGR…" at bounding box center [287, 109] width 118 height 100
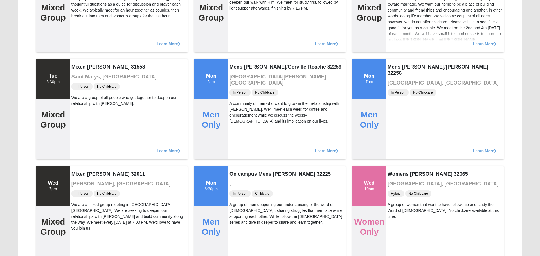
click at [239, 45] on div "Learn More" at bounding box center [287, 41] width 118 height 23
click at [239, 59] on div "Mens [PERSON_NAME]/Gerville-Reache 32259 [GEOGRAPHIC_DATA][PERSON_NAME], [GEOGR…" at bounding box center [287, 109] width 118 height 100
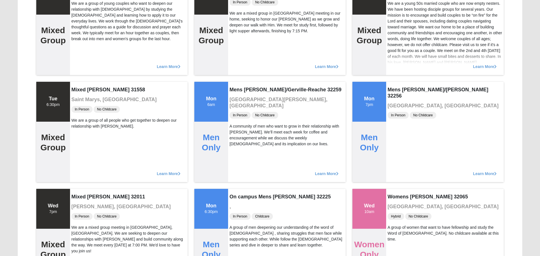
scroll to position [1811, 0]
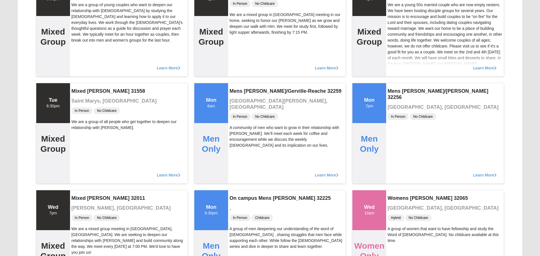
click at [239, 55] on div "Learn More" at bounding box center [287, 65] width 118 height 23
click at [239, 46] on div "Mixed [PERSON_NAME] 32233 [GEOGRAPHIC_DATA], [GEOGRAPHIC_DATA] In Person No Chi…" at bounding box center [287, 26] width 118 height 100
click at [239, 39] on div "Mixed [PERSON_NAME] 32233 [GEOGRAPHIC_DATA], [GEOGRAPHIC_DATA] In Person No Chi…" at bounding box center [287, 26] width 118 height 100
click at [239, 32] on div "We are a mixed group in [GEOGRAPHIC_DATA] meeting in our home, seeking to honor…" at bounding box center [287, 24] width 115 height 24
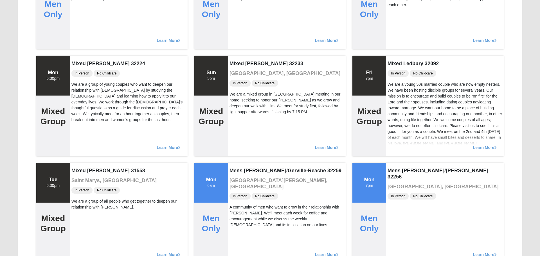
scroll to position [1731, 0]
click at [239, 39] on div "Learn More" at bounding box center [287, 38] width 118 height 23
click at [239, 59] on div "Mixed [PERSON_NAME] 32233 [GEOGRAPHIC_DATA], [GEOGRAPHIC_DATA] In Person No Chi…" at bounding box center [287, 106] width 118 height 100
click at [239, 46] on div "Learn More" at bounding box center [287, 38] width 118 height 23
click at [239, 49] on div "Learn More" at bounding box center [287, 38] width 118 height 23
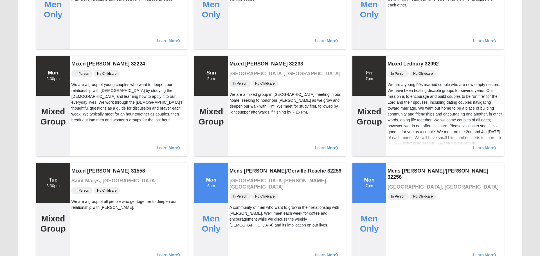
click at [239, 59] on div "Mixed [PERSON_NAME] 32233 [GEOGRAPHIC_DATA], [GEOGRAPHIC_DATA] In Person No Chi…" at bounding box center [287, 106] width 118 height 100
click at [239, 45] on div "Learn More" at bounding box center [287, 38] width 118 height 23
click at [239, 46] on div "Learn More" at bounding box center [287, 38] width 118 height 23
click at [239, 59] on div "Mixed [PERSON_NAME] 32233 [GEOGRAPHIC_DATA], [GEOGRAPHIC_DATA] In Person No Chi…" at bounding box center [287, 106] width 118 height 100
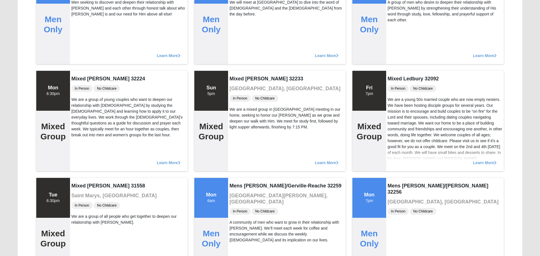
scroll to position [1716, 0]
click at [239, 59] on div "Learn More" at bounding box center [287, 53] width 118 height 23
click at [239, 53] on div "Learn More" at bounding box center [287, 53] width 118 height 23
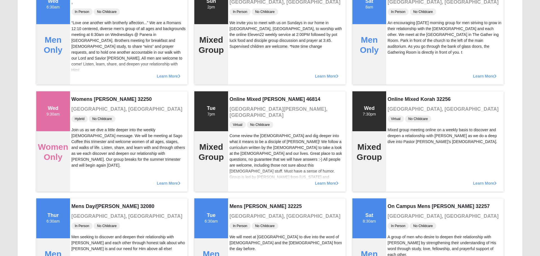
scroll to position [1486, 0]
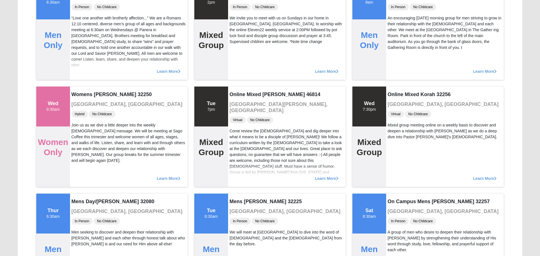
click at [239, 59] on div "Learn More" at bounding box center [287, 68] width 118 height 23
click at [239, 39] on div "We invite you to meet with us on Sundays in our home in [GEOGRAPHIC_DATA], [GEO…" at bounding box center [287, 30] width 115 height 30
click at [239, 74] on div "Learn More" at bounding box center [287, 68] width 118 height 23
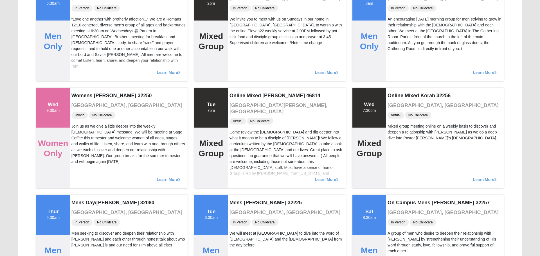
click at [239, 66] on div "Learn More" at bounding box center [287, 70] width 118 height 23
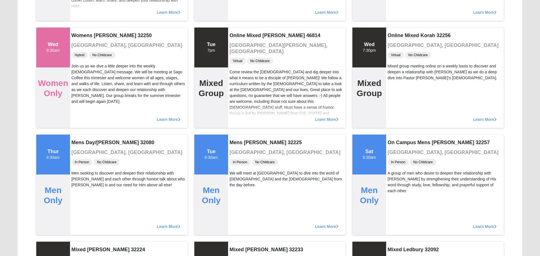
scroll to position [1543, 0]
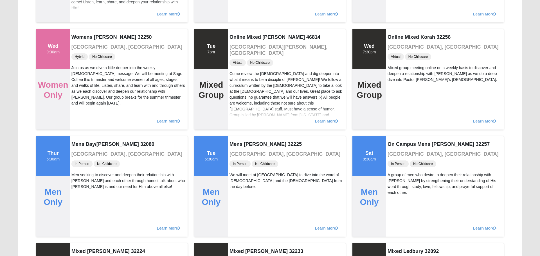
click at [239, 52] on div "Online Mixed [PERSON_NAME] 46814 [GEOGRAPHIC_DATA][PERSON_NAME], [GEOGRAPHIC_DA…" at bounding box center [287, 79] width 118 height 100
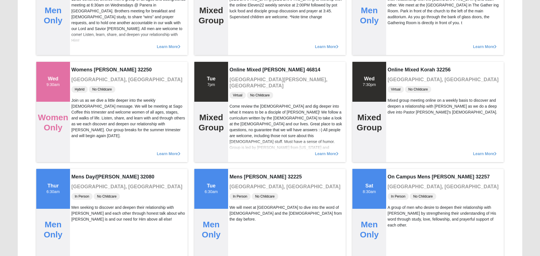
scroll to position [1510, 0]
click at [239, 52] on div "Learn More" at bounding box center [287, 44] width 118 height 23
click at [239, 66] on div "Online Mixed [PERSON_NAME] 46814 [GEOGRAPHIC_DATA][PERSON_NAME], [GEOGRAPHIC_DA…" at bounding box center [287, 112] width 118 height 100
click at [239, 67] on h4 "Online Mixed [PERSON_NAME] 46814" at bounding box center [287, 70] width 115 height 6
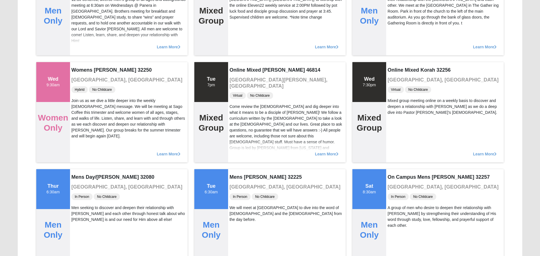
click at [239, 52] on div "Learn More" at bounding box center [287, 44] width 118 height 23
click at [239, 45] on div "Learn More" at bounding box center [287, 44] width 118 height 23
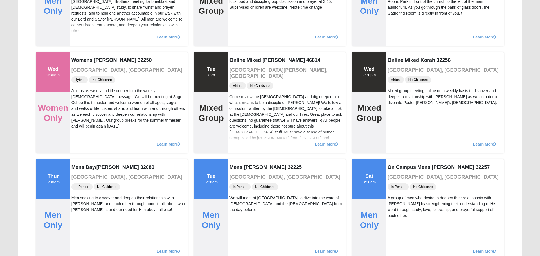
scroll to position [1528, 0]
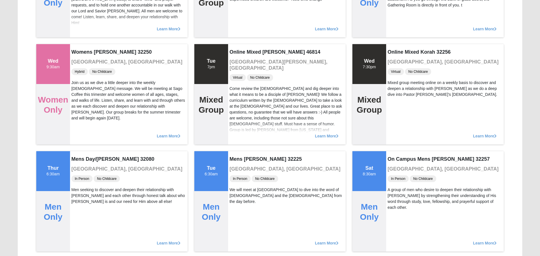
click at [239, 52] on h4 "Online Mixed [PERSON_NAME] 46814" at bounding box center [287, 52] width 115 height 6
click at [239, 59] on h3 "[GEOGRAPHIC_DATA][PERSON_NAME], [GEOGRAPHIC_DATA]" at bounding box center [287, 65] width 115 height 12
click at [239, 52] on h4 "Online Mixed [PERSON_NAME] 46814" at bounding box center [287, 52] width 115 height 6
click at [239, 32] on div "Learn More" at bounding box center [287, 26] width 118 height 23
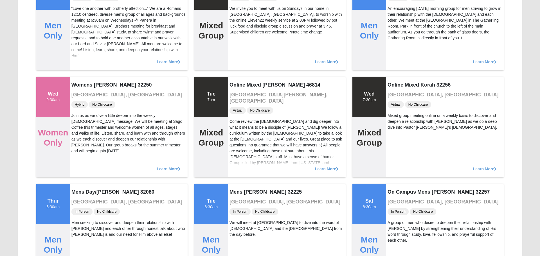
scroll to position [1494, 0]
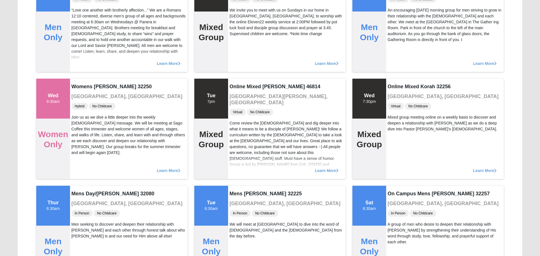
click at [239, 46] on div "Mixed Gottfried 34239 [GEOGRAPHIC_DATA], [GEOGRAPHIC_DATA] In Person No Childca…" at bounding box center [287, 22] width 118 height 100
click at [239, 39] on div "Mixed Gottfried 34239 [GEOGRAPHIC_DATA], [GEOGRAPHIC_DATA] In Person No Childca…" at bounding box center [287, 22] width 118 height 100
click at [239, 45] on div "Mixed Gottfried 34239 [GEOGRAPHIC_DATA], [GEOGRAPHIC_DATA] In Person No Childca…" at bounding box center [287, 22] width 118 height 100
click at [239, 39] on div "Mixed Gottfried 34239 [GEOGRAPHIC_DATA], [GEOGRAPHIC_DATA] In Person No Childca…" at bounding box center [287, 22] width 118 height 100
click at [239, 52] on div "Learn More" at bounding box center [287, 61] width 118 height 23
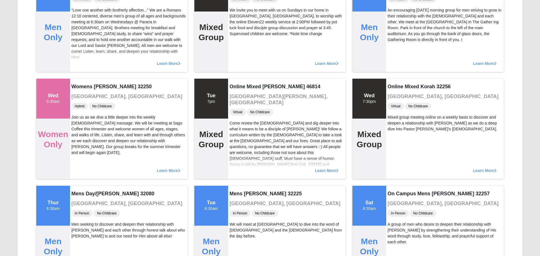
click at [239, 52] on div "Learn More" at bounding box center [287, 61] width 118 height 23
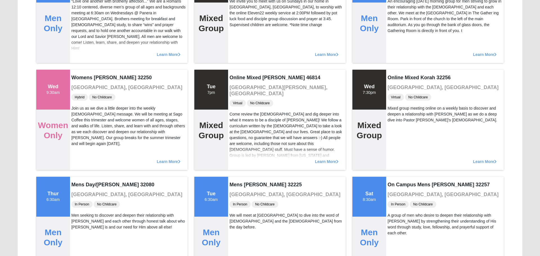
scroll to position [1504, 0]
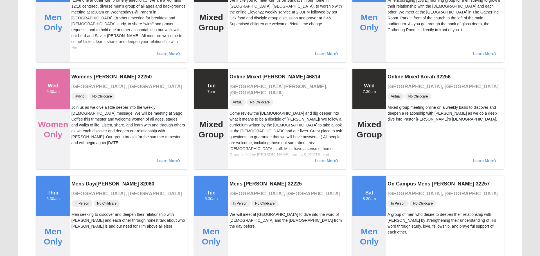
click at [239, 53] on div "Learn More" at bounding box center [287, 51] width 118 height 23
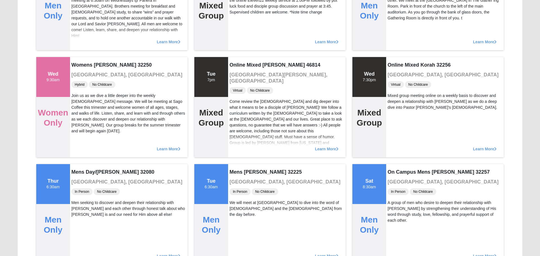
scroll to position [1515, 0]
click at [239, 59] on div "Online Mixed [PERSON_NAME] 46814 [GEOGRAPHIC_DATA][PERSON_NAME], [GEOGRAPHIC_DA…" at bounding box center [287, 107] width 118 height 100
click at [239, 45] on div "Learn More" at bounding box center [287, 39] width 118 height 23
click at [239, 59] on div "Online Mixed [PERSON_NAME] 46814 [GEOGRAPHIC_DATA][PERSON_NAME], [GEOGRAPHIC_DA…" at bounding box center [287, 107] width 118 height 100
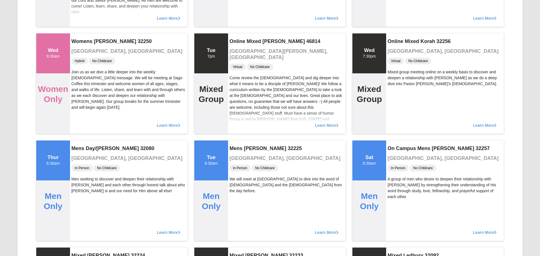
scroll to position [1541, 0]
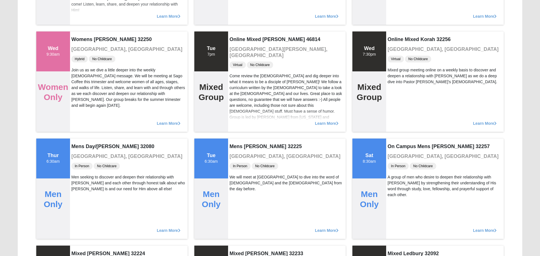
click at [239, 23] on div "Learn More" at bounding box center [287, 13] width 118 height 23
click at [239, 62] on span "Virtual" at bounding box center [238, 65] width 16 height 7
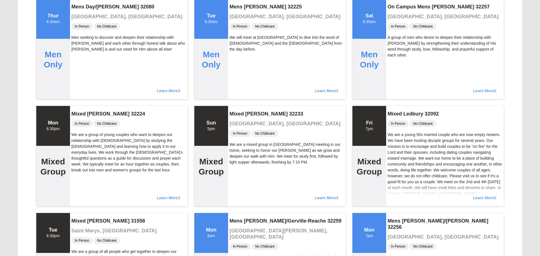
click at [239, 45] on div "We will meet at [GEOGRAPHIC_DATA] to dive into the word of [DEMOGRAPHIC_DATA] a…" at bounding box center [287, 44] width 115 height 18
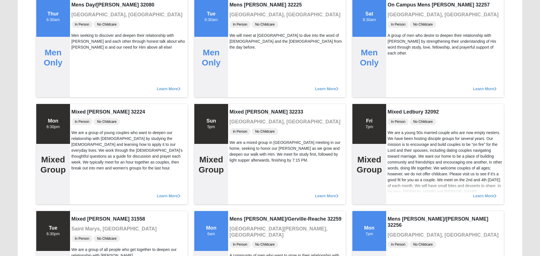
click at [239, 39] on div "We will meet at [GEOGRAPHIC_DATA] to dive into the word of [DEMOGRAPHIC_DATA] a…" at bounding box center [287, 42] width 115 height 18
click at [239, 32] on div "Mens [PERSON_NAME] 32225 [GEOGRAPHIC_DATA], [GEOGRAPHIC_DATA] In Person No Chil…" at bounding box center [287, 47] width 118 height 100
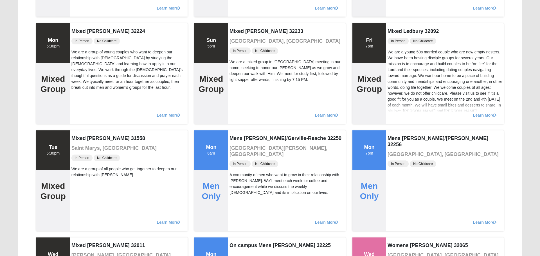
scroll to position [1763, 0]
click at [239, 46] on div "Mixed [PERSON_NAME] 32233 [GEOGRAPHIC_DATA], [GEOGRAPHIC_DATA] In Person No Chi…" at bounding box center [287, 74] width 118 height 100
click at [239, 52] on span "In Person" at bounding box center [240, 51] width 21 height 7
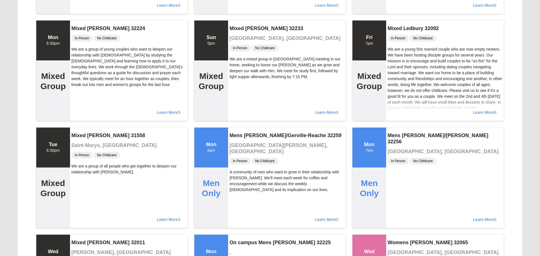
click at [239, 52] on div "Mixed [PERSON_NAME] 32233 [GEOGRAPHIC_DATA], [GEOGRAPHIC_DATA] In Person No Chi…" at bounding box center [287, 71] width 118 height 100
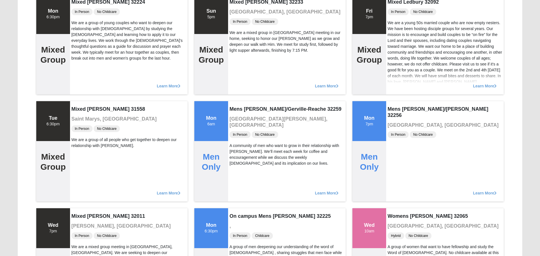
scroll to position [1794, 0]
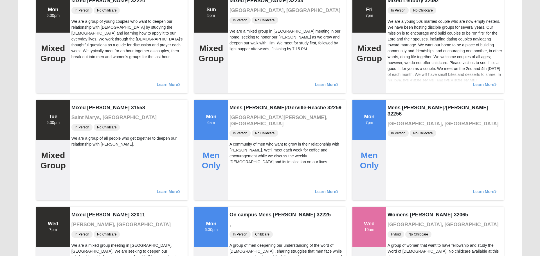
click at [239, 52] on div "We are a mixed group in [GEOGRAPHIC_DATA] meeting in our home, seeking to honor…" at bounding box center [287, 40] width 115 height 24
click at [239, 59] on div "Mixed [PERSON_NAME] 32233 [GEOGRAPHIC_DATA], [GEOGRAPHIC_DATA] In Person No Chi…" at bounding box center [287, 43] width 118 height 100
click at [239, 31] on div "We are a mixed group in [GEOGRAPHIC_DATA] meeting in our home, seeking to honor…" at bounding box center [287, 40] width 115 height 24
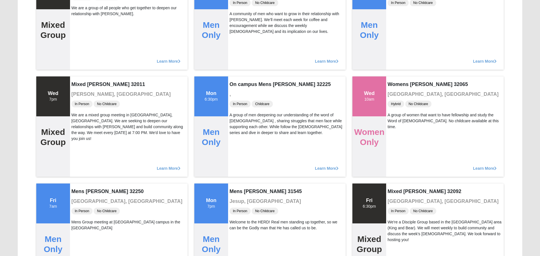
scroll to position [1927, 0]
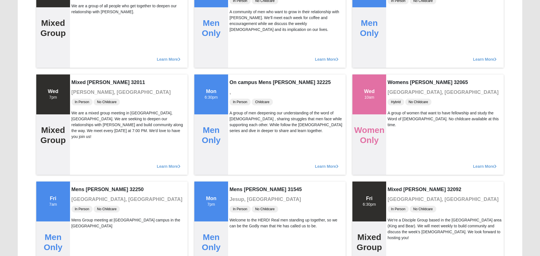
click at [239, 52] on div "Learn More" at bounding box center [287, 56] width 118 height 23
click at [239, 59] on div "Learn More" at bounding box center [287, 56] width 118 height 23
click at [239, 52] on div "Learn More" at bounding box center [287, 56] width 118 height 23
click at [239, 59] on div "Learn More" at bounding box center [287, 56] width 118 height 23
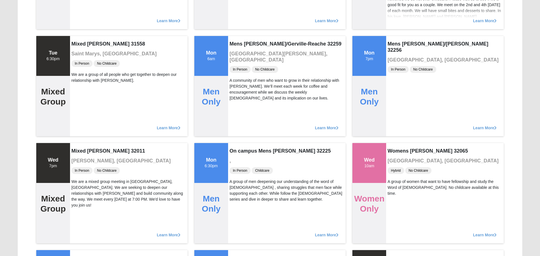
scroll to position [1858, 0]
click at [239, 52] on h3 "[GEOGRAPHIC_DATA][PERSON_NAME], [GEOGRAPHIC_DATA]" at bounding box center [287, 57] width 115 height 12
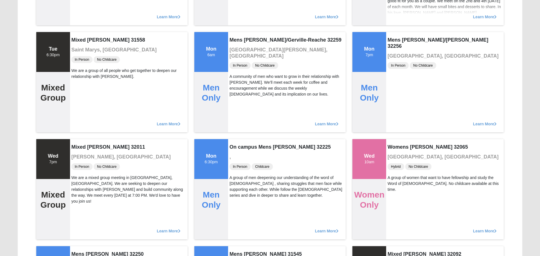
scroll to position [1860, 0]
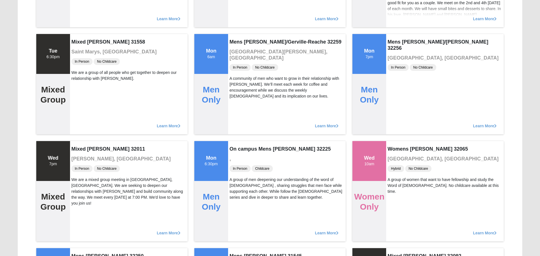
click at [239, 45] on div "Mens [PERSON_NAME]/Gerville-Reache 32259 [GEOGRAPHIC_DATA][PERSON_NAME], [GEOGR…" at bounding box center [287, 84] width 118 height 100
click at [239, 39] on h4 "Mens [PERSON_NAME]/Gerville-Reache 32259" at bounding box center [287, 42] width 115 height 6
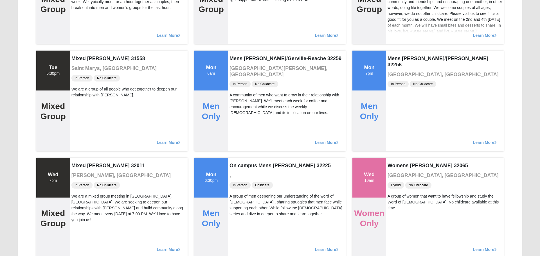
scroll to position [1845, 0]
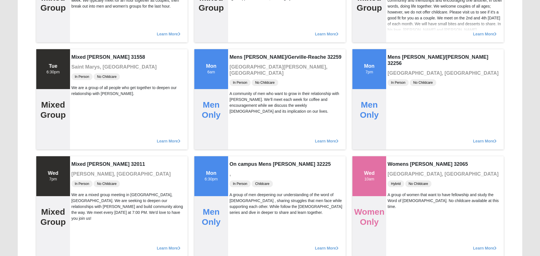
click at [239, 59] on h4 "Mens [PERSON_NAME]/Gerville-Reache 32259" at bounding box center [287, 57] width 115 height 6
click at [239, 52] on div "Mens [PERSON_NAME]/Gerville-Reache 32259 [GEOGRAPHIC_DATA][PERSON_NAME], [GEOGR…" at bounding box center [287, 99] width 118 height 100
click at [239, 65] on h3 "[GEOGRAPHIC_DATA][PERSON_NAME], [GEOGRAPHIC_DATA]" at bounding box center [287, 70] width 115 height 12
click at [239, 50] on div "Mens [PERSON_NAME]/Gerville-Reache 32259 [GEOGRAPHIC_DATA][PERSON_NAME], [GEOGR…" at bounding box center [287, 100] width 118 height 100
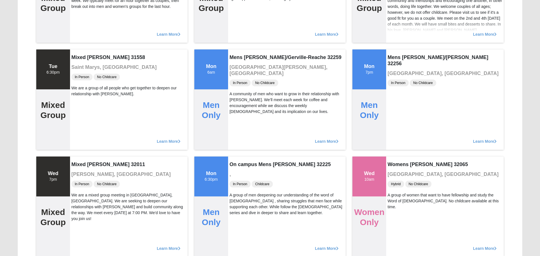
click at [239, 42] on div "Learn More" at bounding box center [287, 31] width 118 height 23
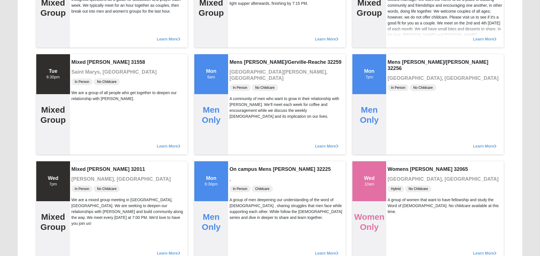
scroll to position [1839, 0]
click at [239, 32] on div "Learn More" at bounding box center [287, 36] width 118 height 23
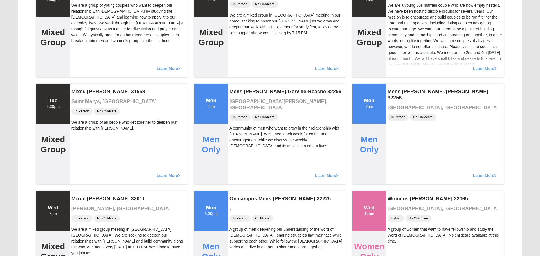
click at [239, 39] on div "Mixed [PERSON_NAME] 32233 [GEOGRAPHIC_DATA], [GEOGRAPHIC_DATA] In Person No Chi…" at bounding box center [287, 27] width 118 height 100
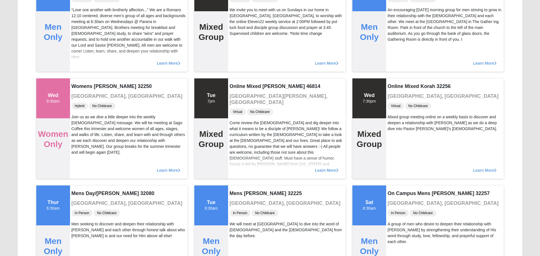
scroll to position [1494, 0]
click at [239, 39] on div "Mixed Gottfried 34239 [GEOGRAPHIC_DATA], [GEOGRAPHIC_DATA] In Person No Childca…" at bounding box center [287, 22] width 118 height 100
click at [239, 59] on div "Learn More" at bounding box center [287, 61] width 118 height 23
click at [239, 39] on div "Mixed Gottfried 34239 [GEOGRAPHIC_DATA], [GEOGRAPHIC_DATA] In Person No Childca…" at bounding box center [287, 22] width 118 height 100
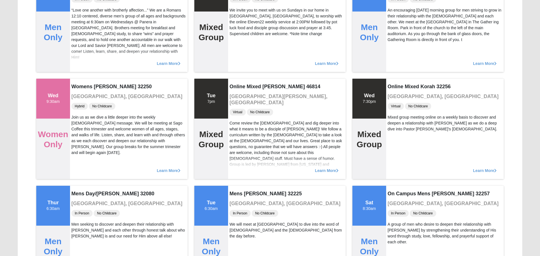
click at [239, 53] on div "Learn More" at bounding box center [287, 61] width 118 height 23
click at [239, 39] on div "Mixed Gottfried 34239 [GEOGRAPHIC_DATA], [GEOGRAPHIC_DATA] In Person No Childca…" at bounding box center [287, 22] width 118 height 100
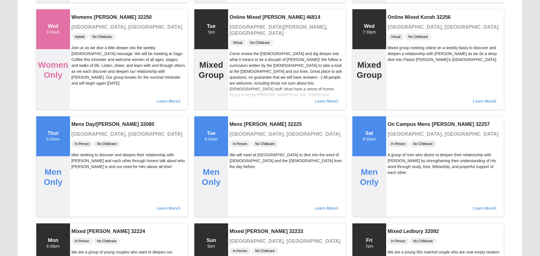
scroll to position [1564, 0]
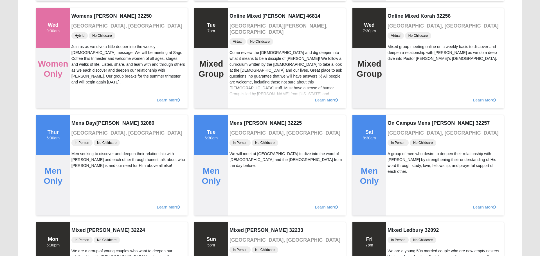
click at [239, 52] on div "Come review the [DEMOGRAPHIC_DATA] and dig deeper into what it means to be a di…" at bounding box center [287, 91] width 115 height 83
click at [239, 50] on div "Come review the [DEMOGRAPHIC_DATA] and dig deeper into what it means to be a di…" at bounding box center [287, 91] width 115 height 83
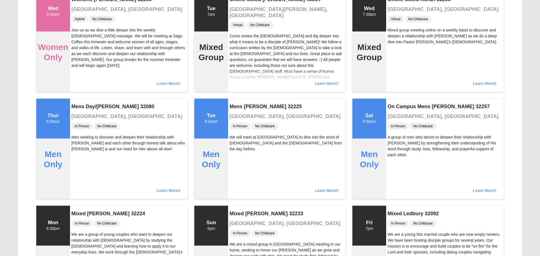
scroll to position [1583, 0]
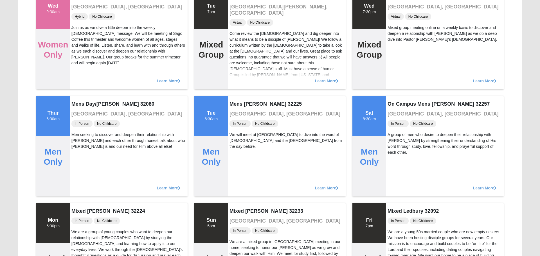
click at [239, 53] on div "Come review the [DEMOGRAPHIC_DATA] and dig deeper into what it means to be a di…" at bounding box center [287, 72] width 115 height 83
click at [239, 52] on div "Come review the [DEMOGRAPHIC_DATA] and dig deeper into what it means to be a di…" at bounding box center [287, 72] width 115 height 83
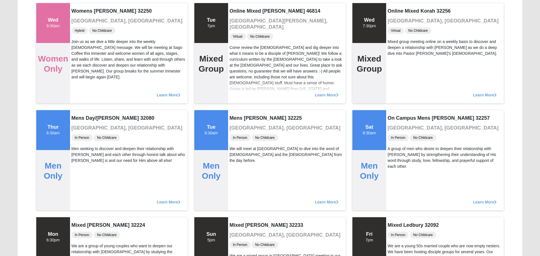
scroll to position [1571, 0]
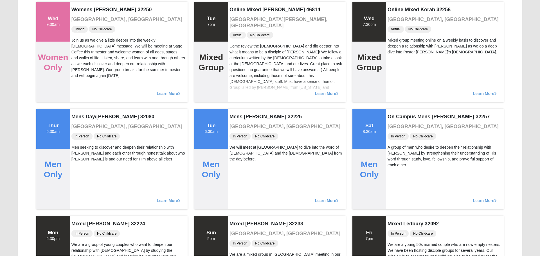
click at [239, 52] on div "Come review the [DEMOGRAPHIC_DATA] and dig deeper into what it means to be a di…" at bounding box center [287, 84] width 115 height 83
click at [239, 32] on div "Virtual No Childcare" at bounding box center [287, 35] width 115 height 8
click at [239, 66] on div "Come review the [DEMOGRAPHIC_DATA] and dig deeper into what it means to be a di…" at bounding box center [287, 84] width 115 height 83
click at [239, 32] on span "Virtual" at bounding box center [238, 35] width 16 height 7
click at [239, 52] on div "Come review the [DEMOGRAPHIC_DATA] and dig deeper into what it means to be a di…" at bounding box center [287, 84] width 115 height 83
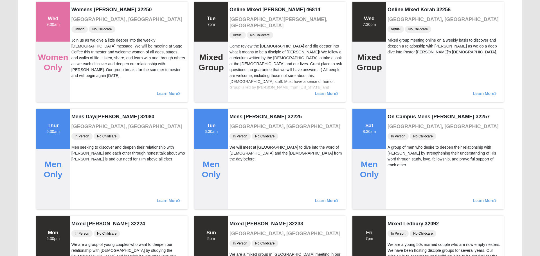
click at [239, 43] on div "Come review the [DEMOGRAPHIC_DATA] and dig deeper into what it means to be a di…" at bounding box center [287, 84] width 115 height 83
click at [239, 53] on div "Come review the [DEMOGRAPHIC_DATA] and dig deeper into what it means to be a di…" at bounding box center [287, 84] width 115 height 83
click at [239, 43] on div "Come review the [DEMOGRAPHIC_DATA] and dig deeper into what it means to be a di…" at bounding box center [287, 84] width 115 height 83
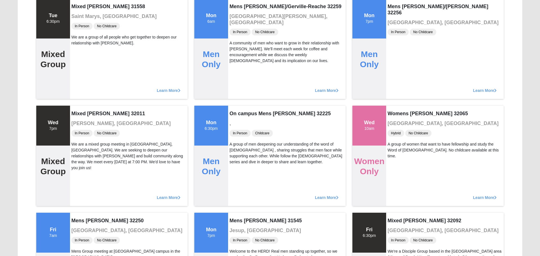
scroll to position [1897, 0]
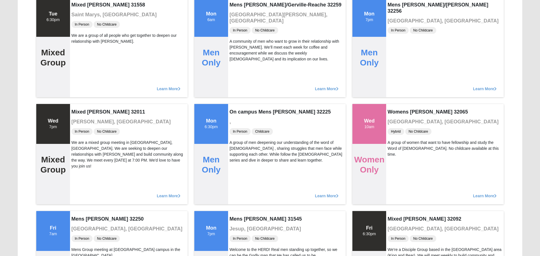
click at [239, 80] on div "Learn More" at bounding box center [287, 86] width 118 height 23
click at [239, 60] on div "Mens [PERSON_NAME]/Gerville-Reache 32259 [GEOGRAPHIC_DATA][PERSON_NAME], [GEOGR…" at bounding box center [287, 47] width 118 height 100
click at [239, 53] on div "A community of men who want to grow in their relationship with [PERSON_NAME]. W…" at bounding box center [287, 51] width 115 height 24
click at [239, 45] on div "A community of men who want to grow in their relationship with [PERSON_NAME]. W…" at bounding box center [287, 51] width 115 height 24
click at [239, 46] on div "A community of men who want to grow in their relationship with [PERSON_NAME]. W…" at bounding box center [287, 51] width 115 height 24
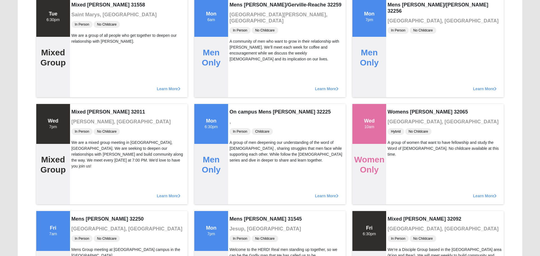
click at [239, 39] on div "A community of men who want to grow in their relationship with [PERSON_NAME]. W…" at bounding box center [287, 51] width 115 height 24
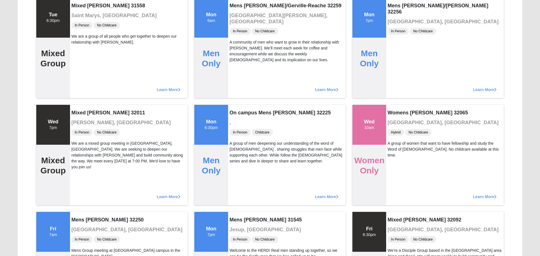
click at [239, 59] on div "Mens [PERSON_NAME]/Gerville-Reache 32259 [GEOGRAPHIC_DATA][PERSON_NAME], [GEOGR…" at bounding box center [287, 48] width 118 height 100
click at [239, 46] on div "A community of men who want to grow in their relationship with [PERSON_NAME]. W…" at bounding box center [287, 51] width 115 height 24
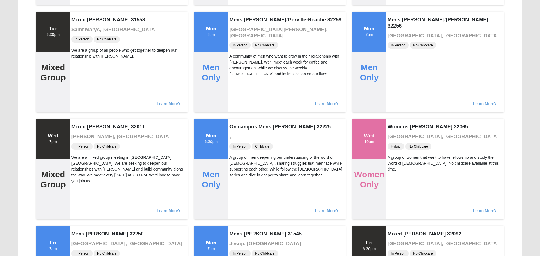
scroll to position [1882, 0]
click at [239, 42] on span "In Person" at bounding box center [240, 45] width 21 height 7
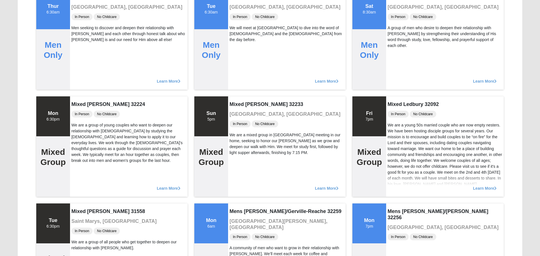
scroll to position [1682, 0]
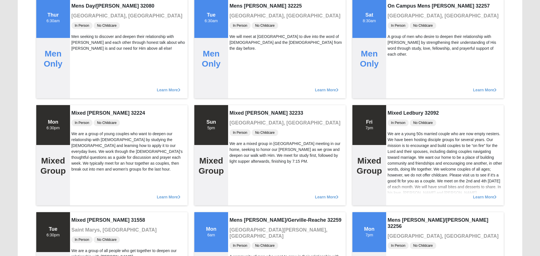
click at [239, 46] on div "We will meet at [GEOGRAPHIC_DATA] to dive into the word of [DEMOGRAPHIC_DATA] a…" at bounding box center [287, 43] width 115 height 18
click at [239, 46] on div "Mens [PERSON_NAME] 32225 [GEOGRAPHIC_DATA], [GEOGRAPHIC_DATA] In Person No Chil…" at bounding box center [287, 48] width 118 height 100
click at [239, 32] on div "Mens [PERSON_NAME] 32225 [GEOGRAPHIC_DATA], [GEOGRAPHIC_DATA] In Person No Chil…" at bounding box center [287, 48] width 118 height 100
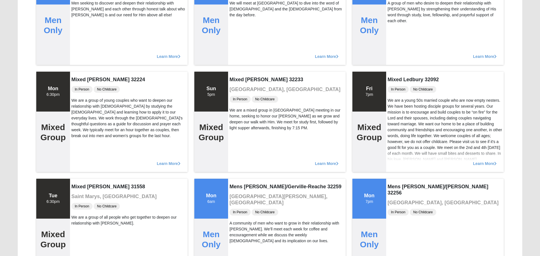
scroll to position [1716, 0]
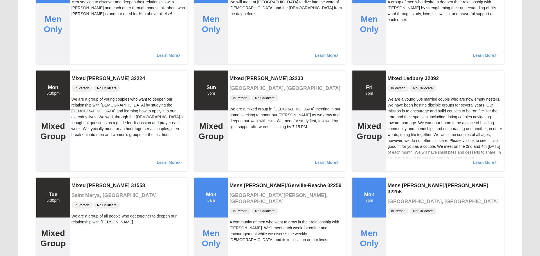
click at [239, 32] on div "Mens [PERSON_NAME] 32225 [GEOGRAPHIC_DATA], [GEOGRAPHIC_DATA] In Person No Chil…" at bounding box center [287, 13] width 118 height 100
click at [239, 52] on div "Learn More" at bounding box center [287, 52] width 118 height 23
click at [239, 53] on div "Learn More" at bounding box center [287, 52] width 118 height 23
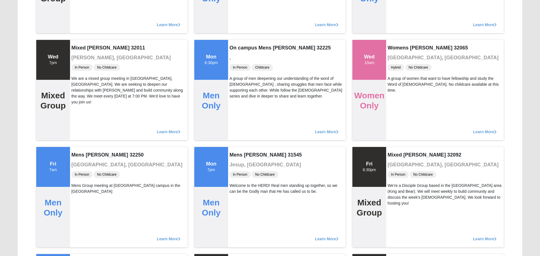
scroll to position [1972, 0]
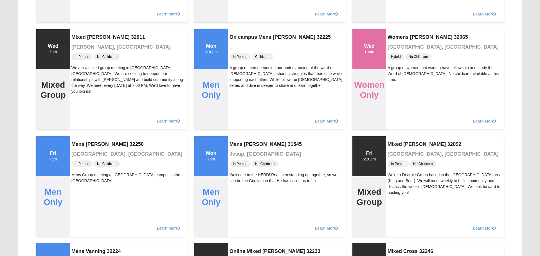
click at [239, 39] on h4 "On campus Mens [PERSON_NAME] 32225" at bounding box center [287, 37] width 115 height 6
click at [239, 53] on span "In Person" at bounding box center [240, 56] width 21 height 7
click at [239, 59] on span "In Person" at bounding box center [240, 56] width 21 height 7
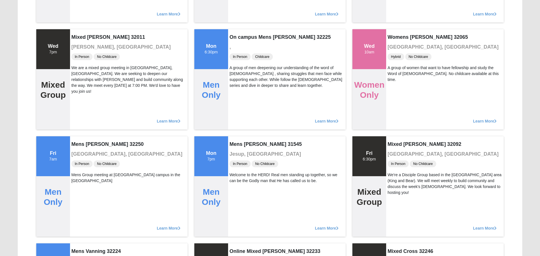
click at [239, 31] on div "On campus Mens [PERSON_NAME] 32225 , In Person Childcare A group of men deepeni…" at bounding box center [287, 79] width 118 height 100
click at [239, 59] on span "In Person" at bounding box center [240, 56] width 21 height 7
click at [239, 39] on h4 "On campus Mens [PERSON_NAME] 32225" at bounding box center [287, 37] width 115 height 6
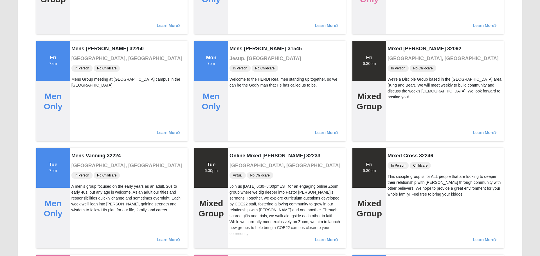
scroll to position [2066, 0]
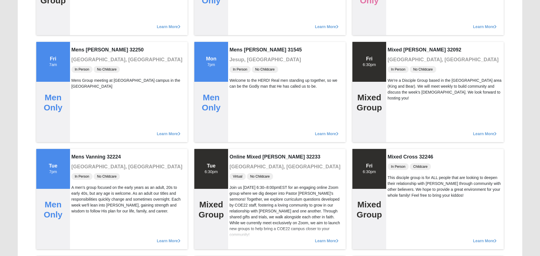
click at [239, 35] on div "Learn More" at bounding box center [287, 24] width 118 height 23
click at [239, 59] on h3 "Jesup, [GEOGRAPHIC_DATA]" at bounding box center [287, 60] width 115 height 6
click at [239, 53] on div "Mens [PERSON_NAME] 31545 [GEOGRAPHIC_DATA], [GEOGRAPHIC_DATA] In Person No Chil…" at bounding box center [287, 92] width 118 height 100
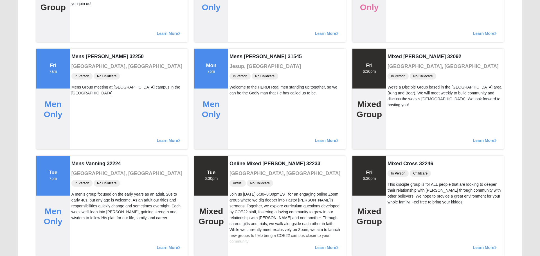
scroll to position [2056, 0]
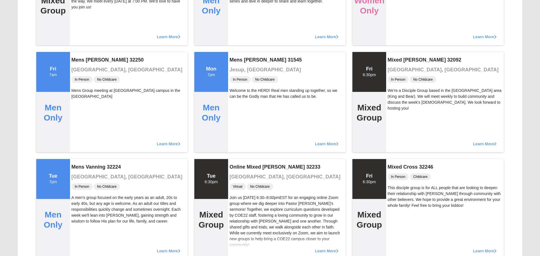
click at [239, 67] on h3 "Jesup, [GEOGRAPHIC_DATA]" at bounding box center [287, 70] width 115 height 6
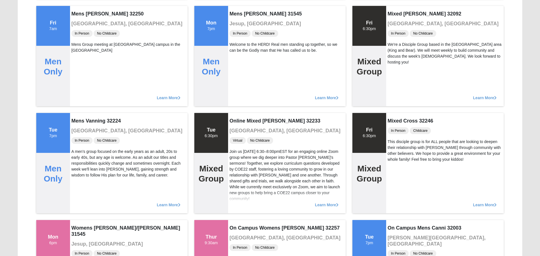
scroll to position [2104, 0]
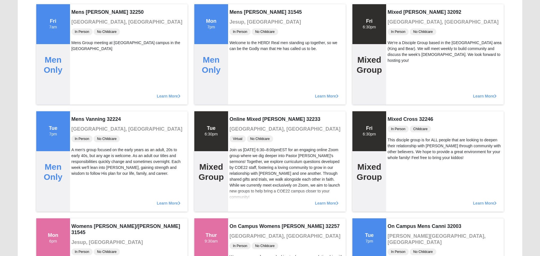
click at [239, 45] on div "Welcome to the HERD! Real men standing up together, so we can be the Godly man …" at bounding box center [287, 46] width 115 height 12
click at [239, 59] on div "Mens [PERSON_NAME] 31545 [GEOGRAPHIC_DATA], [GEOGRAPHIC_DATA] In Person No Chil…" at bounding box center [287, 54] width 118 height 100
click at [239, 53] on div "Mens [PERSON_NAME] 31545 [GEOGRAPHIC_DATA], [GEOGRAPHIC_DATA] In Person No Chil…" at bounding box center [287, 54] width 118 height 100
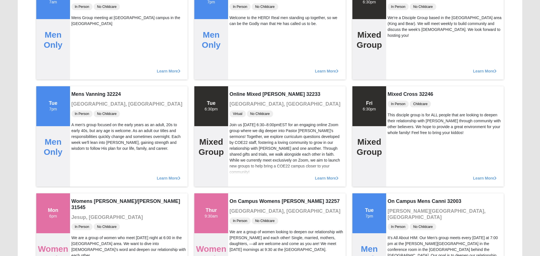
scroll to position [2125, 0]
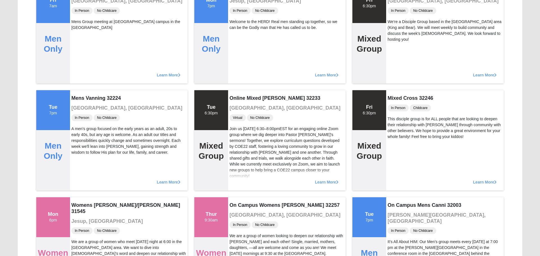
click at [239, 53] on div "Mens [PERSON_NAME] 31545 [GEOGRAPHIC_DATA], [GEOGRAPHIC_DATA] In Person No Chil…" at bounding box center [287, 33] width 118 height 100
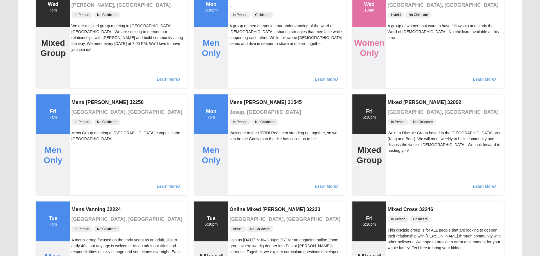
scroll to position [2013, 0]
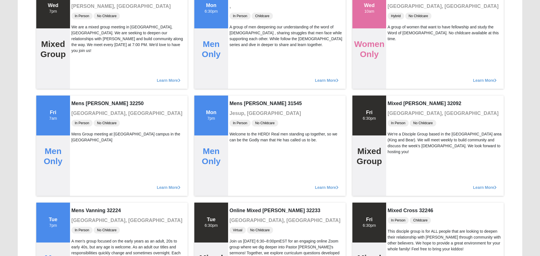
click at [239, 53] on div "On campus Mens [PERSON_NAME] 32225 , In Person Childcare A group of men deepeni…" at bounding box center [287, 38] width 118 height 100
click at [239, 39] on div "A group of men deepening our understanding of the word of [DEMOGRAPHIC_DATA] , …" at bounding box center [287, 36] width 115 height 24
click at [239, 38] on div "A group of men deepening our understanding of the word of [DEMOGRAPHIC_DATA] , …" at bounding box center [287, 36] width 115 height 24
click at [239, 46] on div "A group of men deepening our understanding of the word of [DEMOGRAPHIC_DATA] , …" at bounding box center [287, 36] width 115 height 24
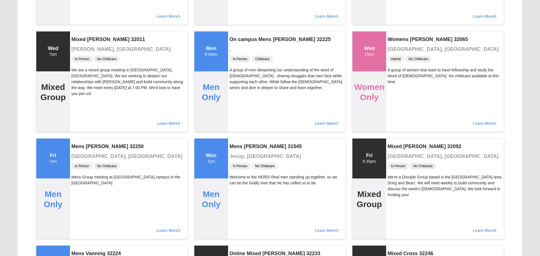
scroll to position [1956, 0]
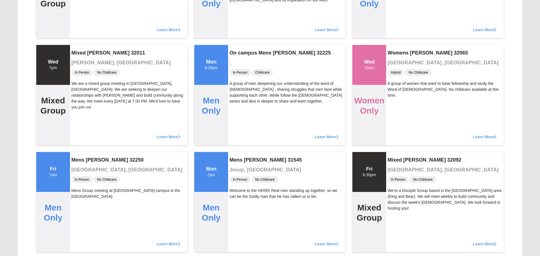
click at [239, 52] on h4 "On campus Mens [PERSON_NAME] 32225" at bounding box center [287, 53] width 115 height 6
click at [239, 53] on h4 "On campus Mens [PERSON_NAME] 32225" at bounding box center [287, 53] width 115 height 6
click at [239, 51] on h4 "On campus Mens [PERSON_NAME] 32225" at bounding box center [287, 53] width 115 height 6
click at [239, 36] on div "Learn More" at bounding box center [287, 27] width 118 height 23
click at [239, 60] on div "On campus Mens [PERSON_NAME] 32225 , In Person Childcare A group of men deepeni…" at bounding box center [287, 95] width 118 height 100
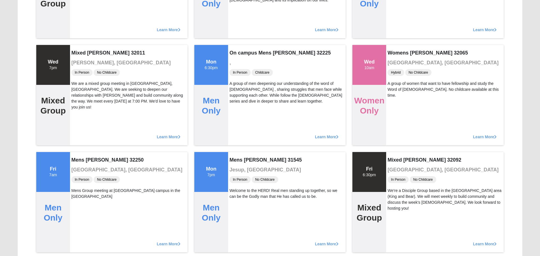
click at [239, 52] on h4 "On campus Mens [PERSON_NAME] 32225" at bounding box center [287, 53] width 115 height 6
click at [239, 32] on div "Learn More" at bounding box center [287, 27] width 118 height 23
click at [239, 25] on div "Learn More" at bounding box center [287, 27] width 118 height 23
click at [239, 51] on h4 "On campus Mens [PERSON_NAME] 32225" at bounding box center [287, 53] width 115 height 6
click at [239, 52] on h4 "On campus Mens [PERSON_NAME] 32225" at bounding box center [287, 53] width 115 height 6
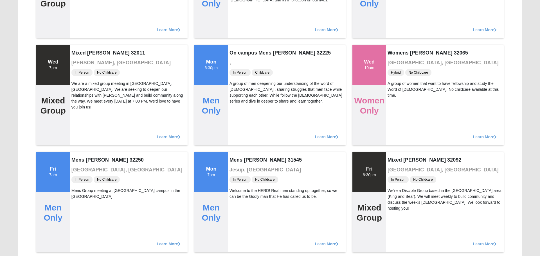
click at [239, 66] on div "On campus Mens [PERSON_NAME] 32225 , In Person Childcare A group of men deepeni…" at bounding box center [287, 95] width 118 height 100
click at [239, 36] on div "Learn More" at bounding box center [287, 27] width 118 height 23
click at [239, 59] on div "On campus Mens [PERSON_NAME] 32225 , In Person Childcare A group of men deepeni…" at bounding box center [287, 95] width 118 height 100
click at [239, 53] on h4 "On campus Mens [PERSON_NAME] 32225" at bounding box center [287, 53] width 115 height 6
click at [239, 52] on h4 "On campus Mens [PERSON_NAME] 32225" at bounding box center [287, 53] width 115 height 6
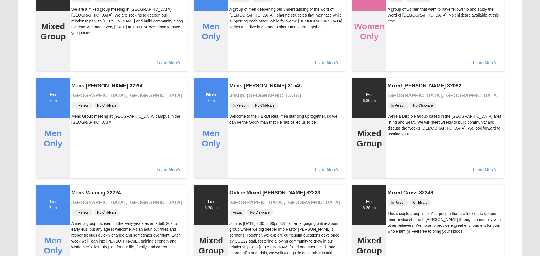
scroll to position [2034, 0]
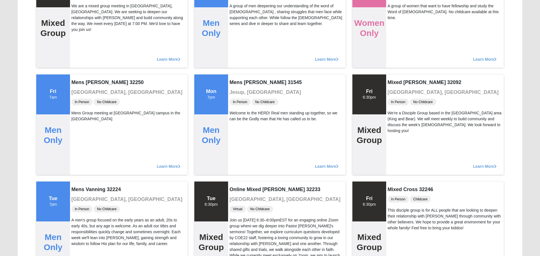
click at [239, 59] on div "Learn More" at bounding box center [287, 56] width 118 height 23
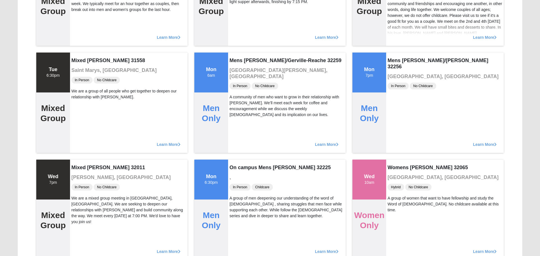
scroll to position [1841, 0]
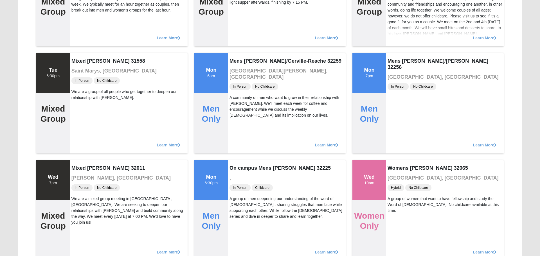
click at [239, 55] on div "Mens [PERSON_NAME]/Gerville-Reache 32259 [GEOGRAPHIC_DATA][PERSON_NAME], [GEOGR…" at bounding box center [287, 103] width 118 height 100
click at [239, 53] on div "Mens [PERSON_NAME]/Gerville-Reache 32259 [GEOGRAPHIC_DATA][PERSON_NAME], [GEOGR…" at bounding box center [287, 103] width 118 height 100
click at [239, 66] on div "Mens [PERSON_NAME]/Gerville-Reache 32259 [GEOGRAPHIC_DATA][PERSON_NAME], [GEOGR…" at bounding box center [287, 103] width 118 height 100
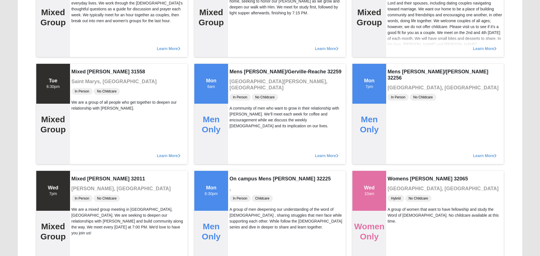
scroll to position [1828, 0]
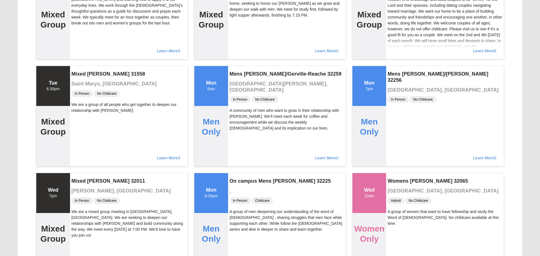
click at [239, 57] on div "Learn More" at bounding box center [287, 48] width 118 height 23
click at [239, 53] on div "Learn More" at bounding box center [287, 48] width 118 height 23
click at [239, 52] on div "Learn More" at bounding box center [287, 48] width 118 height 23
click at [239, 46] on div "Learn More" at bounding box center [287, 48] width 118 height 23
click at [239, 68] on div "Mens [PERSON_NAME]/Gerville-Reache 32259 [GEOGRAPHIC_DATA][PERSON_NAME], [GEOGR…" at bounding box center [287, 116] width 118 height 100
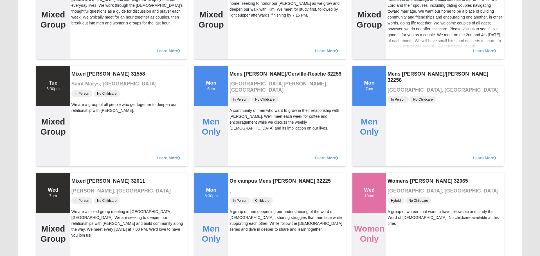
click at [239, 46] on div "Learn More" at bounding box center [287, 48] width 118 height 23
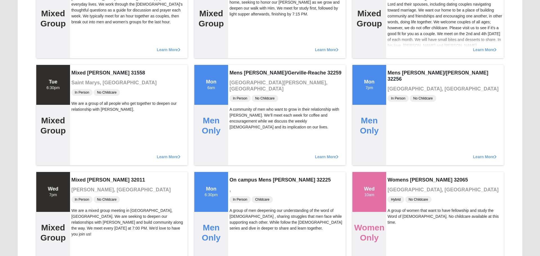
click at [239, 36] on div "Learn More" at bounding box center [287, 47] width 118 height 23
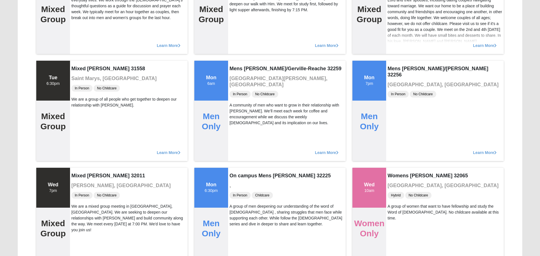
click at [239, 39] on div "Learn More" at bounding box center [287, 43] width 118 height 23
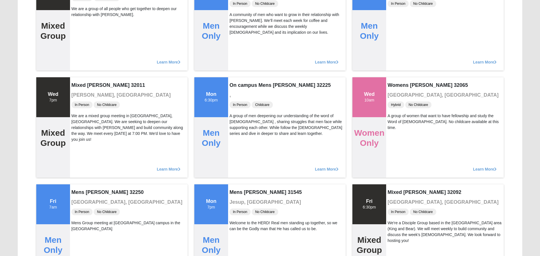
scroll to position [1925, 0]
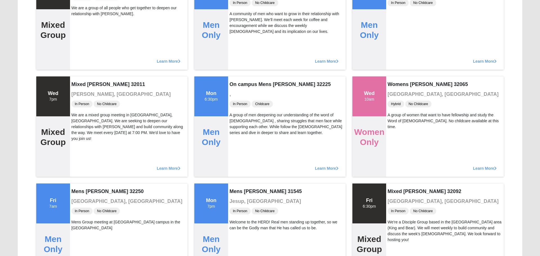
click at [239, 52] on div "Learn More" at bounding box center [287, 58] width 118 height 23
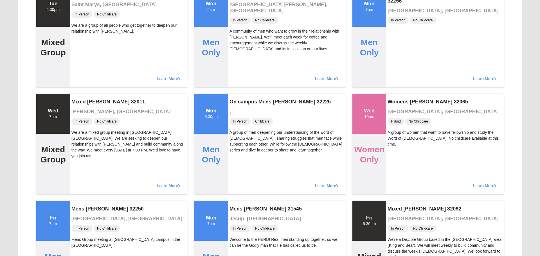
scroll to position [1906, 0]
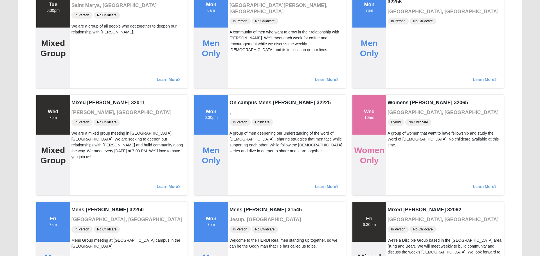
click at [239, 29] on div "A community of men who want to grow in their relationship with [PERSON_NAME]. W…" at bounding box center [287, 41] width 115 height 24
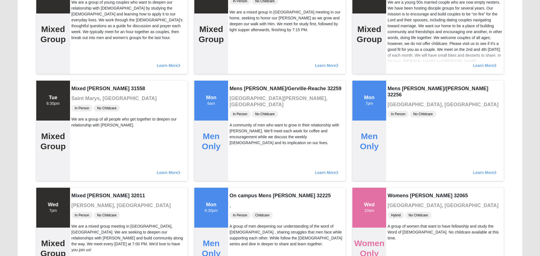
scroll to position [1812, 0]
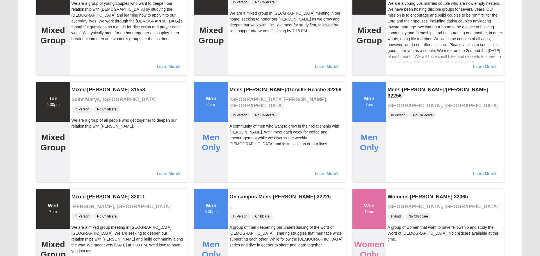
click at [239, 45] on div "Mixed [PERSON_NAME] 32233 [GEOGRAPHIC_DATA], [GEOGRAPHIC_DATA] In Person No Chi…" at bounding box center [287, 25] width 118 height 100
click at [239, 55] on div "Learn More" at bounding box center [287, 64] width 118 height 23
click at [239, 32] on div "We are a mixed group in [GEOGRAPHIC_DATA] meeting in our home, seeking to honor…" at bounding box center [287, 22] width 115 height 24
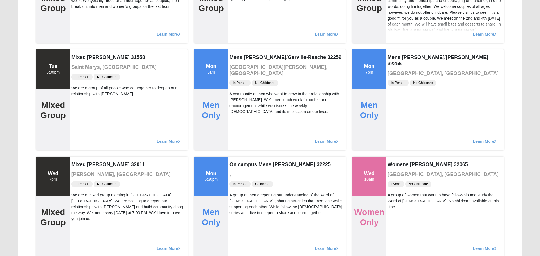
scroll to position [1843, 0]
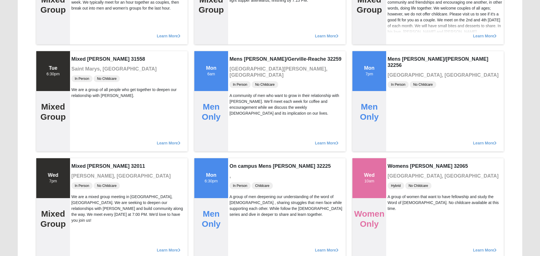
click at [239, 52] on div "Mens [PERSON_NAME]/Gerville-Reache 32259 [GEOGRAPHIC_DATA][PERSON_NAME], [GEOGR…" at bounding box center [287, 101] width 118 height 100
click at [239, 59] on h4 "Mens [PERSON_NAME]/Gerville-Reache 32259" at bounding box center [287, 59] width 115 height 6
click at [239, 32] on div "Learn More" at bounding box center [287, 33] width 118 height 23
click at [239, 44] on div "Learn More" at bounding box center [287, 33] width 118 height 23
click at [239, 31] on div "Learn More" at bounding box center [287, 33] width 118 height 23
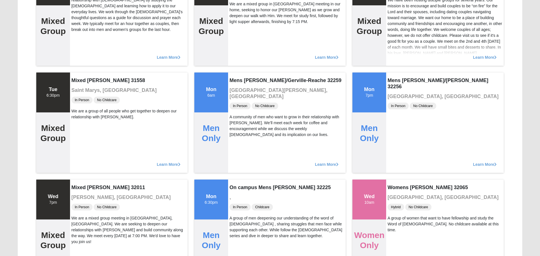
scroll to position [1821, 0]
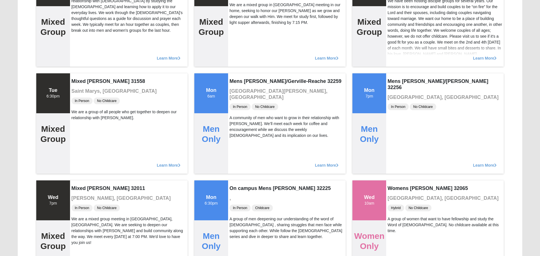
click at [239, 32] on div "Mixed [PERSON_NAME] 32233 [GEOGRAPHIC_DATA], [GEOGRAPHIC_DATA] In Person No Chi…" at bounding box center [287, 16] width 118 height 100
click at [239, 46] on div "Learn More" at bounding box center [287, 55] width 118 height 23
click at [239, 39] on div "Mixed [PERSON_NAME] 32233 [GEOGRAPHIC_DATA], [GEOGRAPHIC_DATA] In Person No Chi…" at bounding box center [287, 16] width 118 height 100
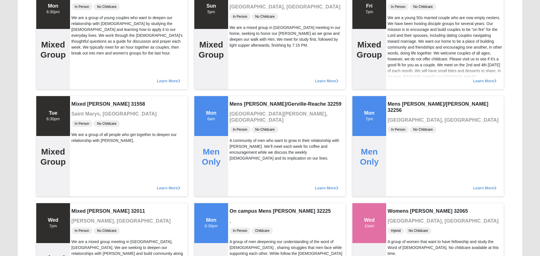
scroll to position [1797, 0]
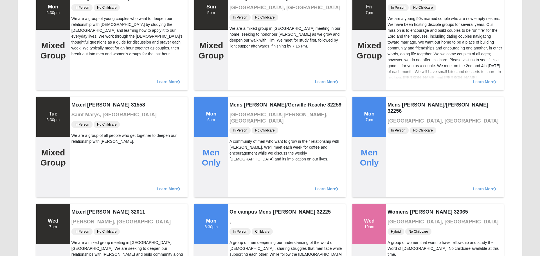
click at [239, 53] on div "Mixed [PERSON_NAME] 32233 [GEOGRAPHIC_DATA], [GEOGRAPHIC_DATA] In Person No Chi…" at bounding box center [287, 40] width 118 height 100
click at [239, 32] on div "We are a mixed group in [GEOGRAPHIC_DATA] meeting in our home, seeking to honor…" at bounding box center [287, 38] width 115 height 24
click at [239, 59] on div "Mixed [PERSON_NAME] 32233 [GEOGRAPHIC_DATA], [GEOGRAPHIC_DATA] In Person No Chi…" at bounding box center [287, 40] width 118 height 100
click at [239, 69] on div "Learn More" at bounding box center [287, 79] width 118 height 23
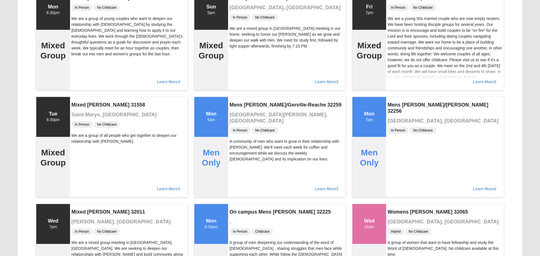
click at [239, 59] on div "Mixed [PERSON_NAME] 32233 [GEOGRAPHIC_DATA], [GEOGRAPHIC_DATA] In Person No Chi…" at bounding box center [287, 40] width 118 height 100
click at [239, 52] on div "Mixed [PERSON_NAME] 32233 [GEOGRAPHIC_DATA], [GEOGRAPHIC_DATA] In Person No Chi…" at bounding box center [287, 40] width 118 height 100
click at [239, 39] on div "We are a mixed group in [GEOGRAPHIC_DATA] meeting in our home, seeking to honor…" at bounding box center [287, 38] width 115 height 24
click at [239, 52] on div "Mixed [PERSON_NAME] 32233 [GEOGRAPHIC_DATA], [GEOGRAPHIC_DATA] In Person No Chi…" at bounding box center [287, 40] width 118 height 100
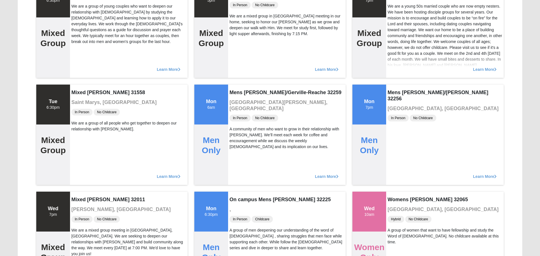
scroll to position [1825, 0]
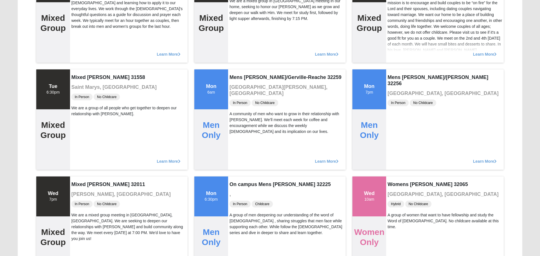
click at [239, 59] on div "Learn More" at bounding box center [287, 51] width 118 height 23
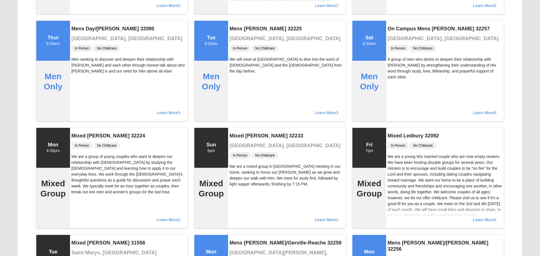
scroll to position [1650, 0]
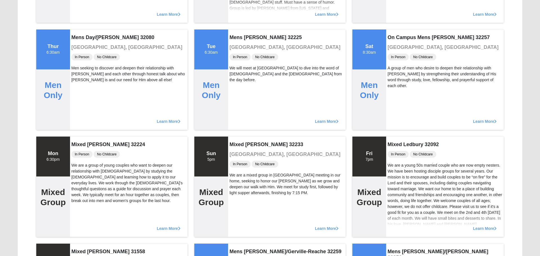
click at [239, 52] on div "Mens [PERSON_NAME] 32225 [GEOGRAPHIC_DATA], [GEOGRAPHIC_DATA] In Person No Chil…" at bounding box center [287, 80] width 118 height 100
click at [239, 45] on h3 "[GEOGRAPHIC_DATA], [GEOGRAPHIC_DATA]" at bounding box center [287, 47] width 115 height 6
click at [239, 73] on div "We will meet at [GEOGRAPHIC_DATA] to dive into the word of [DEMOGRAPHIC_DATA] a…" at bounding box center [287, 74] width 115 height 18
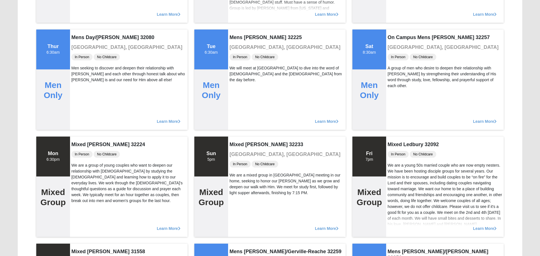
scroll to position [1652, 0]
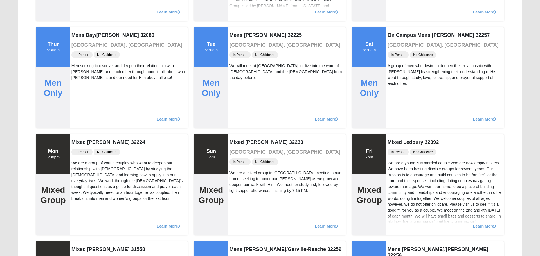
click at [239, 59] on div "Mens [PERSON_NAME] 32225 [GEOGRAPHIC_DATA], [GEOGRAPHIC_DATA] In Person No Chil…" at bounding box center [287, 77] width 118 height 100
click at [239, 28] on div "Mens [PERSON_NAME] 32225 [GEOGRAPHIC_DATA], [GEOGRAPHIC_DATA] In Person No Chil…" at bounding box center [287, 77] width 118 height 100
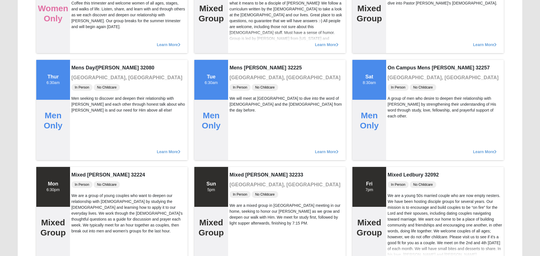
scroll to position [1617, 0]
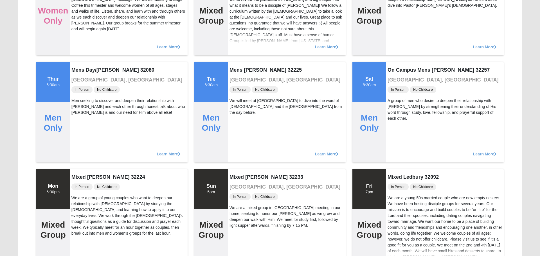
click at [239, 62] on div "Mens [PERSON_NAME] 32225 [GEOGRAPHIC_DATA], [GEOGRAPHIC_DATA] In Person No Chil…" at bounding box center [287, 112] width 118 height 100
click at [239, 52] on div "Learn More" at bounding box center [287, 44] width 118 height 23
click at [239, 46] on div "Learn More" at bounding box center [287, 44] width 118 height 23
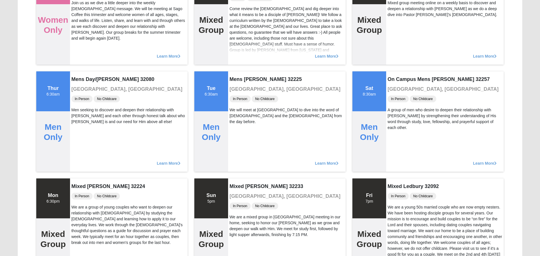
scroll to position [1607, 0]
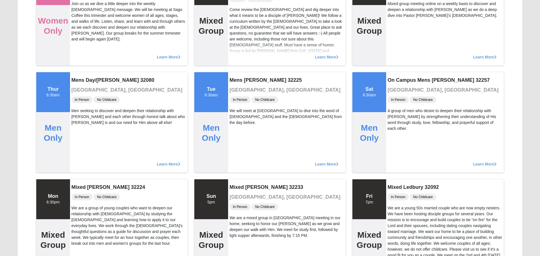
click at [239, 52] on div "Learn More" at bounding box center [287, 54] width 118 height 23
click at [239, 25] on div "Come review the [DEMOGRAPHIC_DATA] and dig deeper into what it means to be a di…" at bounding box center [287, 48] width 115 height 83
click at [239, 59] on div "Learn More" at bounding box center [287, 54] width 118 height 23
click at [239, 32] on div "Come review the [DEMOGRAPHIC_DATA] and dig deeper into what it means to be a di…" at bounding box center [287, 48] width 115 height 83
click at [239, 45] on div "Learn More" at bounding box center [287, 54] width 118 height 23
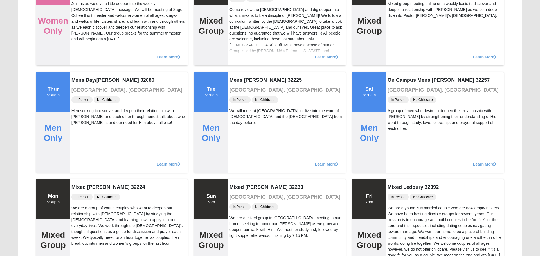
click at [239, 25] on div "Come review the [DEMOGRAPHIC_DATA] and dig deeper into what it means to be a di…" at bounding box center [287, 48] width 115 height 83
click at [239, 59] on div "Learn More" at bounding box center [287, 54] width 118 height 23
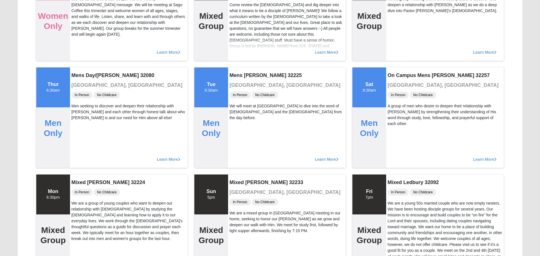
scroll to position [1614, 0]
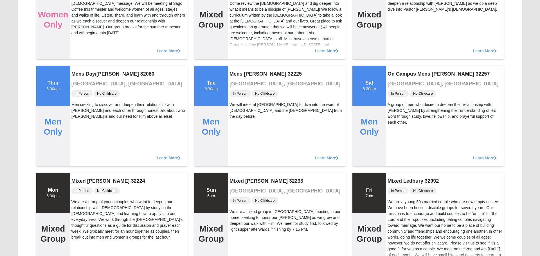
click at [239, 45] on div "Learn More" at bounding box center [287, 48] width 118 height 23
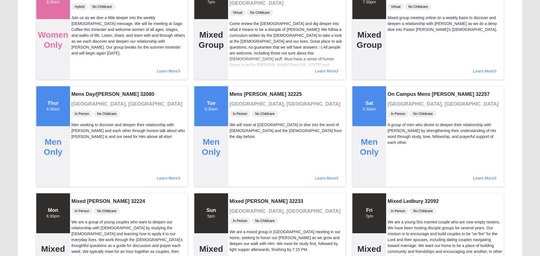
scroll to position [1592, 0]
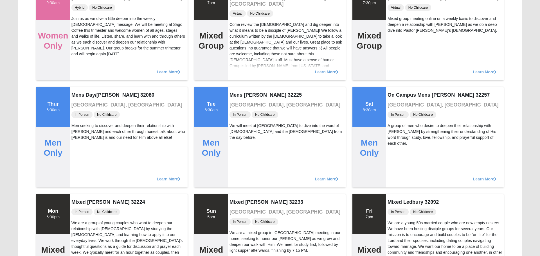
click at [239, 66] on div "Learn More" at bounding box center [287, 69] width 118 height 23
click at [239, 32] on div "Come review the [DEMOGRAPHIC_DATA] and dig deeper into what it means to be a di…" at bounding box center [287, 63] width 115 height 83
click at [239, 39] on div "Come review the [DEMOGRAPHIC_DATA] and dig deeper into what it means to be a di…" at bounding box center [287, 63] width 115 height 83
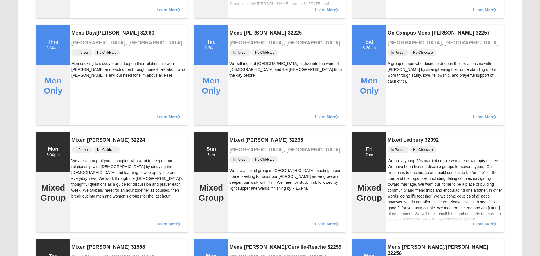
scroll to position [1654, 0]
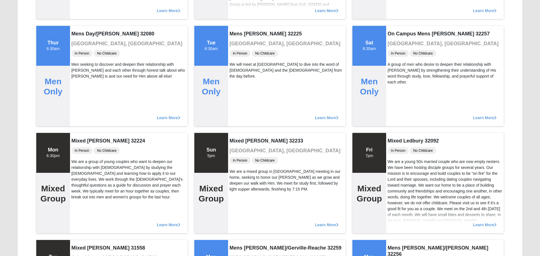
click at [239, 39] on div "Mens [PERSON_NAME] 32225 [GEOGRAPHIC_DATA], [GEOGRAPHIC_DATA] In Person No Chil…" at bounding box center [287, 76] width 118 height 100
click at [239, 46] on h3 "[GEOGRAPHIC_DATA], [GEOGRAPHIC_DATA]" at bounding box center [287, 44] width 115 height 6
click at [239, 52] on span "In Person" at bounding box center [240, 53] width 21 height 7
click at [239, 39] on div "Mens [PERSON_NAME] 32225 [GEOGRAPHIC_DATA], [GEOGRAPHIC_DATA] In Person No Chil…" at bounding box center [287, 76] width 118 height 100
click at [239, 59] on div "Mens [PERSON_NAME] 32225 [GEOGRAPHIC_DATA], [GEOGRAPHIC_DATA] In Person No Chil…" at bounding box center [287, 76] width 118 height 100
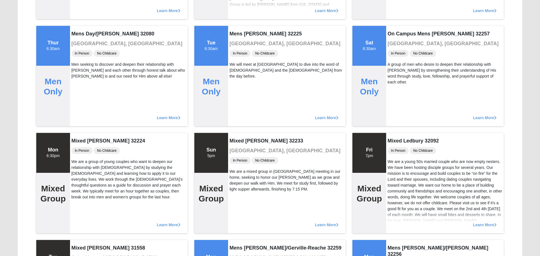
click at [239, 39] on div "Mens [PERSON_NAME] 32225 [GEOGRAPHIC_DATA], [GEOGRAPHIC_DATA] In Person No Chil…" at bounding box center [287, 76] width 118 height 100
click at [239, 46] on h3 "[GEOGRAPHIC_DATA], [GEOGRAPHIC_DATA]" at bounding box center [287, 44] width 115 height 6
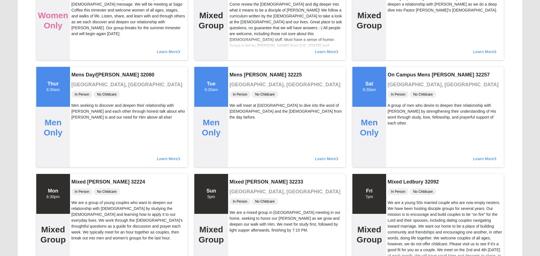
scroll to position [1612, 0]
click at [239, 39] on div "Learn More" at bounding box center [287, 49] width 118 height 23
click at [239, 59] on div "Learn More" at bounding box center [287, 49] width 118 height 23
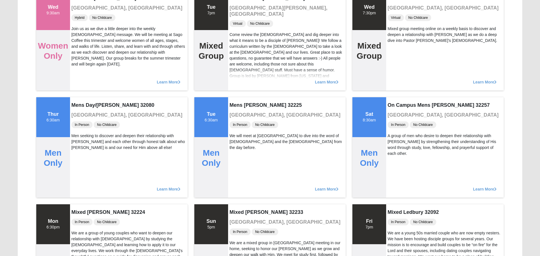
scroll to position [1580, 0]
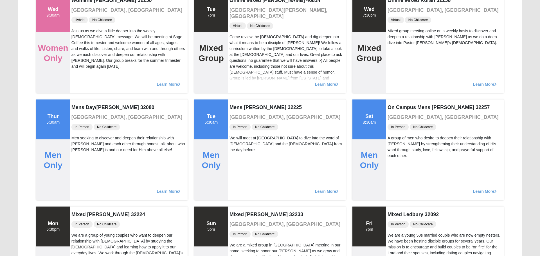
click at [239, 52] on div "Come review the [DEMOGRAPHIC_DATA] and dig deeper into what it means to be a di…" at bounding box center [287, 75] width 115 height 83
click at [239, 53] on div "Come review the [DEMOGRAPHIC_DATA] and dig deeper into what it means to be a di…" at bounding box center [287, 75] width 115 height 83
click at [239, 34] on div "Come review the [DEMOGRAPHIC_DATA] and dig deeper into what it means to be a di…" at bounding box center [287, 75] width 115 height 83
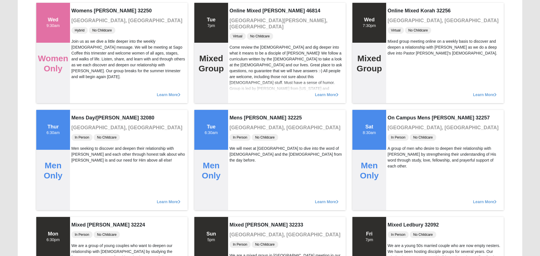
click at [239, 32] on div "Virtual No Childcare" at bounding box center [287, 36] width 115 height 8
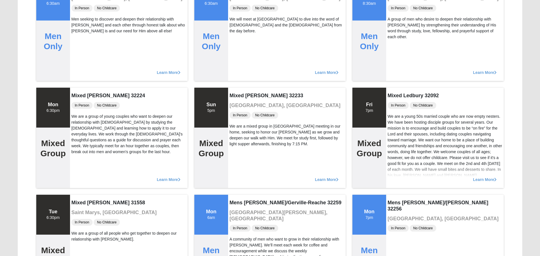
scroll to position [1714, 0]
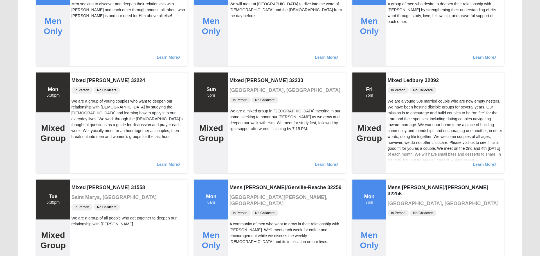
click at [239, 52] on div "Learn More" at bounding box center [287, 54] width 118 height 23
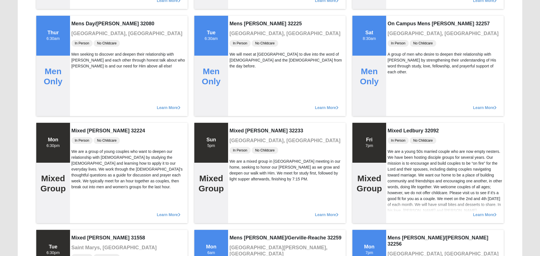
scroll to position [1656, 0]
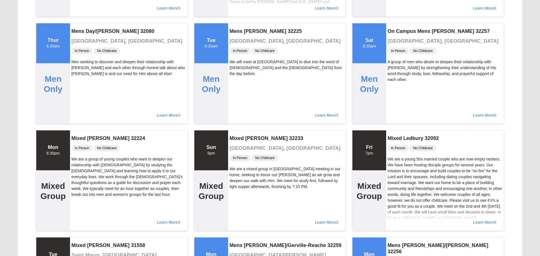
click at [239, 46] on div "Mens [PERSON_NAME] 32225 [GEOGRAPHIC_DATA], [GEOGRAPHIC_DATA] In Person No Chil…" at bounding box center [287, 73] width 118 height 100
click at [239, 73] on div "Mens [PERSON_NAME] 32225 [GEOGRAPHIC_DATA], [GEOGRAPHIC_DATA] In Person No Chil…" at bounding box center [287, 73] width 118 height 100
click at [239, 38] on h3 "[GEOGRAPHIC_DATA], [GEOGRAPHIC_DATA]" at bounding box center [287, 41] width 115 height 6
click at [239, 45] on div "Mens [PERSON_NAME] 32225 [GEOGRAPHIC_DATA], [GEOGRAPHIC_DATA] In Person No Chil…" at bounding box center [287, 73] width 118 height 100
click at [239, 59] on div "We will meet at [GEOGRAPHIC_DATA] to dive into the word of [DEMOGRAPHIC_DATA] a…" at bounding box center [287, 68] width 115 height 18
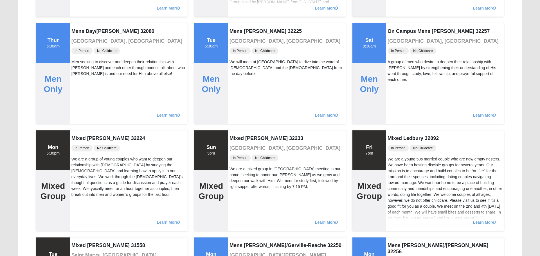
click at [239, 59] on div "We will meet at [GEOGRAPHIC_DATA] to dive into the word of [DEMOGRAPHIC_DATA] a…" at bounding box center [287, 68] width 115 height 18
click at [239, 39] on h3 "[GEOGRAPHIC_DATA], [GEOGRAPHIC_DATA]" at bounding box center [287, 41] width 115 height 6
click at [239, 32] on h4 "Mens [PERSON_NAME] 32225" at bounding box center [287, 31] width 115 height 6
click at [239, 46] on div "Mens [PERSON_NAME] 32225 [GEOGRAPHIC_DATA], [GEOGRAPHIC_DATA] In Person No Chil…" at bounding box center [287, 73] width 118 height 100
click at [239, 39] on h3 "[GEOGRAPHIC_DATA], [GEOGRAPHIC_DATA]" at bounding box center [287, 41] width 115 height 6
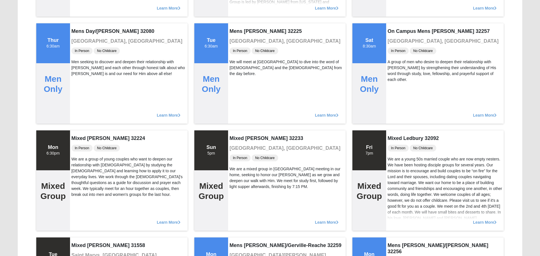
click at [239, 39] on h3 "[GEOGRAPHIC_DATA], [GEOGRAPHIC_DATA]" at bounding box center [287, 41] width 115 height 6
click at [239, 45] on div "Mens [PERSON_NAME] 32225 [GEOGRAPHIC_DATA], [GEOGRAPHIC_DATA] In Person No Chil…" at bounding box center [287, 73] width 118 height 100
click at [239, 52] on span "In Person" at bounding box center [240, 51] width 21 height 7
click at [239, 25] on div "Mens [PERSON_NAME] 32225 [GEOGRAPHIC_DATA], [GEOGRAPHIC_DATA] In Person No Chil…" at bounding box center [287, 73] width 118 height 100
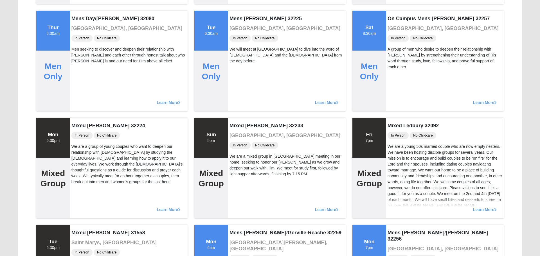
scroll to position [1669, 0]
click at [239, 52] on div "We will meet at [GEOGRAPHIC_DATA] to dive into the word of [DEMOGRAPHIC_DATA] a…" at bounding box center [287, 55] width 115 height 18
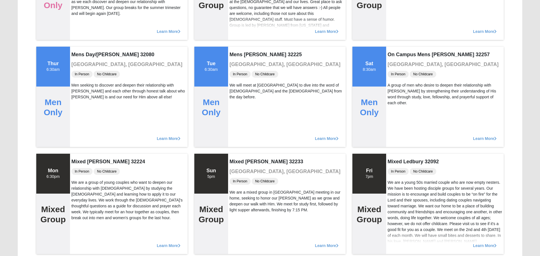
scroll to position [1640, 0]
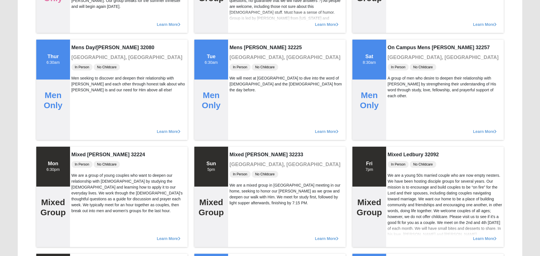
click at [239, 46] on h4 "Mens [PERSON_NAME] 32225" at bounding box center [287, 48] width 115 height 6
click at [239, 59] on h3 "[GEOGRAPHIC_DATA], [GEOGRAPHIC_DATA]" at bounding box center [287, 58] width 115 height 6
click at [239, 46] on h4 "Mens [PERSON_NAME] 32225" at bounding box center [287, 48] width 115 height 6
click at [239, 58] on h3 "[GEOGRAPHIC_DATA], [GEOGRAPHIC_DATA]" at bounding box center [287, 58] width 115 height 6
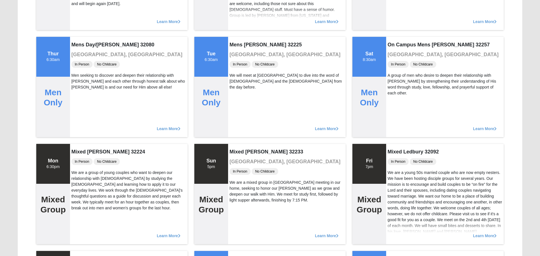
click at [239, 39] on div "Mens [PERSON_NAME] 32225 [GEOGRAPHIC_DATA], [GEOGRAPHIC_DATA] In Person No Chil…" at bounding box center [287, 87] width 118 height 100
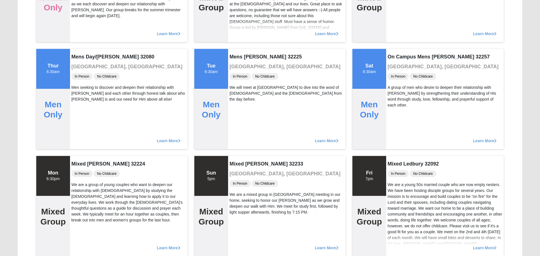
scroll to position [1628, 0]
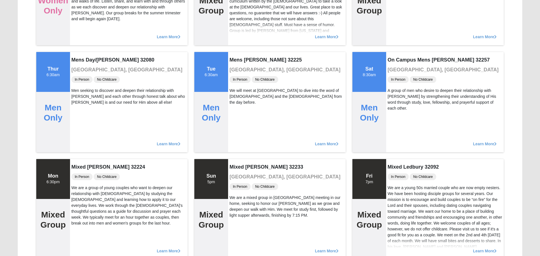
click at [239, 52] on div "Mens [PERSON_NAME] 32225 [GEOGRAPHIC_DATA], [GEOGRAPHIC_DATA] In Person No Chil…" at bounding box center [287, 102] width 118 height 100
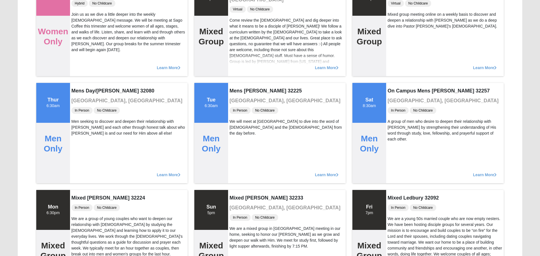
scroll to position [1594, 0]
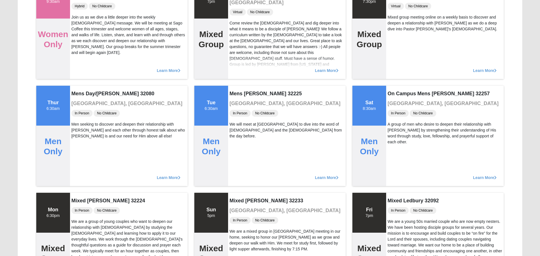
click at [239, 52] on div "Come review the [DEMOGRAPHIC_DATA] and dig deeper into what it means to be a di…" at bounding box center [287, 61] width 115 height 83
click at [239, 46] on div "Come review the [DEMOGRAPHIC_DATA] and dig deeper into what it means to be a di…" at bounding box center [287, 61] width 115 height 83
click at [239, 59] on div "Learn More" at bounding box center [287, 68] width 118 height 23
click at [239, 39] on div "Come review the [DEMOGRAPHIC_DATA] and dig deeper into what it means to be a di…" at bounding box center [287, 61] width 115 height 83
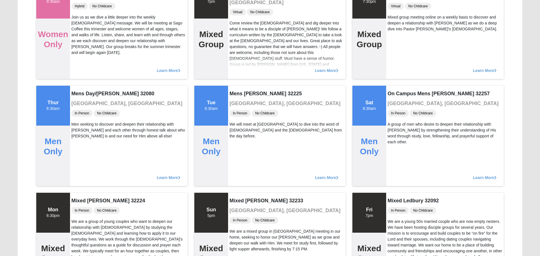
click at [239, 53] on div "Come review the [DEMOGRAPHIC_DATA] and dig deeper into what it means to be a di…" at bounding box center [287, 61] width 115 height 83
click at [239, 25] on div "Come review the [DEMOGRAPHIC_DATA] and dig deeper into what it means to be a di…" at bounding box center [287, 61] width 115 height 83
click at [239, 66] on div "Learn More" at bounding box center [287, 68] width 118 height 23
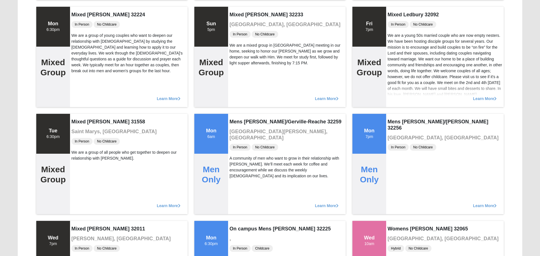
click at [239, 59] on div "Mixed [PERSON_NAME] 32233 [GEOGRAPHIC_DATA], [GEOGRAPHIC_DATA] In Person No Chi…" at bounding box center [287, 57] width 118 height 100
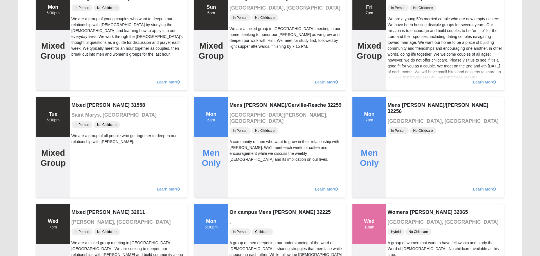
scroll to position [1796, 0]
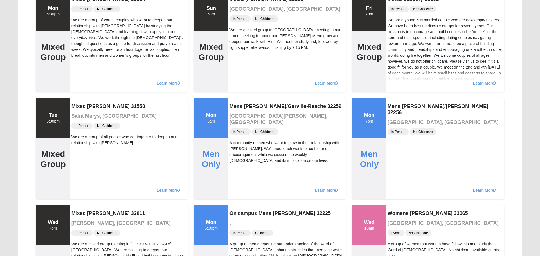
click at [239, 29] on div "We are a mixed group in [GEOGRAPHIC_DATA] meeting in our home, seeking to honor…" at bounding box center [287, 39] width 115 height 24
click at [239, 52] on div "Mixed [PERSON_NAME] 32233 [GEOGRAPHIC_DATA], [GEOGRAPHIC_DATA] In Person No Chi…" at bounding box center [287, 41] width 118 height 100
click at [239, 59] on div "Mixed [PERSON_NAME] 32233 [GEOGRAPHIC_DATA], [GEOGRAPHIC_DATA] In Person No Chi…" at bounding box center [287, 41] width 118 height 100
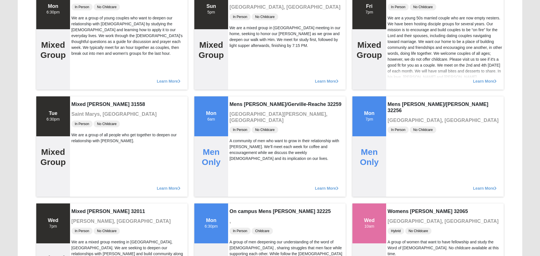
scroll to position [1798, 0]
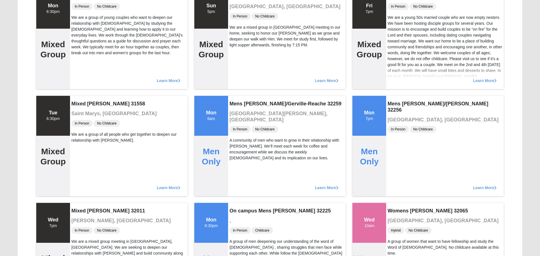
click at [239, 39] on div "We are a mixed group in [GEOGRAPHIC_DATA] meeting in our home, seeking to honor…" at bounding box center [287, 36] width 115 height 24
click at [239, 45] on div "We are a mixed group in [GEOGRAPHIC_DATA] meeting in our home, seeking to honor…" at bounding box center [287, 36] width 115 height 24
click at [239, 46] on div "We are a mixed group in [GEOGRAPHIC_DATA] meeting in our home, seeking to honor…" at bounding box center [287, 36] width 115 height 24
click at [239, 32] on div "We are a mixed group in [GEOGRAPHIC_DATA] meeting in our home, seeking to honor…" at bounding box center [287, 36] width 115 height 24
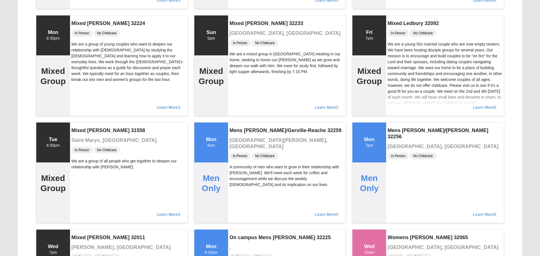
scroll to position [1770, 0]
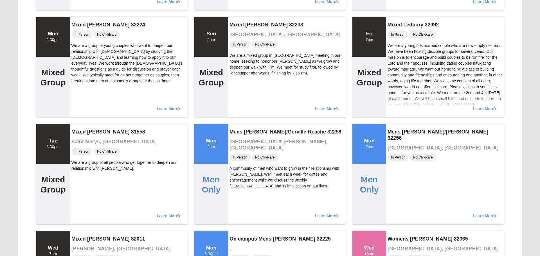
click at [239, 46] on span "In Person" at bounding box center [240, 44] width 21 height 7
click at [239, 53] on div "We are a mixed group in [GEOGRAPHIC_DATA] meeting in our home, seeking to honor…" at bounding box center [287, 65] width 115 height 24
click at [239, 46] on span "In Person" at bounding box center [240, 44] width 21 height 7
click at [239, 25] on h4 "Mixed [PERSON_NAME] 32233" at bounding box center [287, 25] width 115 height 6
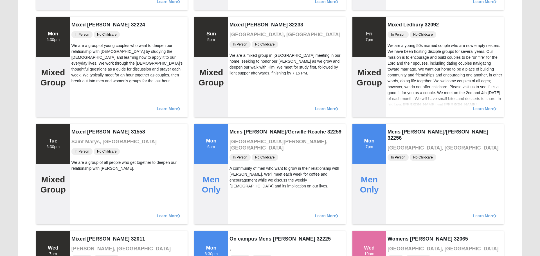
click at [239, 45] on span "In Person" at bounding box center [240, 44] width 21 height 7
click at [239, 53] on div "We are a mixed group in [GEOGRAPHIC_DATA] meeting in our home, seeking to honor…" at bounding box center [287, 65] width 115 height 24
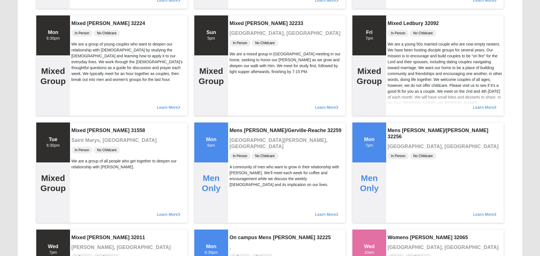
click at [239, 52] on div "We are a mixed group in [GEOGRAPHIC_DATA] meeting in our home, seeking to honor…" at bounding box center [287, 63] width 115 height 24
click at [239, 46] on div "In Person No Childcare" at bounding box center [287, 43] width 115 height 8
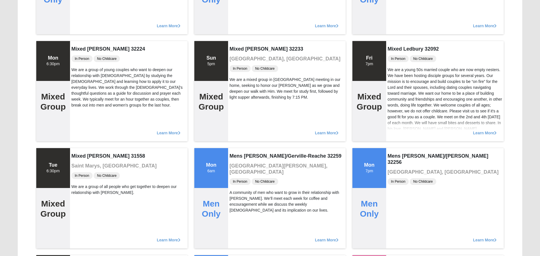
scroll to position [1744, 0]
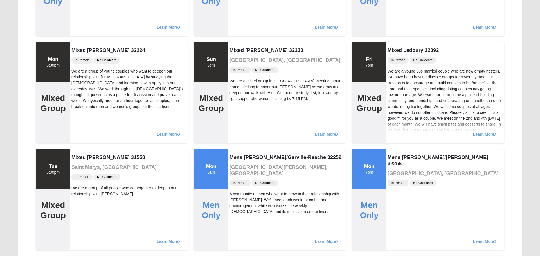
click at [239, 42] on div "Mixed [PERSON_NAME] 32233 [GEOGRAPHIC_DATA], [GEOGRAPHIC_DATA] In Person No Chi…" at bounding box center [287, 92] width 118 height 100
click at [239, 58] on h3 "[GEOGRAPHIC_DATA], [GEOGRAPHIC_DATA]" at bounding box center [287, 60] width 115 height 6
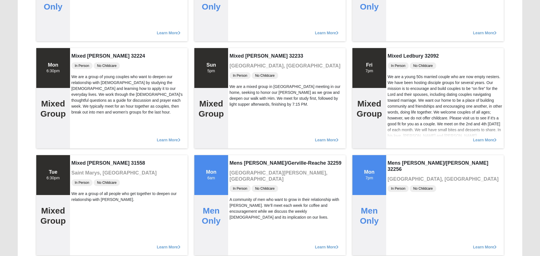
scroll to position [1729, 0]
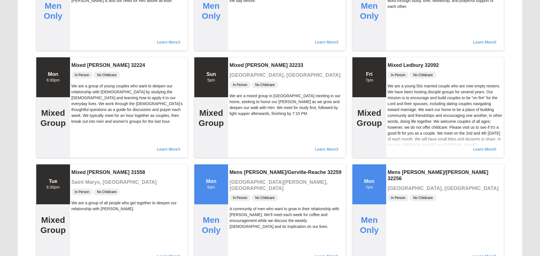
click at [239, 59] on div "Mixed [PERSON_NAME] 32233 [GEOGRAPHIC_DATA], [GEOGRAPHIC_DATA] In Person No Chi…" at bounding box center [287, 107] width 118 height 100
click at [239, 49] on div "Learn More" at bounding box center [287, 39] width 118 height 23
click at [239, 66] on h4 "Mixed [PERSON_NAME] 32233" at bounding box center [287, 65] width 115 height 6
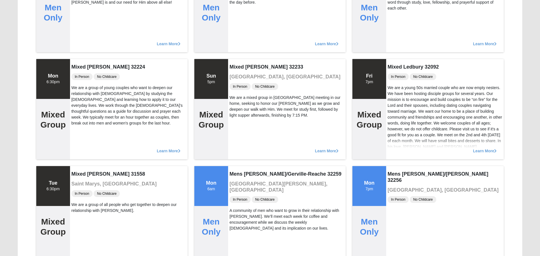
click at [239, 50] on div "Learn More" at bounding box center [287, 41] width 118 height 23
click at [239, 25] on div "Mens [PERSON_NAME] 32225 [GEOGRAPHIC_DATA], [GEOGRAPHIC_DATA] In Person No Chil…" at bounding box center [287, 2] width 118 height 100
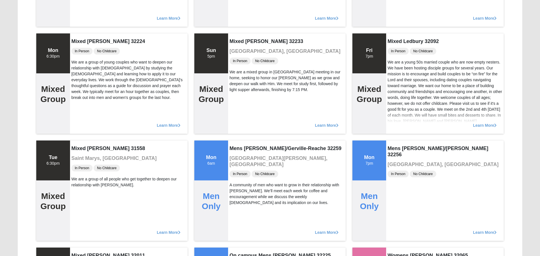
scroll to position [1754, 0]
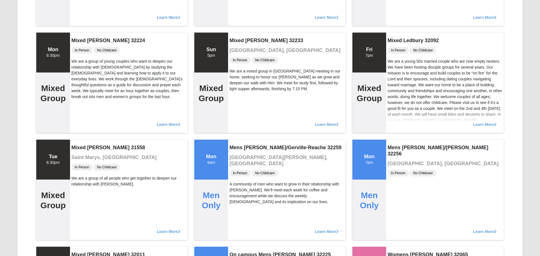
click at [239, 59] on span "In Person" at bounding box center [240, 60] width 21 height 7
click at [239, 33] on div "Mixed [PERSON_NAME] 32233 [GEOGRAPHIC_DATA], [GEOGRAPHIC_DATA] In Person No Chi…" at bounding box center [287, 83] width 118 height 100
click at [239, 39] on h4 "Mixed [PERSON_NAME] 32233" at bounding box center [287, 41] width 115 height 6
click at [239, 45] on div "Mixed [PERSON_NAME] 32233 [GEOGRAPHIC_DATA], [GEOGRAPHIC_DATA] In Person No Chi…" at bounding box center [287, 83] width 118 height 100
click at [239, 52] on h3 "[GEOGRAPHIC_DATA], [GEOGRAPHIC_DATA]" at bounding box center [287, 51] width 115 height 6
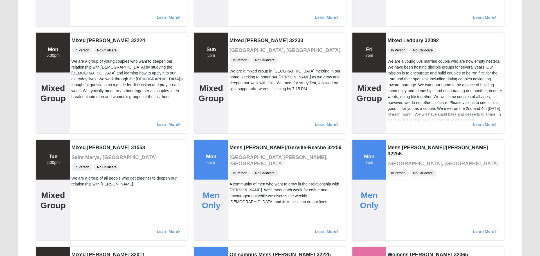
click at [239, 53] on h3 "[GEOGRAPHIC_DATA], [GEOGRAPHIC_DATA]" at bounding box center [287, 51] width 115 height 6
click at [239, 59] on span "In Person" at bounding box center [240, 60] width 21 height 7
click at [239, 46] on div "Mixed [PERSON_NAME] 32233 [GEOGRAPHIC_DATA], [GEOGRAPHIC_DATA] In Person No Chi…" at bounding box center [287, 83] width 118 height 100
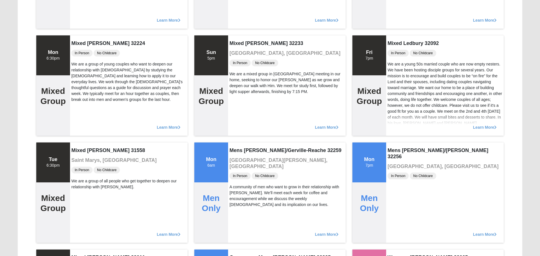
scroll to position [1747, 0]
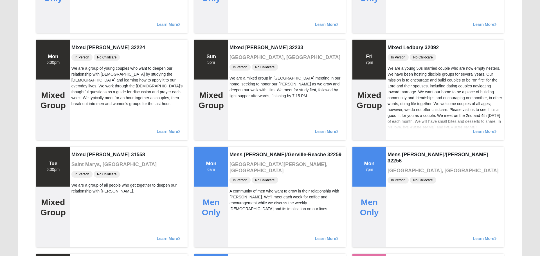
click at [239, 45] on h4 "Mixed [PERSON_NAME] 32233" at bounding box center [287, 48] width 115 height 6
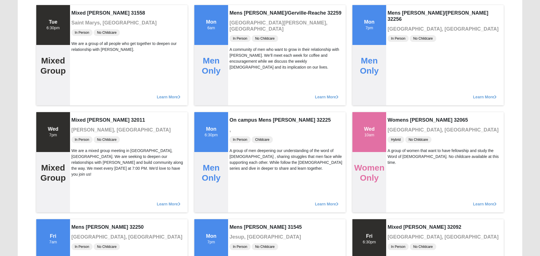
scroll to position [1889, 0]
click at [239, 59] on div "A community of men who want to grow in their relationship with [PERSON_NAME]. W…" at bounding box center [287, 58] width 115 height 24
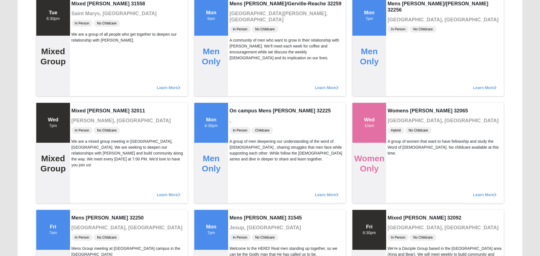
scroll to position [1901, 0]
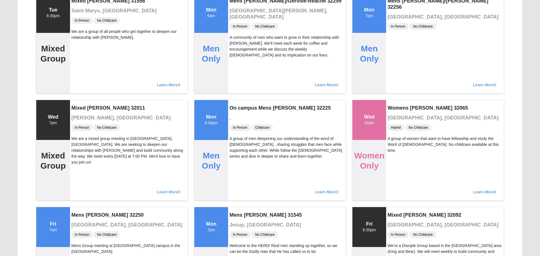
click at [239, 52] on div "A community of men who want to grow in their relationship with [PERSON_NAME]. W…" at bounding box center [287, 47] width 115 height 24
click at [239, 53] on div "Mens [PERSON_NAME]/Gerville-Reache 32259 [GEOGRAPHIC_DATA][PERSON_NAME], [GEOGR…" at bounding box center [287, 43] width 118 height 100
click at [239, 52] on div "A community of men who want to grow in their relationship with [PERSON_NAME]. W…" at bounding box center [287, 47] width 115 height 24
click at [239, 59] on div "Mens [PERSON_NAME]/Gerville-Reache 32259 [GEOGRAPHIC_DATA][PERSON_NAME], [GEOGR…" at bounding box center [287, 43] width 118 height 100
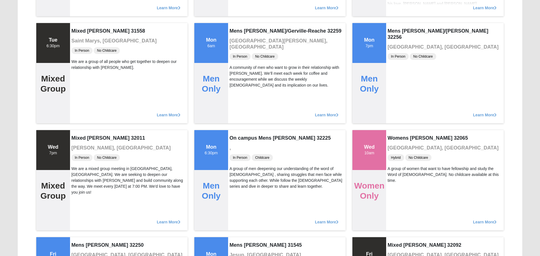
click at [239, 53] on span "In Person" at bounding box center [240, 56] width 21 height 7
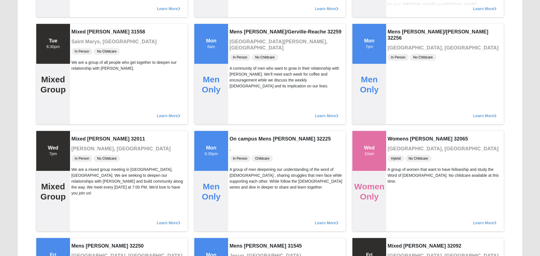
scroll to position [1867, 0]
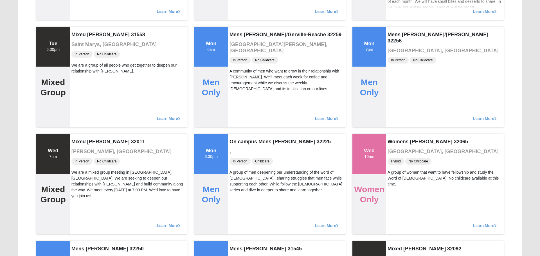
click at [239, 46] on h3 "[GEOGRAPHIC_DATA][PERSON_NAME], [GEOGRAPHIC_DATA]" at bounding box center [287, 48] width 115 height 12
click at [239, 32] on h4 "Mens [PERSON_NAME]/Gerville-Reache 32259" at bounding box center [287, 35] width 115 height 6
click at [239, 45] on h3 "[GEOGRAPHIC_DATA][PERSON_NAME], [GEOGRAPHIC_DATA]" at bounding box center [287, 48] width 115 height 12
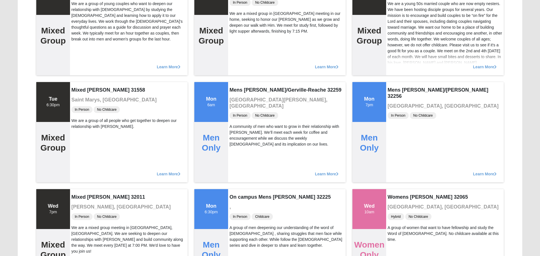
scroll to position [1810, 0]
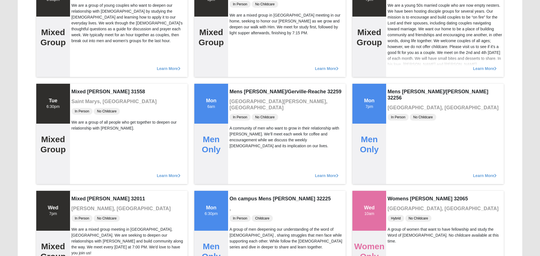
click at [239, 10] on div "Mixed [PERSON_NAME] 32233 [GEOGRAPHIC_DATA], [GEOGRAPHIC_DATA] In Person No Chi…" at bounding box center [287, 27] width 118 height 100
click at [239, 46] on div "Mixed [PERSON_NAME] 32233 [GEOGRAPHIC_DATA], [GEOGRAPHIC_DATA] In Person No Chi…" at bounding box center [287, 27] width 118 height 100
click at [239, 59] on div "Learn More" at bounding box center [287, 66] width 118 height 23
click at [239, 46] on div "Mixed [PERSON_NAME] 32233 [GEOGRAPHIC_DATA], [GEOGRAPHIC_DATA] In Person No Chi…" at bounding box center [287, 27] width 118 height 100
click at [239, 59] on div "Learn More" at bounding box center [287, 66] width 118 height 23
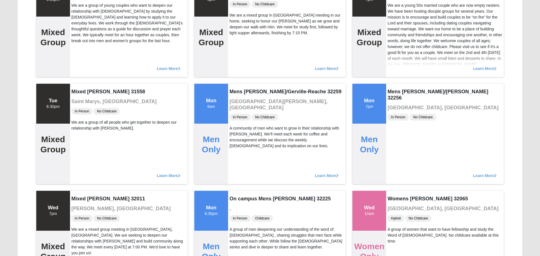
click at [239, 59] on div "Learn More" at bounding box center [287, 66] width 118 height 23
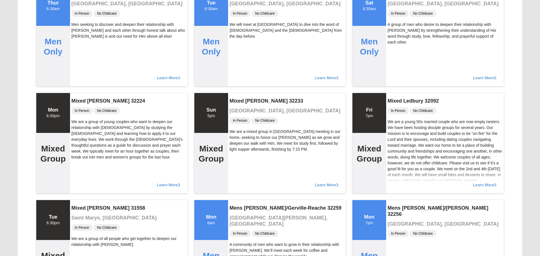
scroll to position [1693, 0]
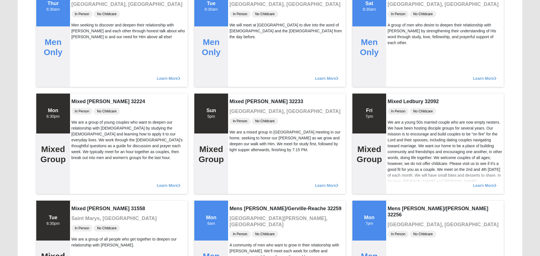
click at [239, 46] on div "Mens [PERSON_NAME] 32225 [GEOGRAPHIC_DATA], [GEOGRAPHIC_DATA] In Person No Chil…" at bounding box center [287, 36] width 118 height 100
click at [239, 25] on div "We will meet at [GEOGRAPHIC_DATA] to dive into the word of [DEMOGRAPHIC_DATA] a…" at bounding box center [287, 31] width 115 height 18
click at [239, 39] on div "Mens [PERSON_NAME] 32225 [GEOGRAPHIC_DATA], [GEOGRAPHIC_DATA] In Person No Chil…" at bounding box center [287, 36] width 118 height 100
click at [239, 46] on div "Mens [PERSON_NAME] 32225 [GEOGRAPHIC_DATA], [GEOGRAPHIC_DATA] In Person No Chil…" at bounding box center [287, 36] width 118 height 100
click at [239, 52] on div "Mens [PERSON_NAME] 32225 [GEOGRAPHIC_DATA], [GEOGRAPHIC_DATA] In Person No Chil…" at bounding box center [287, 36] width 118 height 100
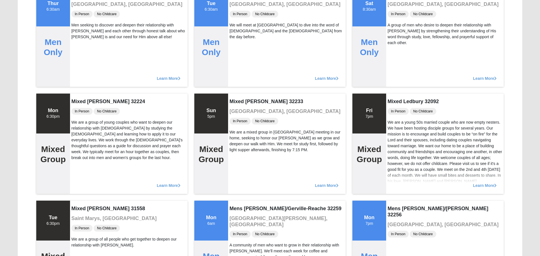
click at [239, 58] on div "Mens [PERSON_NAME] 32225 [GEOGRAPHIC_DATA], [GEOGRAPHIC_DATA] In Person No Chil…" at bounding box center [287, 36] width 118 height 100
click at [239, 45] on div "Mens [PERSON_NAME] 32225 [GEOGRAPHIC_DATA], [GEOGRAPHIC_DATA] In Person No Chil…" at bounding box center [287, 36] width 118 height 100
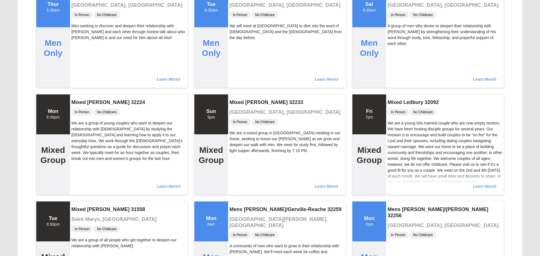
click at [239, 46] on div "Mens [PERSON_NAME] 32225 [GEOGRAPHIC_DATA], [GEOGRAPHIC_DATA] In Person No Chil…" at bounding box center [287, 37] width 118 height 100
click at [239, 52] on div "Mens [PERSON_NAME] 32225 [GEOGRAPHIC_DATA], [GEOGRAPHIC_DATA] In Person No Chil…" at bounding box center [287, 37] width 118 height 100
click at [239, 59] on div "Mens [PERSON_NAME] 32225 [GEOGRAPHIC_DATA], [GEOGRAPHIC_DATA] In Person No Chil…" at bounding box center [287, 37] width 118 height 100
click at [239, 53] on div "Mens [PERSON_NAME] 32225 [GEOGRAPHIC_DATA], [GEOGRAPHIC_DATA] In Person No Chil…" at bounding box center [287, 37] width 118 height 100
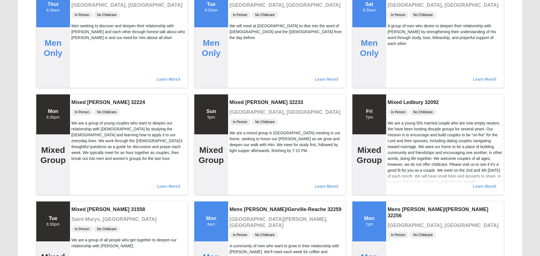
click at [239, 53] on div "Mens [PERSON_NAME] 32225 [GEOGRAPHIC_DATA], [GEOGRAPHIC_DATA] In Person No Chil…" at bounding box center [287, 37] width 118 height 100
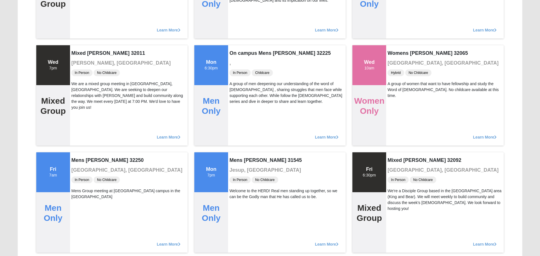
scroll to position [1956, 0]
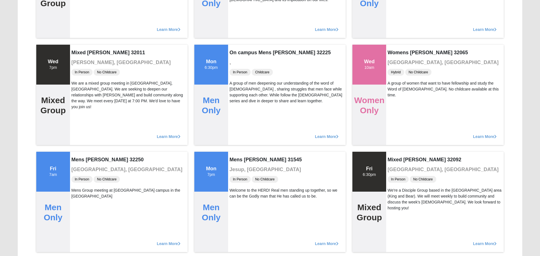
click at [239, 52] on h4 "On campus Mens [PERSON_NAME] 32225" at bounding box center [287, 53] width 115 height 6
click at [239, 24] on div "Learn More" at bounding box center [287, 26] width 118 height 23
click at [239, 46] on div "On campus Mens [PERSON_NAME] 32225 , In Person Childcare A group of men deepeni…" at bounding box center [287, 95] width 118 height 100
click at [239, 51] on h4 "On campus Mens [PERSON_NAME] 32225" at bounding box center [287, 53] width 115 height 6
click at [239, 36] on div "Learn More" at bounding box center [287, 26] width 118 height 23
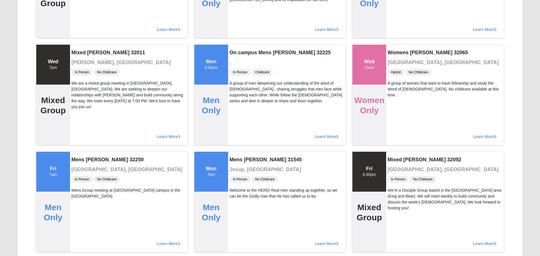
click at [239, 52] on h4 "On campus Mens [PERSON_NAME] 32225" at bounding box center [287, 53] width 115 height 6
click at [239, 36] on div "Learn More" at bounding box center [287, 26] width 118 height 23
click at [239, 59] on div "On campus Mens [PERSON_NAME] 32225 , In Person Childcare A group of men deepeni…" at bounding box center [287, 95] width 118 height 100
click at [239, 52] on h4 "On campus Mens [PERSON_NAME] 32225" at bounding box center [287, 53] width 115 height 6
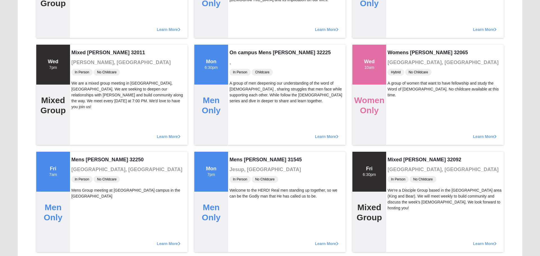
click at [239, 58] on div "On campus Mens [PERSON_NAME] 32225 , In Person Childcare A group of men deepeni…" at bounding box center [287, 95] width 118 height 100
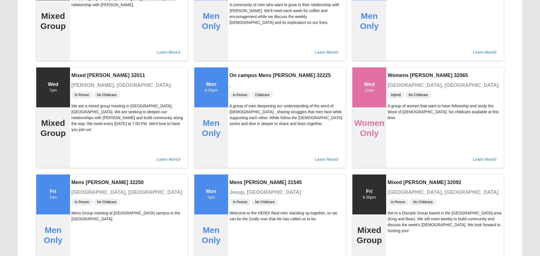
scroll to position [1931, 0]
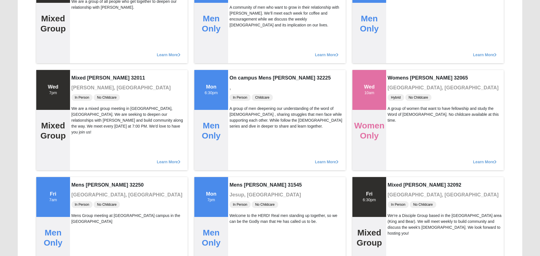
click at [239, 46] on div "Learn More" at bounding box center [287, 52] width 118 height 23
click at [239, 42] on div "Learn More" at bounding box center [287, 52] width 118 height 23
click at [239, 59] on div "Learn More" at bounding box center [287, 52] width 118 height 23
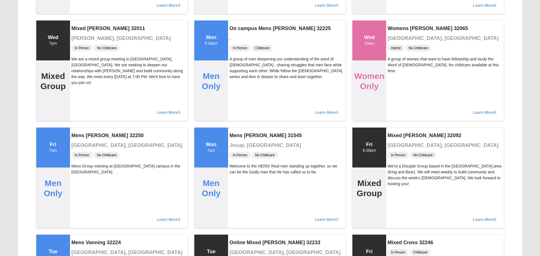
scroll to position [1989, 0]
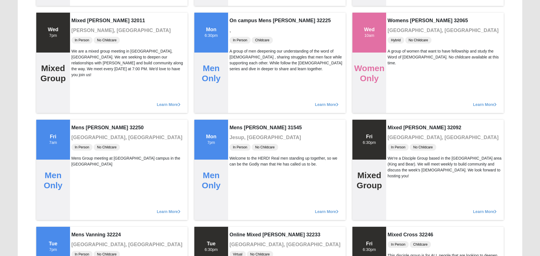
click at [239, 59] on div "A group of men deepening our understanding of the word of [DEMOGRAPHIC_DATA] , …" at bounding box center [287, 60] width 115 height 24
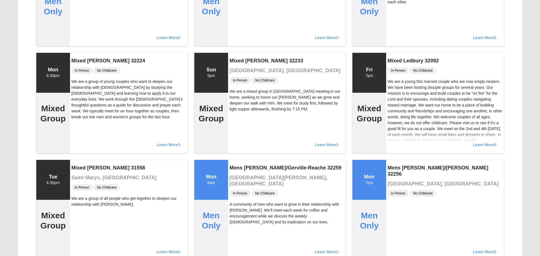
scroll to position [1732, 0]
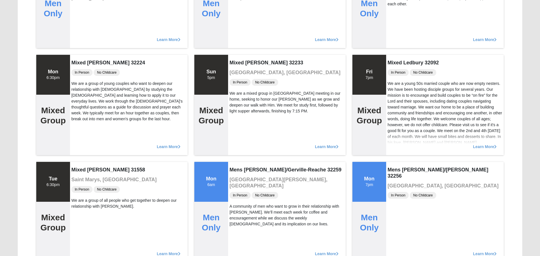
click at [239, 32] on div "Learn More" at bounding box center [287, 37] width 118 height 23
click at [239, 56] on div "Mixed [PERSON_NAME] 32233 [GEOGRAPHIC_DATA], [GEOGRAPHIC_DATA] In Person No Chi…" at bounding box center [287, 105] width 118 height 100
click at [239, 60] on h4 "Mixed [PERSON_NAME] 32233" at bounding box center [287, 63] width 115 height 6
click at [239, 32] on div "Learn More" at bounding box center [287, 37] width 118 height 23
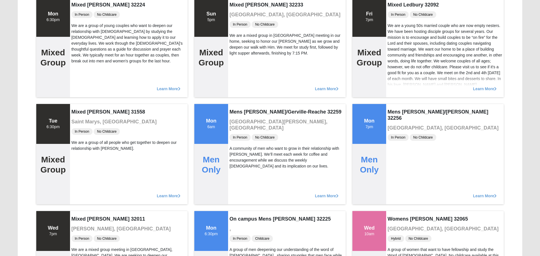
scroll to position [1792, 0]
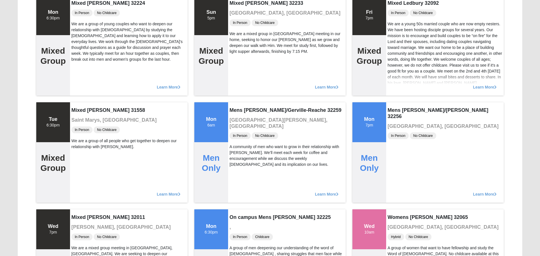
click at [239, 39] on div "We are a mixed group in [GEOGRAPHIC_DATA] meeting in our home, seeking to honor…" at bounding box center [287, 43] width 115 height 24
click at [239, 52] on div "We are a mixed group in [GEOGRAPHIC_DATA] meeting in our home, seeking to honor…" at bounding box center [287, 43] width 115 height 24
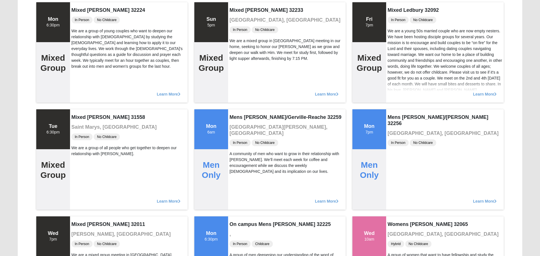
scroll to position [1783, 0]
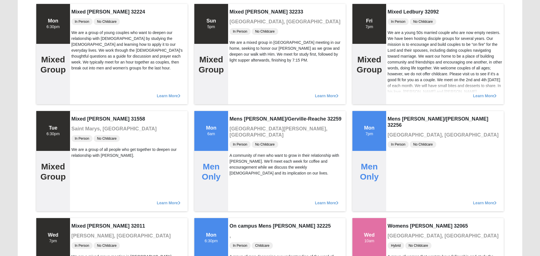
click at [239, 45] on div "We are a mixed group in [GEOGRAPHIC_DATA] meeting in our home, seeking to honor…" at bounding box center [287, 52] width 115 height 24
click at [239, 52] on div "We are a mixed group in [GEOGRAPHIC_DATA] meeting in our home, seeking to honor…" at bounding box center [287, 52] width 115 height 24
click at [239, 59] on div "We are a mixed group in [GEOGRAPHIC_DATA] meeting in our home, seeking to honor…" at bounding box center [287, 52] width 115 height 24
click at [239, 45] on div "We are a mixed group in [GEOGRAPHIC_DATA] meeting in our home, seeking to honor…" at bounding box center [287, 52] width 115 height 24
click at [239, 52] on div "We are a mixed group in [GEOGRAPHIC_DATA] meeting in our home, seeking to honor…" at bounding box center [287, 52] width 115 height 24
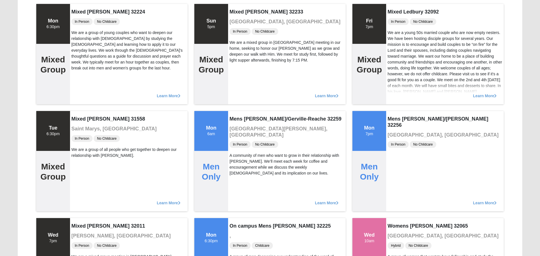
click at [239, 40] on div "We are a mixed group in [GEOGRAPHIC_DATA] meeting in our home, seeking to honor…" at bounding box center [287, 52] width 115 height 24
click at [239, 46] on div "We are a mixed group in [GEOGRAPHIC_DATA] meeting in our home, seeking to honor…" at bounding box center [287, 52] width 115 height 24
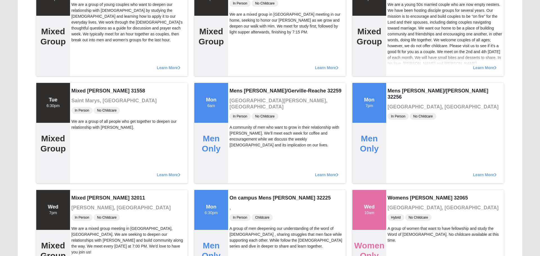
scroll to position [1814, 0]
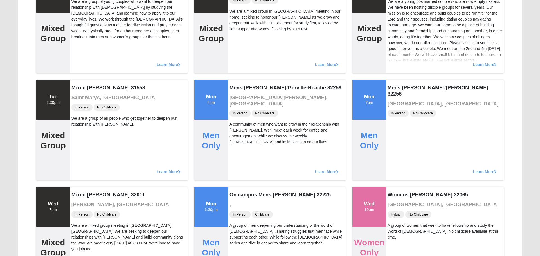
click at [239, 52] on div "Learn More" at bounding box center [287, 62] width 118 height 23
click at [239, 25] on div "We are a mixed group in [GEOGRAPHIC_DATA] meeting in our home, seeking to honor…" at bounding box center [287, 20] width 115 height 24
click at [239, 52] on div "Learn More" at bounding box center [287, 62] width 118 height 23
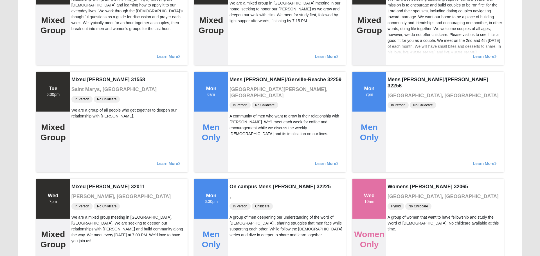
scroll to position [1824, 0]
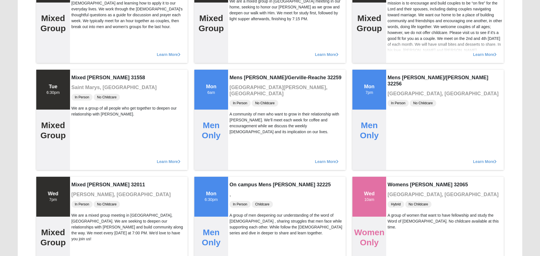
click at [239, 59] on div "Learn More" at bounding box center [287, 52] width 118 height 23
click at [239, 46] on div "Learn More" at bounding box center [287, 52] width 118 height 23
click at [239, 63] on div "Learn More" at bounding box center [287, 52] width 118 height 23
click at [239, 45] on div "Learn More" at bounding box center [287, 52] width 118 height 23
click at [239, 25] on div "Mixed [PERSON_NAME] 32233 [GEOGRAPHIC_DATA], [GEOGRAPHIC_DATA] In Person No Chi…" at bounding box center [287, 13] width 118 height 100
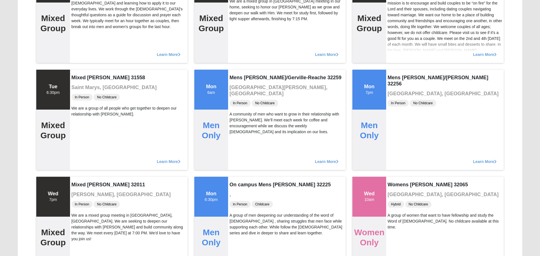
click at [239, 59] on div "Learn More" at bounding box center [287, 52] width 118 height 23
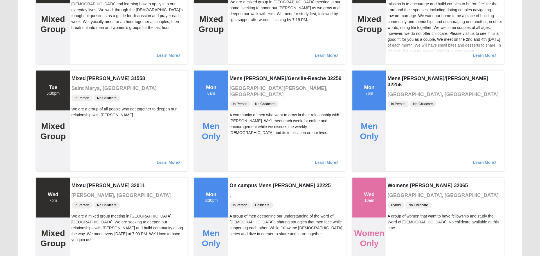
click at [239, 45] on div "Learn More" at bounding box center [287, 52] width 118 height 23
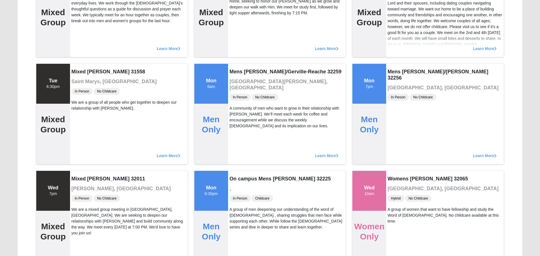
scroll to position [1837, 0]
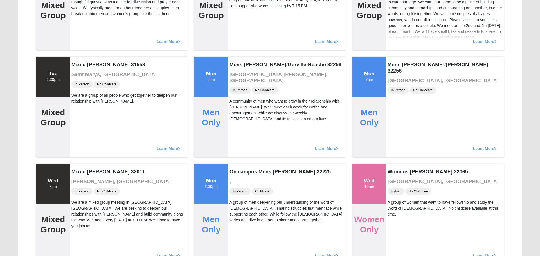
click at [239, 39] on div "Learn More" at bounding box center [287, 39] width 118 height 23
click at [239, 59] on div "Mens [PERSON_NAME]/Gerville-Reache 32259 [GEOGRAPHIC_DATA][PERSON_NAME], [GEOGR…" at bounding box center [287, 107] width 118 height 100
click at [239, 32] on div "Learn More" at bounding box center [287, 39] width 118 height 23
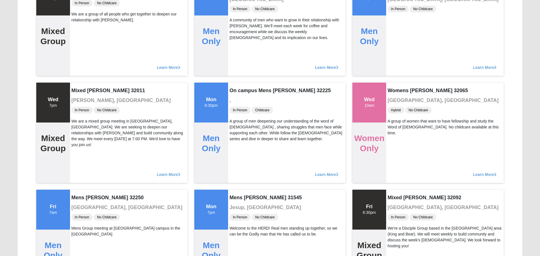
scroll to position [1920, 0]
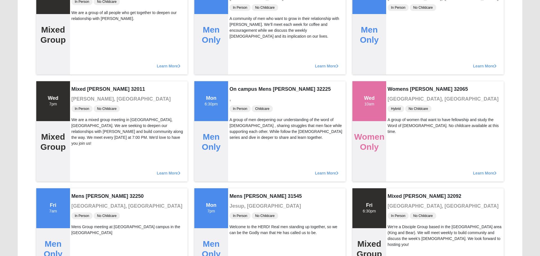
click at [239, 59] on div "Learn More" at bounding box center [287, 63] width 118 height 23
click at [239, 46] on div "Mens [PERSON_NAME]/Gerville-Reache 32259 [GEOGRAPHIC_DATA][PERSON_NAME], [GEOGR…" at bounding box center [287, 24] width 118 height 100
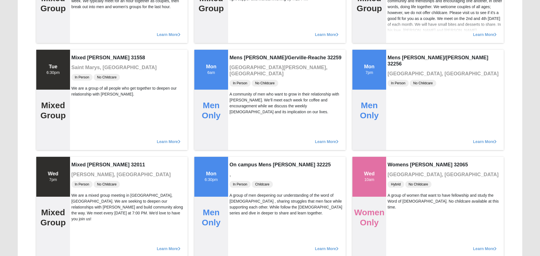
scroll to position [1844, 0]
click at [239, 65] on h3 "[GEOGRAPHIC_DATA][PERSON_NAME], [GEOGRAPHIC_DATA]" at bounding box center [287, 71] width 115 height 12
click at [239, 52] on div "Mens [PERSON_NAME]/Gerville-Reache 32259 [GEOGRAPHIC_DATA][PERSON_NAME], [GEOGR…" at bounding box center [287, 100] width 118 height 100
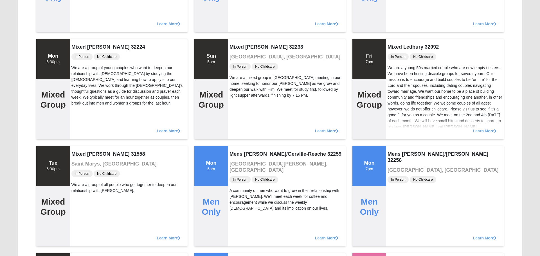
scroll to position [1747, 0]
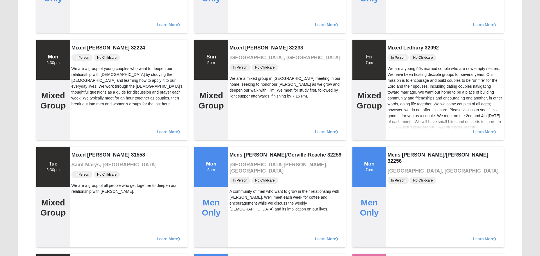
click at [239, 45] on h4 "Mixed [PERSON_NAME] 32233" at bounding box center [287, 48] width 115 height 6
click at [239, 52] on div "Mixed [PERSON_NAME] 32233 [GEOGRAPHIC_DATA], [GEOGRAPHIC_DATA] In Person No Chi…" at bounding box center [287, 90] width 118 height 100
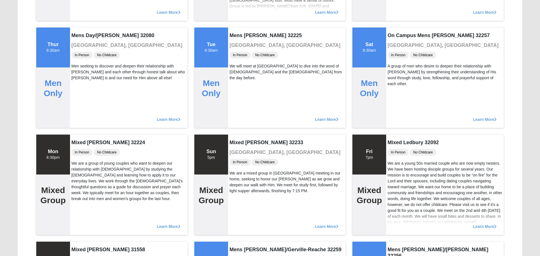
click at [239, 46] on h3 "[GEOGRAPHIC_DATA], [GEOGRAPHIC_DATA]" at bounding box center [287, 45] width 115 height 6
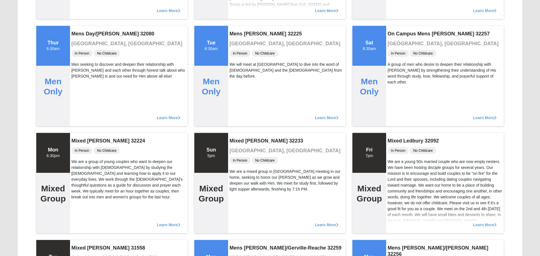
scroll to position [1655, 0]
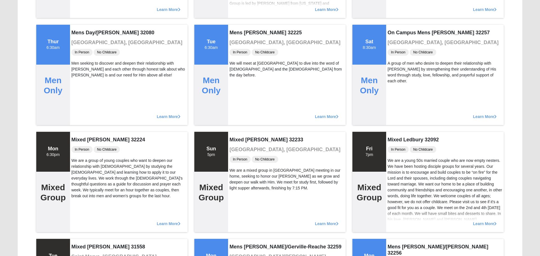
click at [239, 52] on span "In Person" at bounding box center [240, 52] width 21 height 7
click at [239, 45] on div "Mens [PERSON_NAME] 32225 [GEOGRAPHIC_DATA], [GEOGRAPHIC_DATA] In Person No Chil…" at bounding box center [287, 75] width 118 height 100
click at [239, 52] on span "In Person" at bounding box center [240, 52] width 21 height 7
click at [239, 53] on span "In Person" at bounding box center [240, 52] width 21 height 7
click at [239, 40] on h3 "[GEOGRAPHIC_DATA], [GEOGRAPHIC_DATA]" at bounding box center [287, 43] width 115 height 6
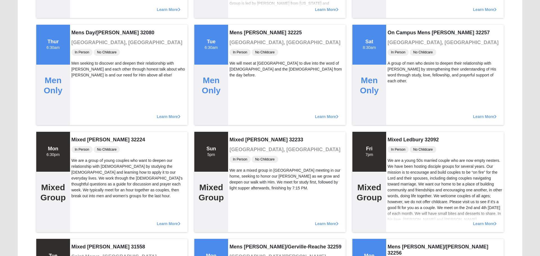
click at [239, 52] on span "In Person" at bounding box center [240, 52] width 21 height 7
click at [239, 45] on div "Mens [PERSON_NAME] 32225 [GEOGRAPHIC_DATA], [GEOGRAPHIC_DATA] In Person No Chil…" at bounding box center [287, 75] width 118 height 100
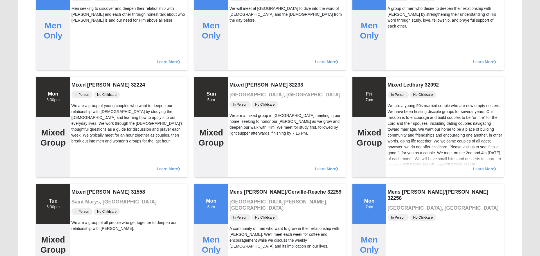
click at [239, 39] on div "Mens [PERSON_NAME] 32225 [GEOGRAPHIC_DATA], [GEOGRAPHIC_DATA] In Person No Chil…" at bounding box center [287, 20] width 118 height 100
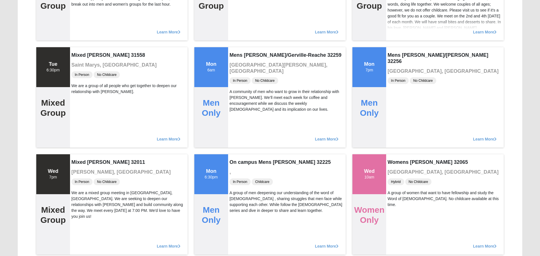
scroll to position [1847, 0]
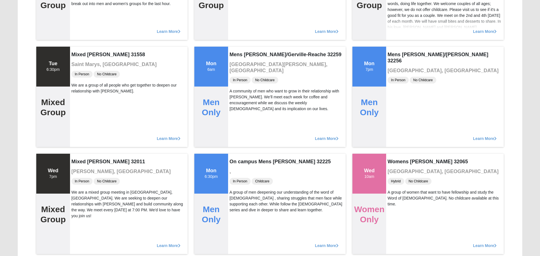
click at [239, 48] on div "Mens [PERSON_NAME]/Gerville-Reache 32259 [GEOGRAPHIC_DATA][PERSON_NAME], [GEOGR…" at bounding box center [287, 97] width 118 height 100
click at [239, 39] on div "Learn More" at bounding box center [287, 28] width 118 height 23
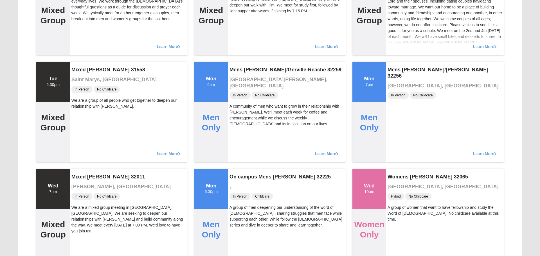
scroll to position [1829, 0]
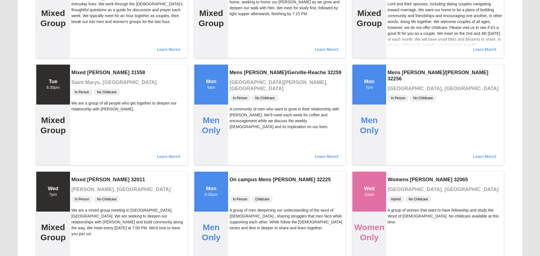
click at [239, 45] on div "Learn More" at bounding box center [287, 46] width 118 height 23
click at [239, 52] on div "Learn More" at bounding box center [287, 46] width 118 height 23
click at [239, 45] on div "Learn More" at bounding box center [287, 46] width 118 height 23
click at [239, 52] on div "Learn More" at bounding box center [287, 46] width 118 height 23
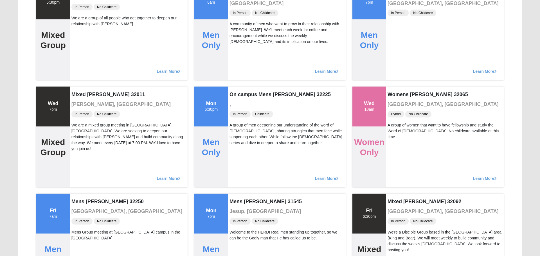
scroll to position [1915, 0]
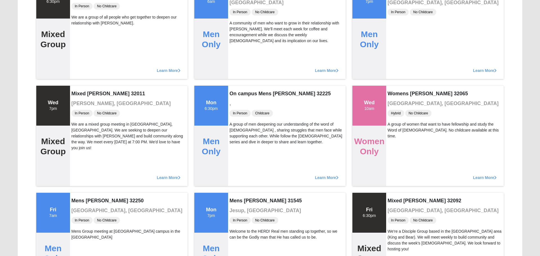
click at [239, 45] on div "Mens [PERSON_NAME]/Gerville-Reache 32259 [GEOGRAPHIC_DATA][PERSON_NAME], [GEOGR…" at bounding box center [287, 29] width 118 height 100
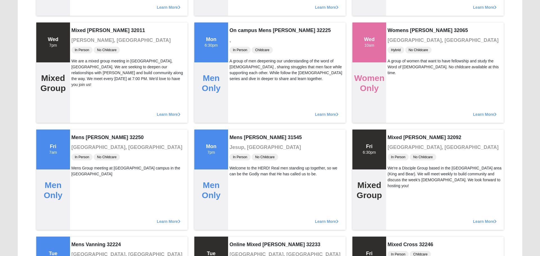
scroll to position [1991, 0]
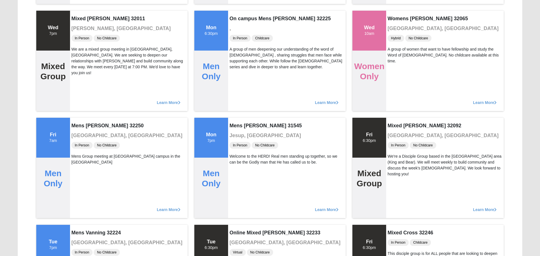
click at [239, 59] on div "A group of men deepening our understanding of the word of [DEMOGRAPHIC_DATA] , …" at bounding box center [287, 58] width 115 height 24
click at [239, 39] on span "In Person" at bounding box center [240, 38] width 21 height 7
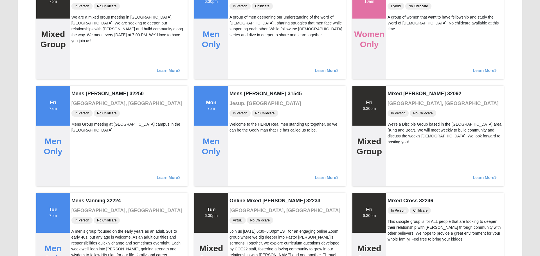
scroll to position [2023, 0]
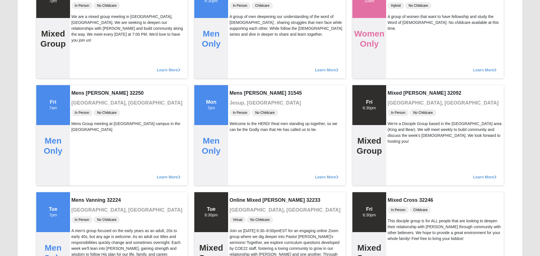
click at [239, 46] on div "On campus Mens [PERSON_NAME] 32225 , In Person Childcare A group of men deepeni…" at bounding box center [287, 28] width 118 height 100
click at [239, 25] on div "A group of men deepening our understanding of the word of [DEMOGRAPHIC_DATA] , …" at bounding box center [287, 26] width 115 height 24
click at [239, 52] on div "On campus Mens [PERSON_NAME] 32225 , In Person Childcare A group of men deepeni…" at bounding box center [287, 28] width 118 height 100
click at [239, 57] on div "Learn More" at bounding box center [287, 67] width 118 height 23
click at [239, 32] on div "A group of men deepening our understanding of the word of [DEMOGRAPHIC_DATA] , …" at bounding box center [287, 26] width 115 height 24
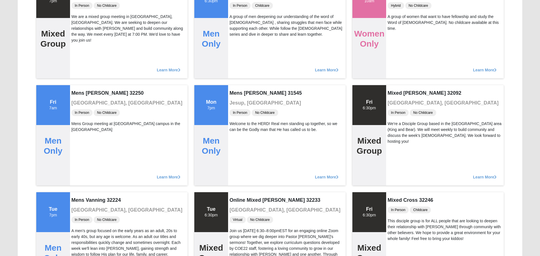
click at [239, 32] on div "A group of men deepening our understanding of the word of [DEMOGRAPHIC_DATA] , …" at bounding box center [287, 26] width 115 height 24
click at [239, 39] on div "On campus Mens [PERSON_NAME] 32225 , In Person Childcare A group of men deepeni…" at bounding box center [287, 28] width 118 height 100
click at [239, 32] on div "A group of men deepening our understanding of the word of [DEMOGRAPHIC_DATA] , …" at bounding box center [287, 26] width 115 height 24
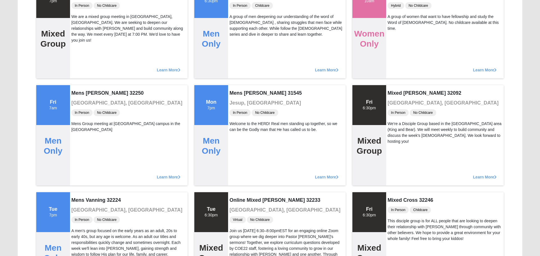
scroll to position [2020, 0]
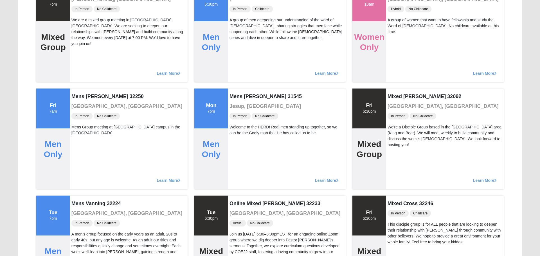
click at [239, 46] on div "On campus Mens [PERSON_NAME] 32225 , In Person Childcare A group of men deepeni…" at bounding box center [287, 31] width 118 height 100
click at [239, 45] on div "On campus Mens [PERSON_NAME] 32225 , In Person Childcare A group of men deepeni…" at bounding box center [287, 31] width 118 height 100
click at [239, 52] on div "On campus Mens [PERSON_NAME] 32225 , In Person Childcare A group of men deepeni…" at bounding box center [287, 31] width 118 height 100
click at [239, 39] on div "A group of men deepening our understanding of the word of [DEMOGRAPHIC_DATA] , …" at bounding box center [287, 29] width 115 height 24
click at [239, 24] on div "A group of men deepening our understanding of the word of [DEMOGRAPHIC_DATA] , …" at bounding box center [287, 29] width 115 height 24
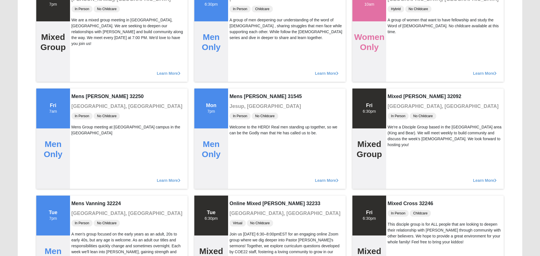
click at [239, 46] on div "On campus Mens [PERSON_NAME] 32225 , In Person Childcare A group of men deepeni…" at bounding box center [287, 31] width 118 height 100
click at [239, 52] on div "On campus Mens [PERSON_NAME] 32225 , In Person Childcare A group of men deepeni…" at bounding box center [287, 31] width 118 height 100
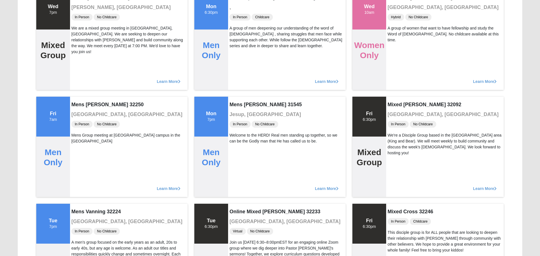
click at [239, 45] on div "A group of men deepening our understanding of the word of [DEMOGRAPHIC_DATA] , …" at bounding box center [287, 37] width 115 height 24
click at [239, 73] on div "Learn More" at bounding box center [287, 79] width 118 height 23
click at [239, 52] on div "On campus Mens [PERSON_NAME] 32225 , In Person Childcare A group of men deepeni…" at bounding box center [287, 40] width 118 height 100
click at [239, 59] on div "On campus Mens [PERSON_NAME] 32225 , In Person Childcare A group of men deepeni…" at bounding box center [287, 40] width 118 height 100
click at [239, 45] on div "A group of men deepening our understanding of the word of [DEMOGRAPHIC_DATA] , …" at bounding box center [287, 37] width 115 height 24
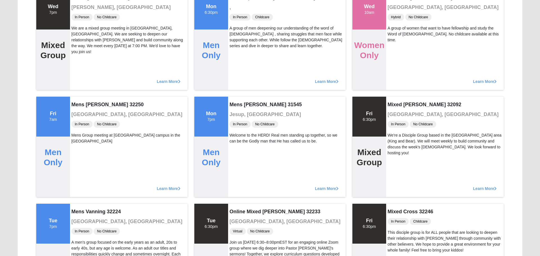
click at [239, 45] on div "A group of men deepening our understanding of the word of [DEMOGRAPHIC_DATA] , …" at bounding box center [287, 37] width 115 height 24
click at [239, 53] on div "On campus Mens [PERSON_NAME] 32225 , In Person Childcare A group of men deepeni…" at bounding box center [287, 40] width 118 height 100
click at [239, 59] on div "On campus Mens [PERSON_NAME] 32225 , In Person Childcare A group of men deepeni…" at bounding box center [287, 40] width 118 height 100
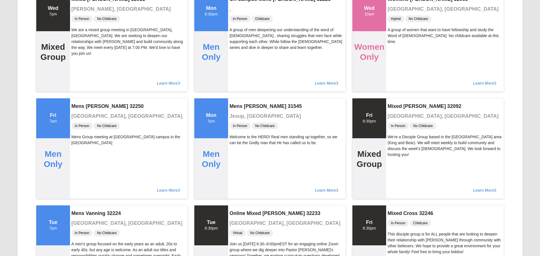
scroll to position [2010, 0]
click at [239, 46] on div "A group of men deepening our understanding of the word of [DEMOGRAPHIC_DATA] , …" at bounding box center [287, 39] width 115 height 24
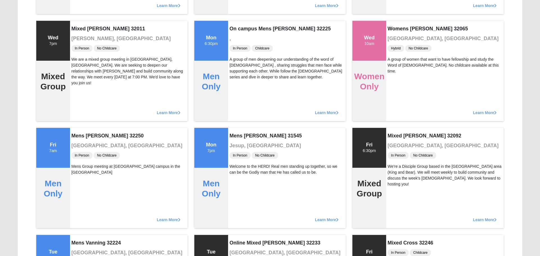
scroll to position [1941, 0]
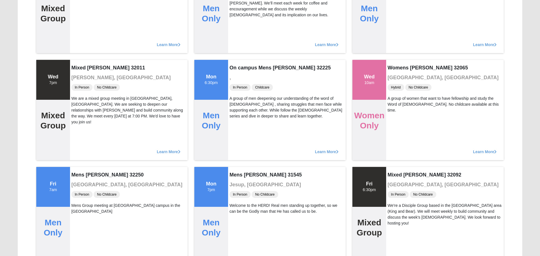
click at [239, 72] on div "On campus Mens [PERSON_NAME] 32225 , In Person Childcare A group of men deepeni…" at bounding box center [287, 110] width 118 height 100
click at [239, 39] on div "Learn More" at bounding box center [287, 42] width 118 height 23
click at [239, 52] on div "Learn More" at bounding box center [287, 42] width 118 height 23
click at [239, 32] on div "Learn More" at bounding box center [287, 42] width 118 height 23
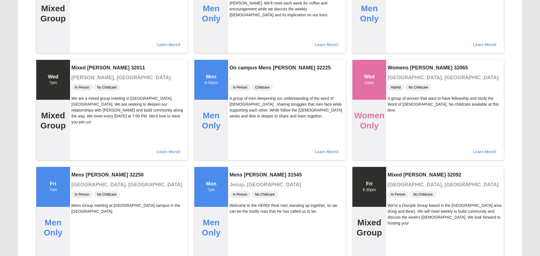
click at [239, 39] on div "Learn More" at bounding box center [287, 42] width 118 height 23
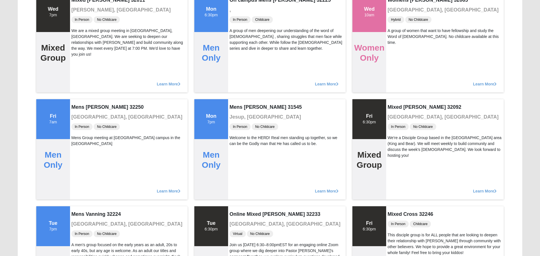
scroll to position [2013, 0]
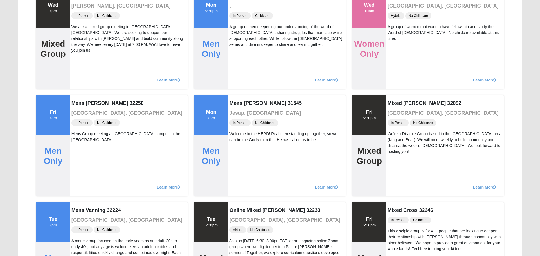
click at [239, 53] on div "On campus Mens [PERSON_NAME] 32225 , In Person Childcare A group of men deepeni…" at bounding box center [287, 38] width 118 height 100
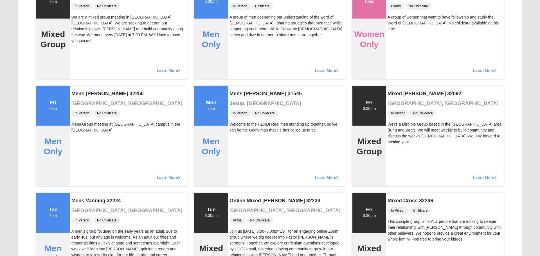
scroll to position [2025, 0]
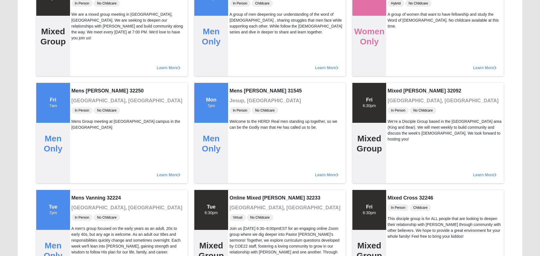
click at [239, 55] on div "Learn More" at bounding box center [287, 65] width 118 height 23
click at [239, 39] on div "On campus Mens [PERSON_NAME] 32225 , In Person Childcare A group of men deepeni…" at bounding box center [287, 26] width 118 height 100
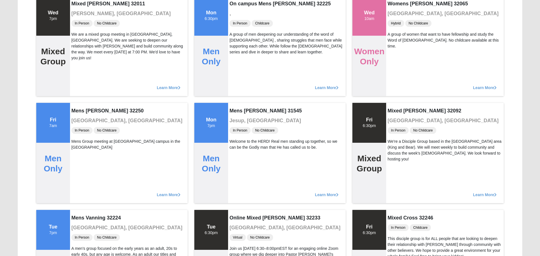
click at [239, 45] on div "A group of men deepening our understanding of the word of [DEMOGRAPHIC_DATA] , …" at bounding box center [287, 44] width 115 height 24
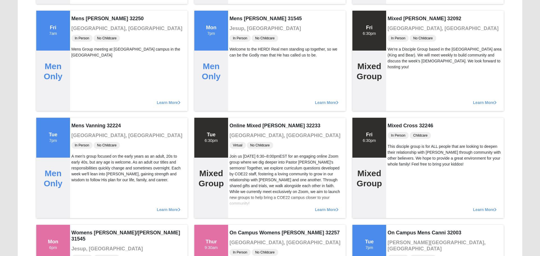
scroll to position [2099, 0]
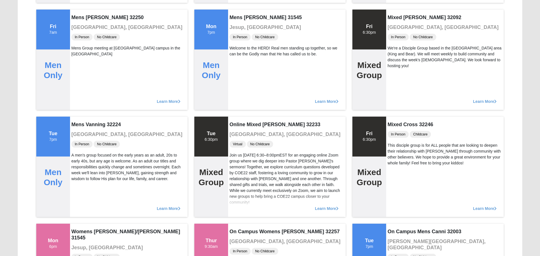
click at [239, 39] on span "In Person" at bounding box center [240, 37] width 21 height 7
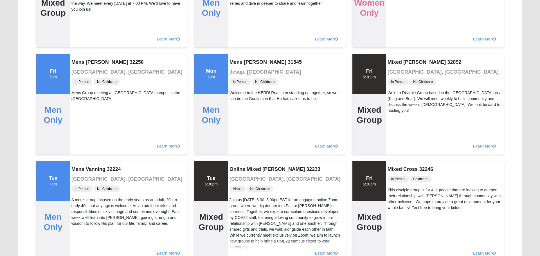
scroll to position [2054, 0]
click at [239, 39] on div "Learn More" at bounding box center [287, 36] width 118 height 23
click at [239, 55] on div "Mens [PERSON_NAME] 31545 [GEOGRAPHIC_DATA], [GEOGRAPHIC_DATA] In Person No Chil…" at bounding box center [287, 104] width 118 height 100
click at [239, 39] on div "Learn More" at bounding box center [287, 36] width 118 height 23
click at [239, 59] on h4 "Mens [PERSON_NAME] 31545" at bounding box center [287, 62] width 115 height 6
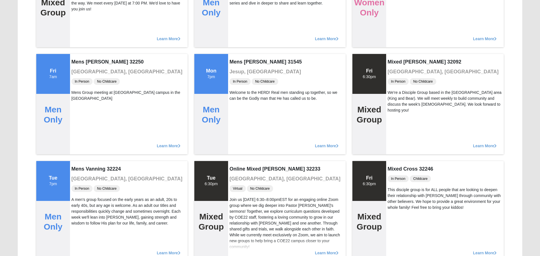
click at [239, 39] on div "Learn More" at bounding box center [287, 36] width 118 height 23
click at [239, 55] on div "Mens [PERSON_NAME] 31545 [GEOGRAPHIC_DATA], [GEOGRAPHIC_DATA] In Person No Chil…" at bounding box center [287, 104] width 118 height 100
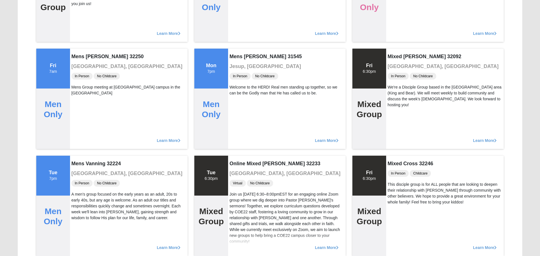
scroll to position [2064, 0]
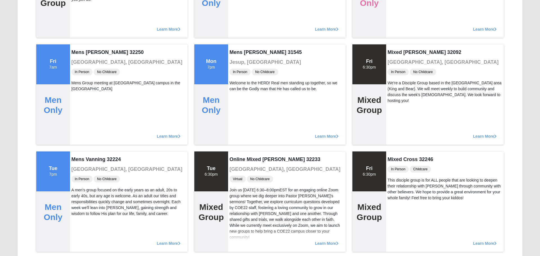
click at [239, 46] on div "Mens [PERSON_NAME] 31545 [GEOGRAPHIC_DATA], [GEOGRAPHIC_DATA] In Person No Chil…" at bounding box center [287, 94] width 118 height 100
click at [239, 52] on h4 "Mens [PERSON_NAME] 31545" at bounding box center [287, 53] width 115 height 6
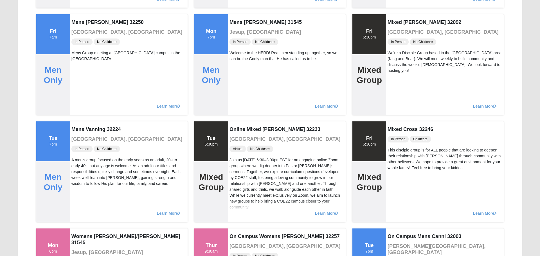
scroll to position [2098, 0]
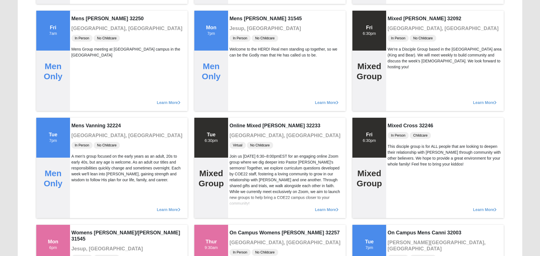
click at [239, 52] on div "Welcome to the HERD! Real men standing up together, so we can be the Godly man …" at bounding box center [287, 52] width 115 height 12
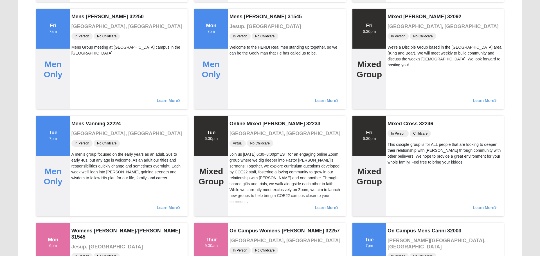
click at [239, 39] on span "In Person" at bounding box center [240, 36] width 21 height 7
click at [239, 59] on div "Mens [PERSON_NAME] 31545 [GEOGRAPHIC_DATA], [GEOGRAPHIC_DATA] In Person No Chil…" at bounding box center [287, 59] width 118 height 100
